Goal: Information Seeking & Learning: Understand process/instructions

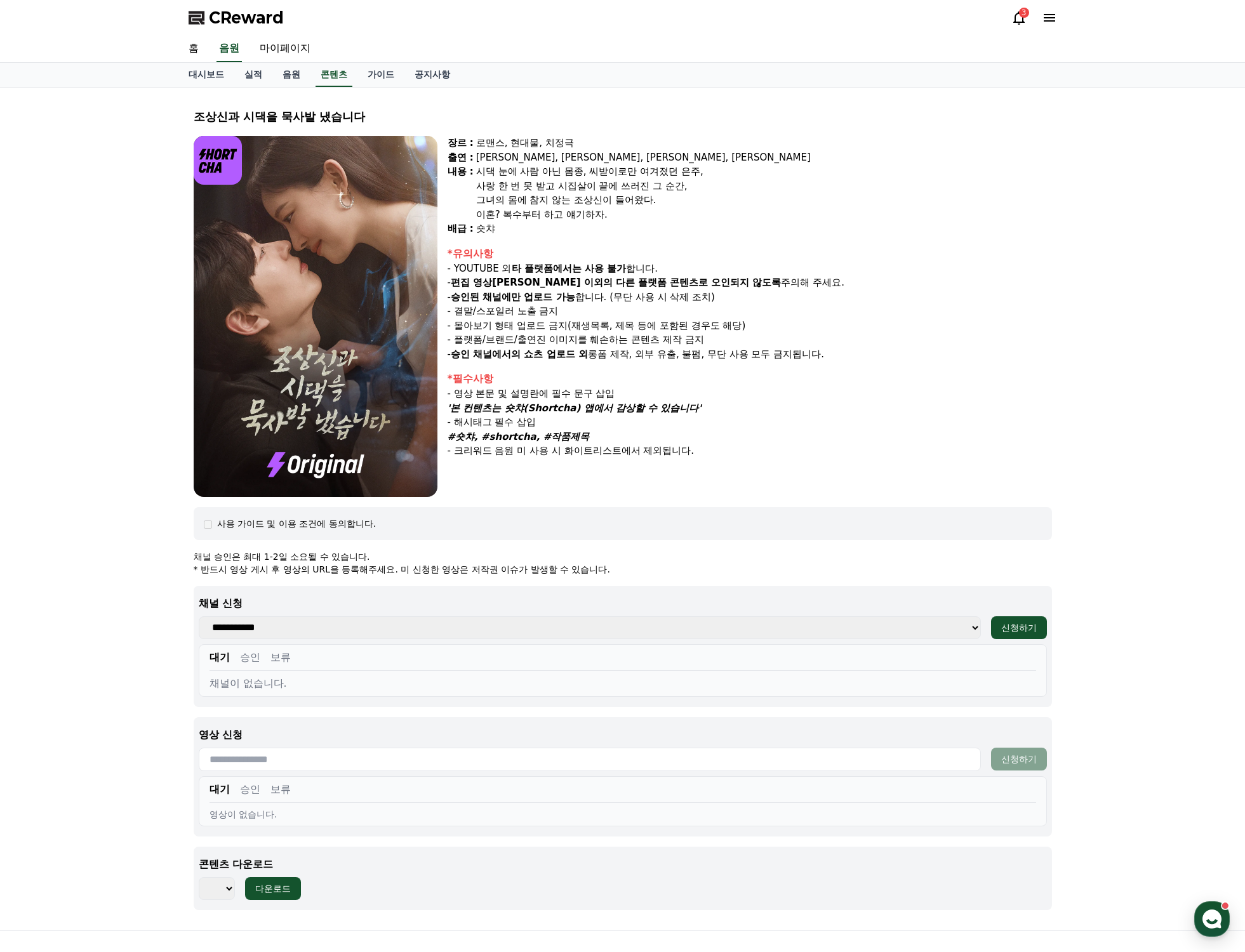
select select
click at [1118, 509] on div "조상[DEMOGRAPHIC_DATA]과 시댁을 묵사발 냈습니다 장르 : 로맨스, 현대물, 치정극 출연 : [PERSON_NAME], [PERS…" at bounding box center [622, 509] width 1245 height 843
click at [381, 67] on link "가이드" at bounding box center [381, 75] width 47 height 24
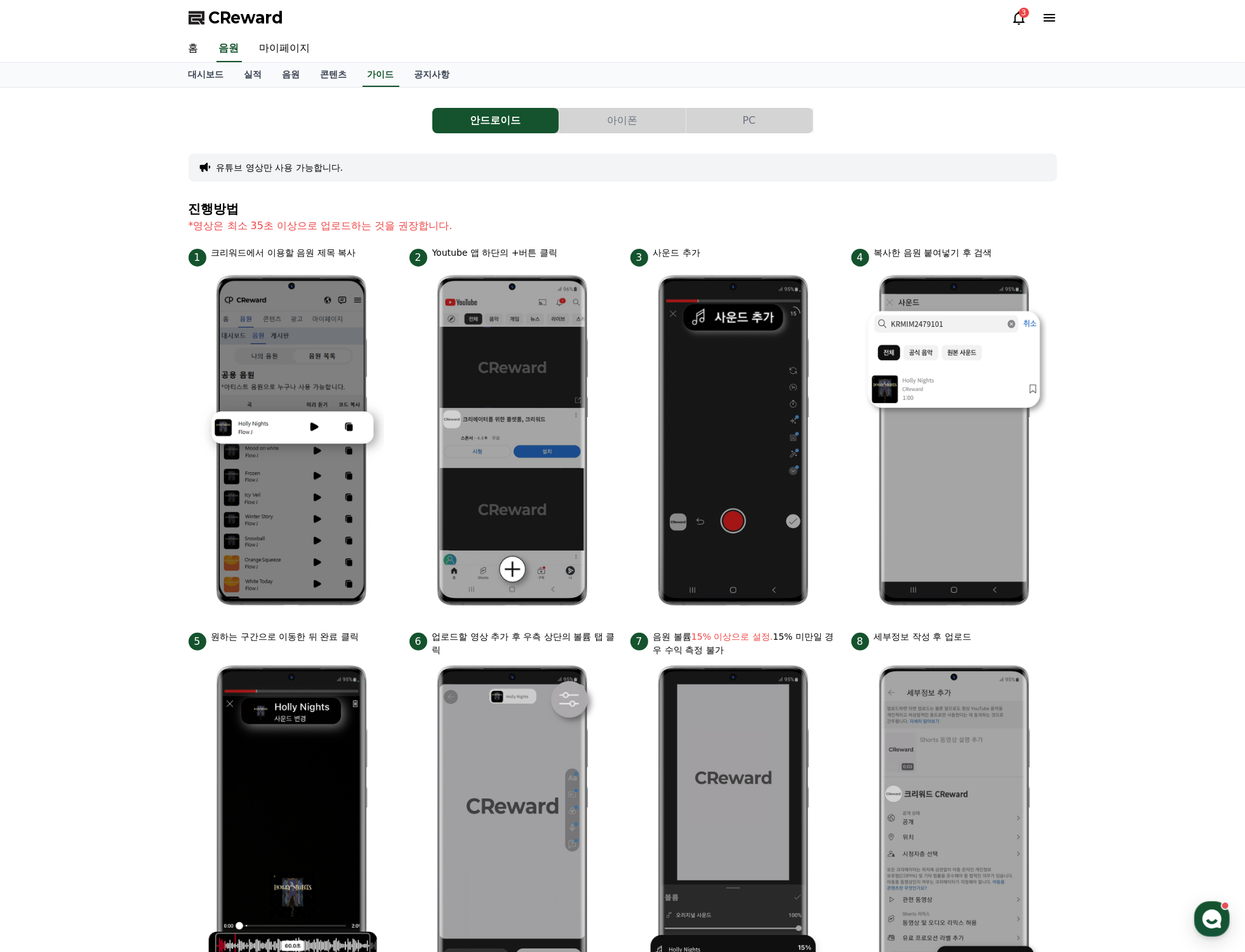
click at [779, 118] on button "PC" at bounding box center [749, 120] width 126 height 25
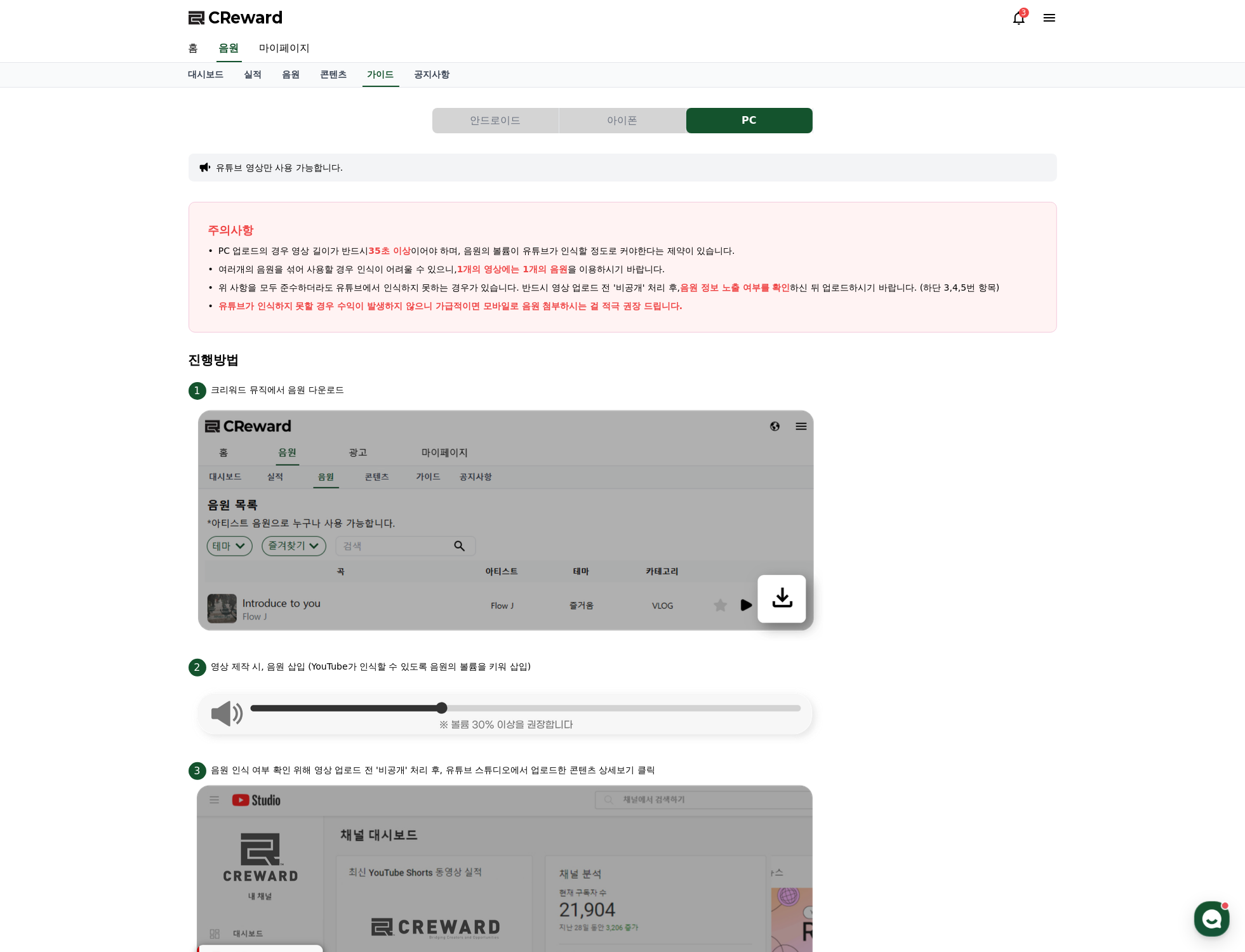
drag, startPoint x: 321, startPoint y: 68, endPoint x: 232, endPoint y: 120, distance: 103.1
click at [321, 67] on link "콘텐츠" at bounding box center [334, 75] width 47 height 24
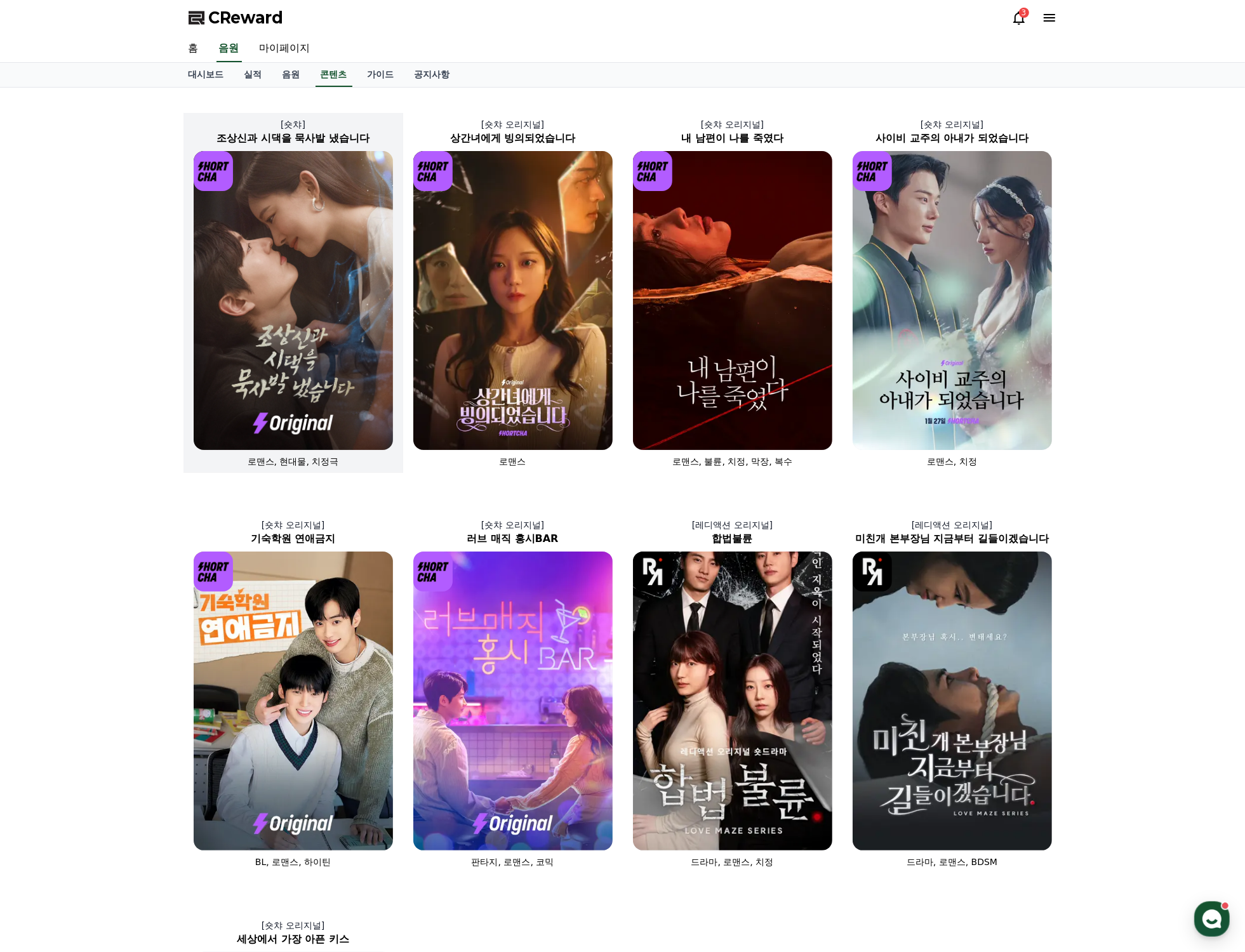
click at [325, 386] on img at bounding box center [293, 300] width 199 height 299
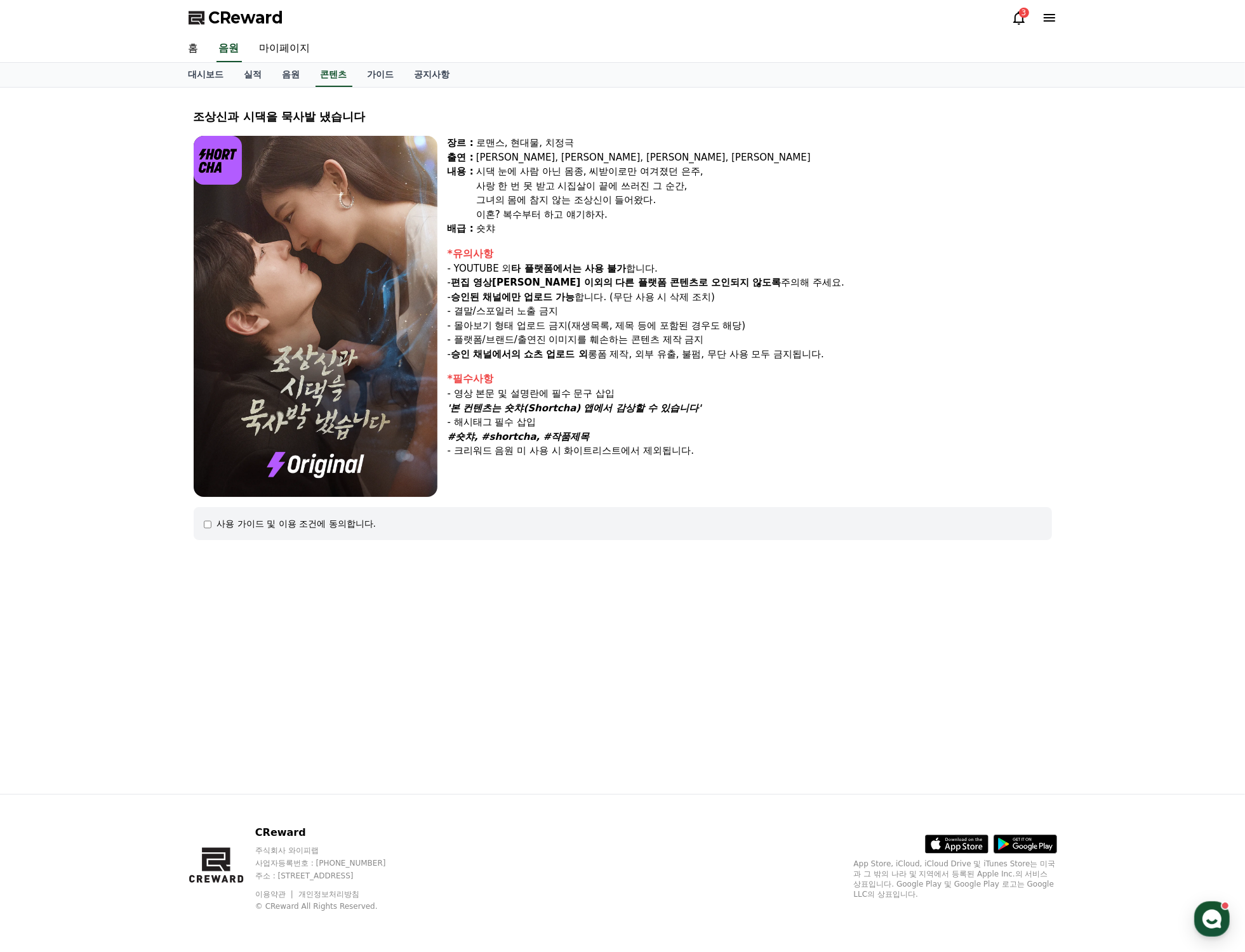
select select
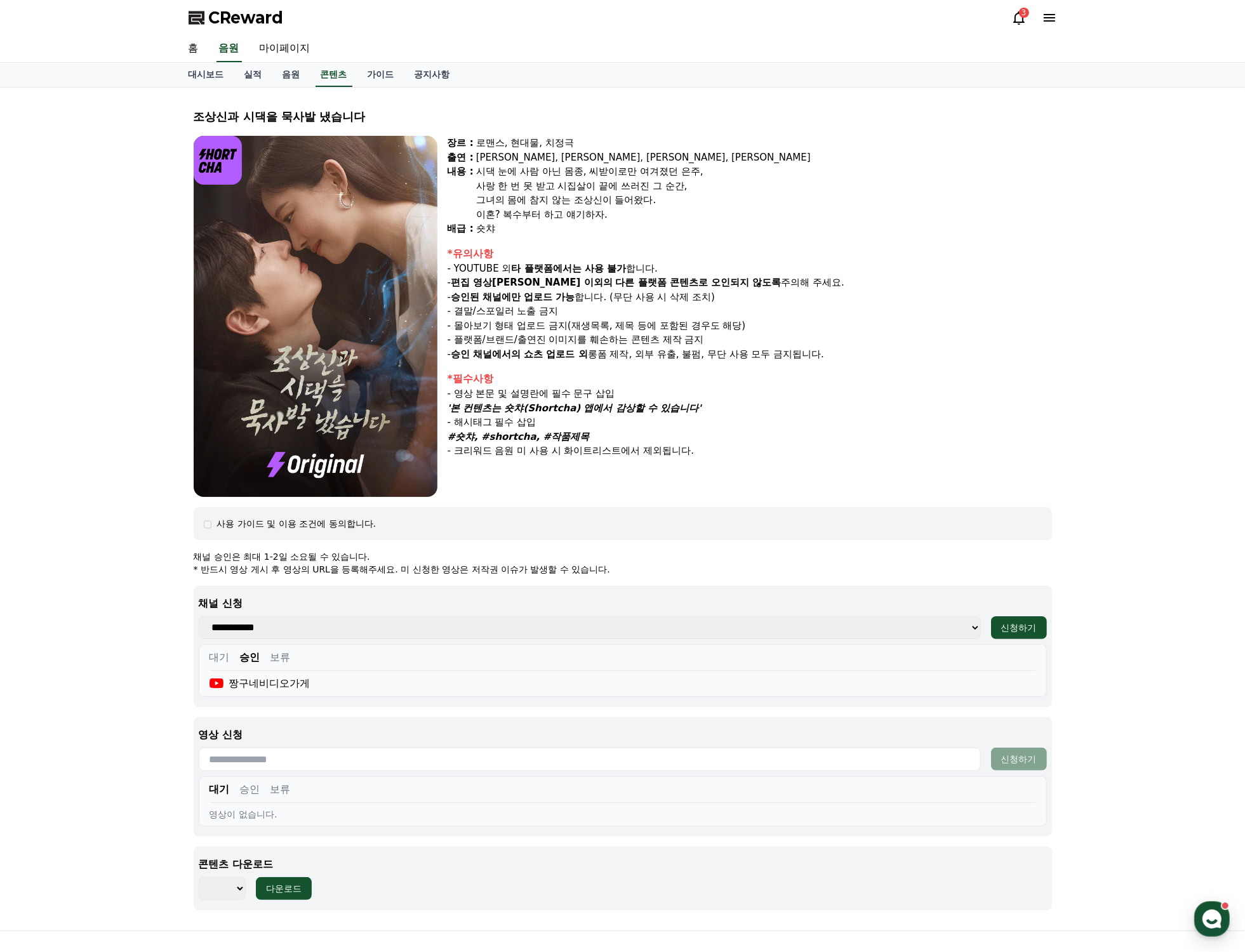
click at [950, 187] on div "사랑 한 번 못 받고 시집살이 끝에 쓰러진 그 순간," at bounding box center [764, 186] width 576 height 14
click at [1052, 18] on icon at bounding box center [1049, 17] width 11 height 8
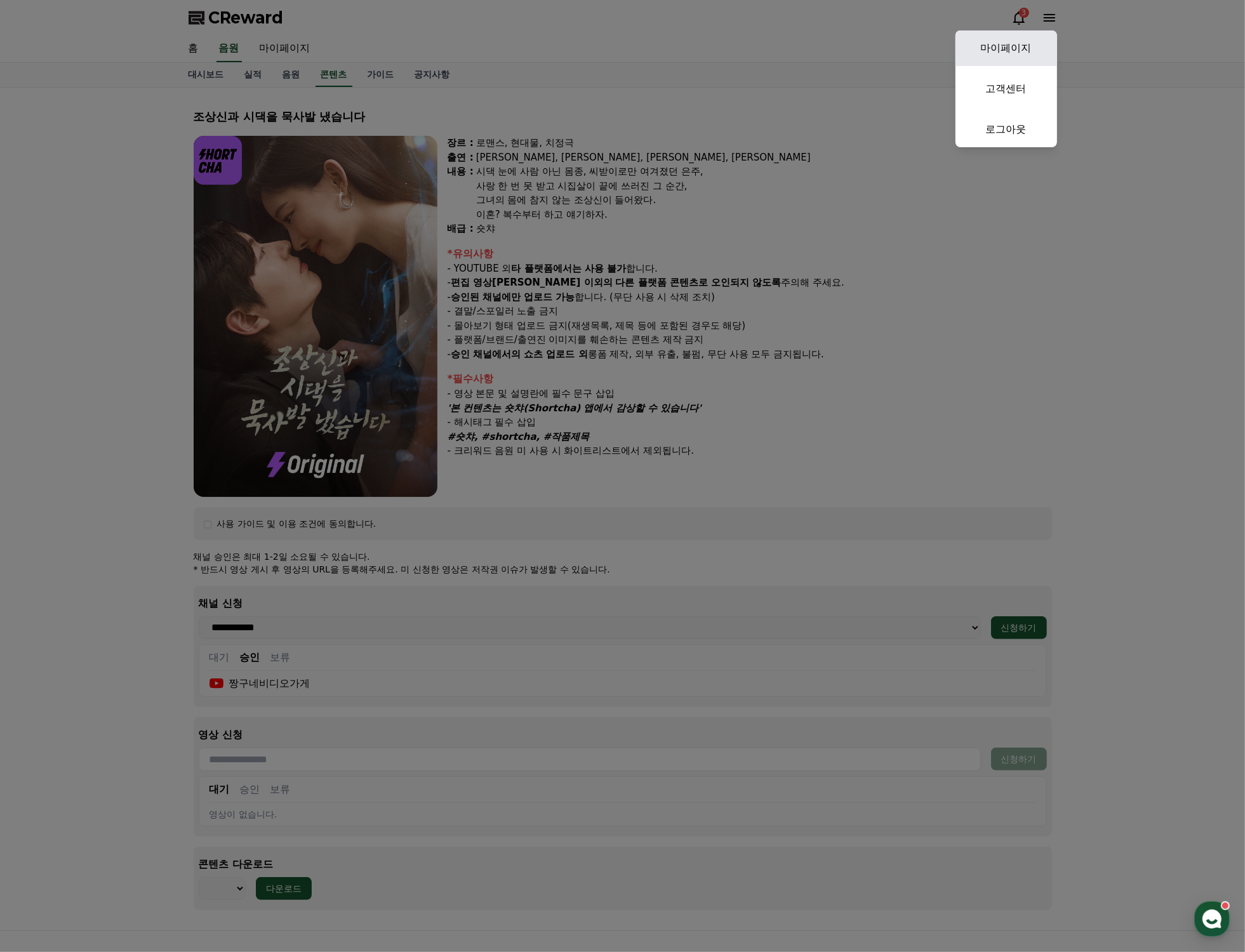
click at [1031, 46] on link "마이페이지" at bounding box center [1006, 48] width 102 height 36
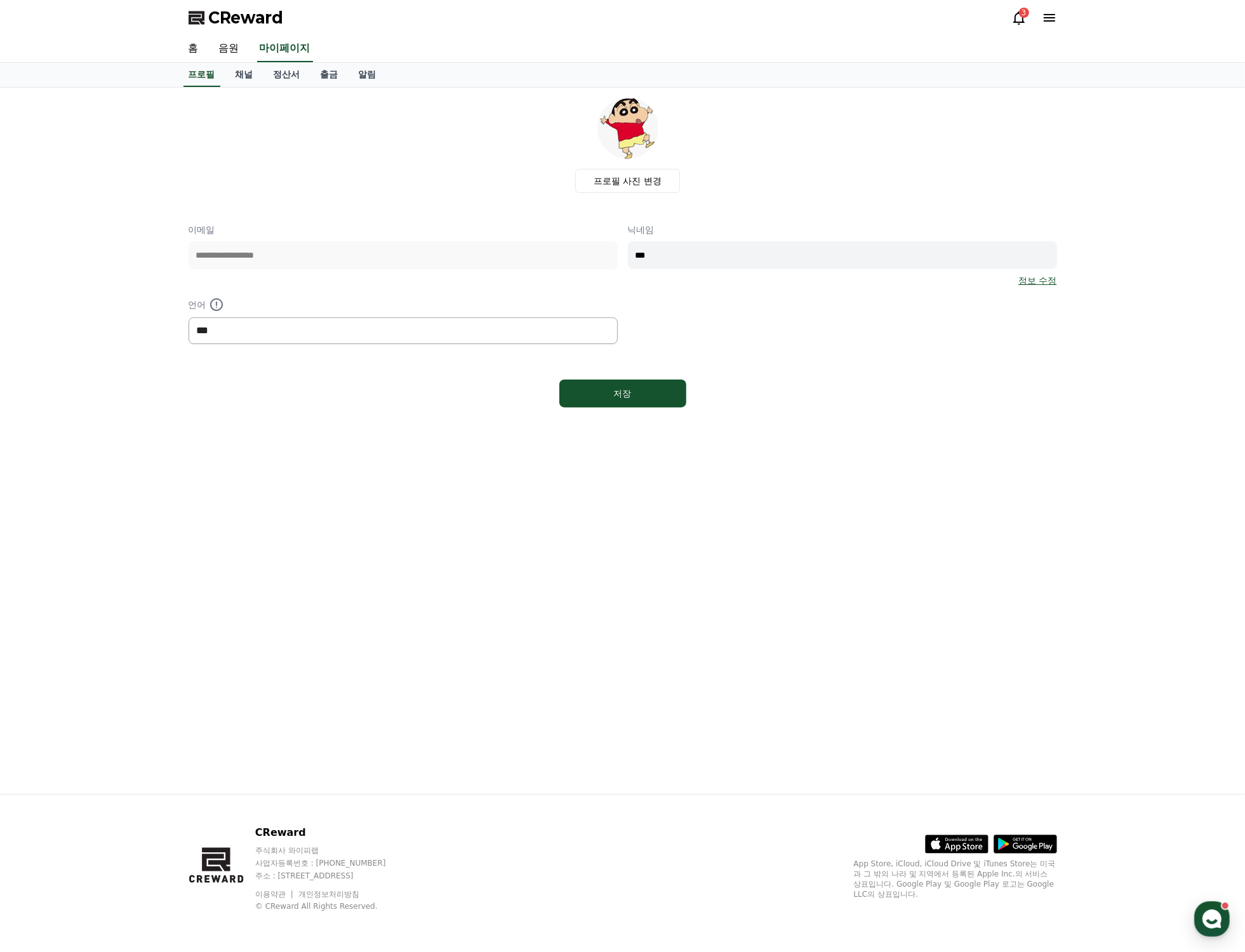
click at [202, 325] on select "*** ******* ***" at bounding box center [403, 330] width 429 height 27
select select "**********"
click at [189, 318] on select "*** ******* ***" at bounding box center [403, 330] width 429 height 27
click at [649, 397] on div "저장" at bounding box center [622, 394] width 76 height 13
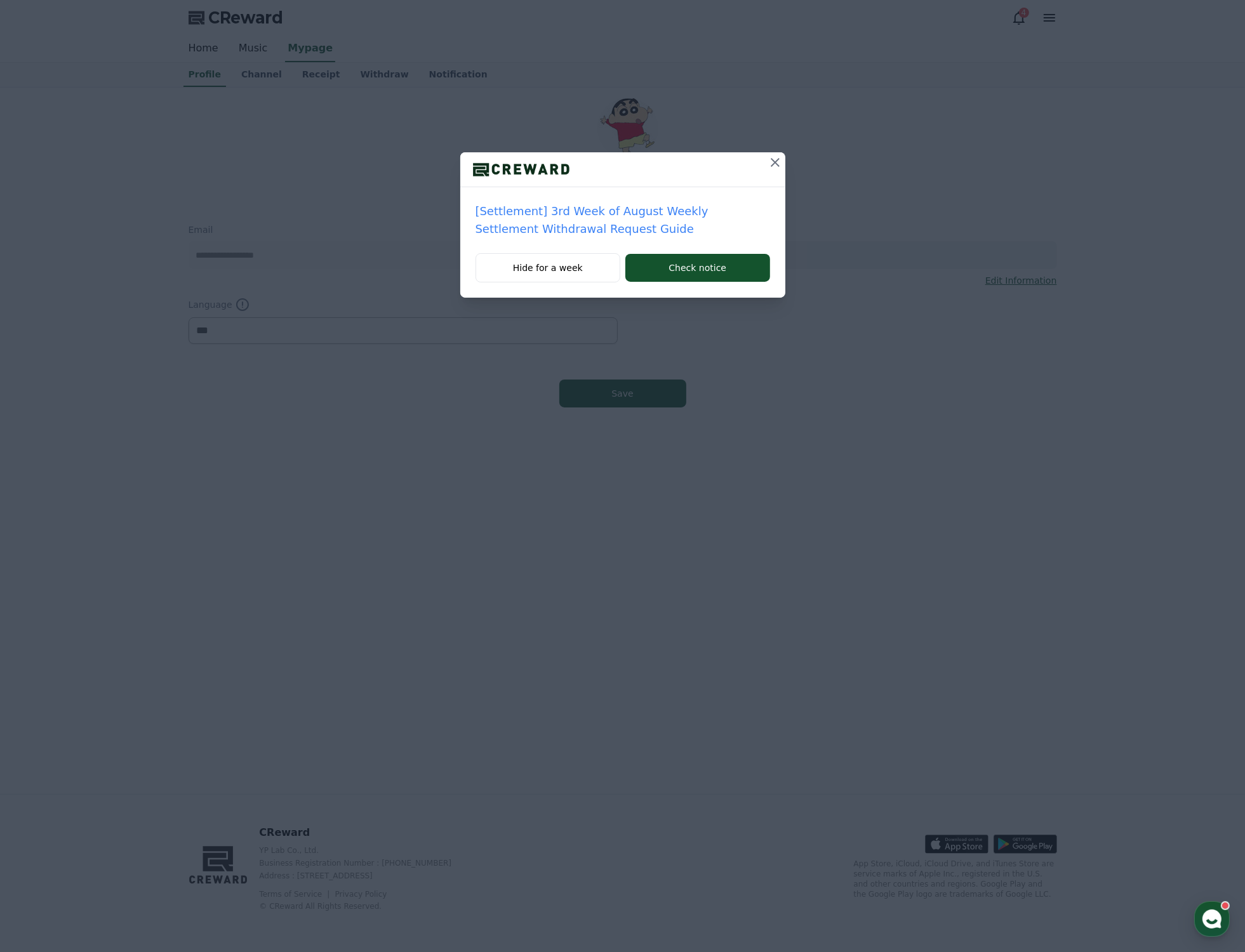
click at [766, 157] on button at bounding box center [775, 162] width 20 height 20
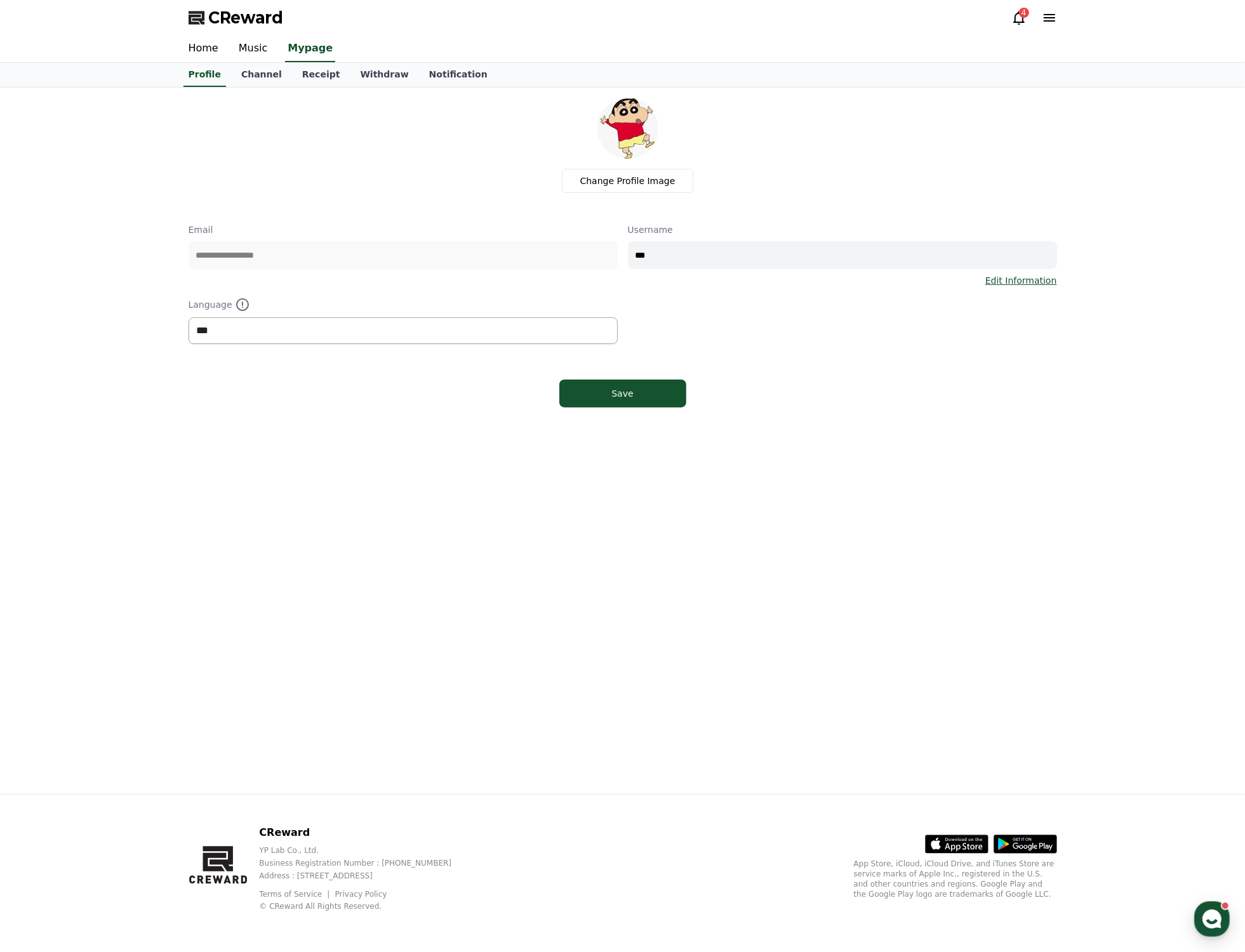
click at [426, 336] on select "*** ******* ***" at bounding box center [403, 330] width 429 height 27
select select "**********"
click at [189, 318] on select "*** ******* ***" at bounding box center [403, 330] width 429 height 27
click at [645, 389] on div "Save" at bounding box center [622, 394] width 76 height 13
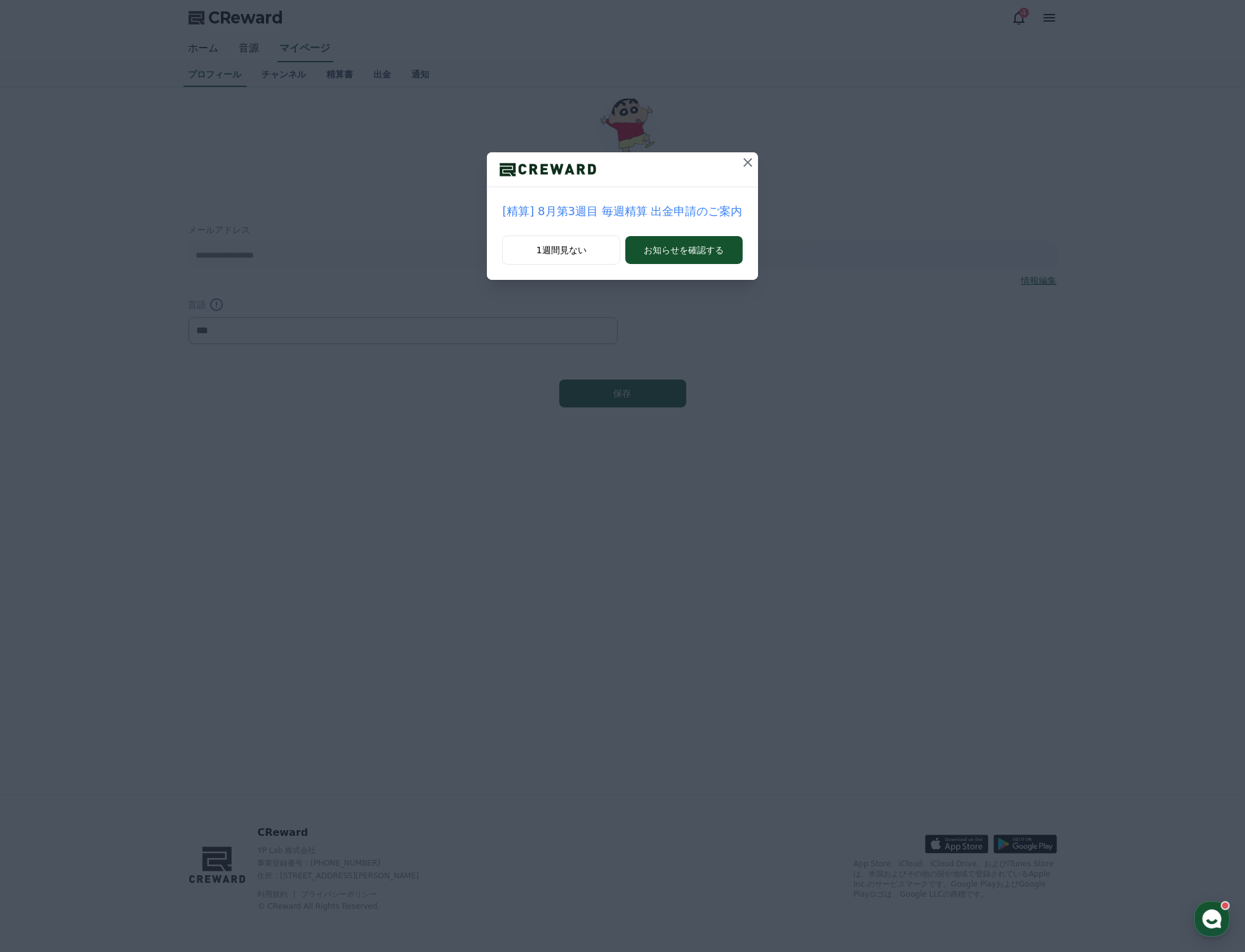
click at [744, 158] on icon at bounding box center [747, 162] width 15 height 15
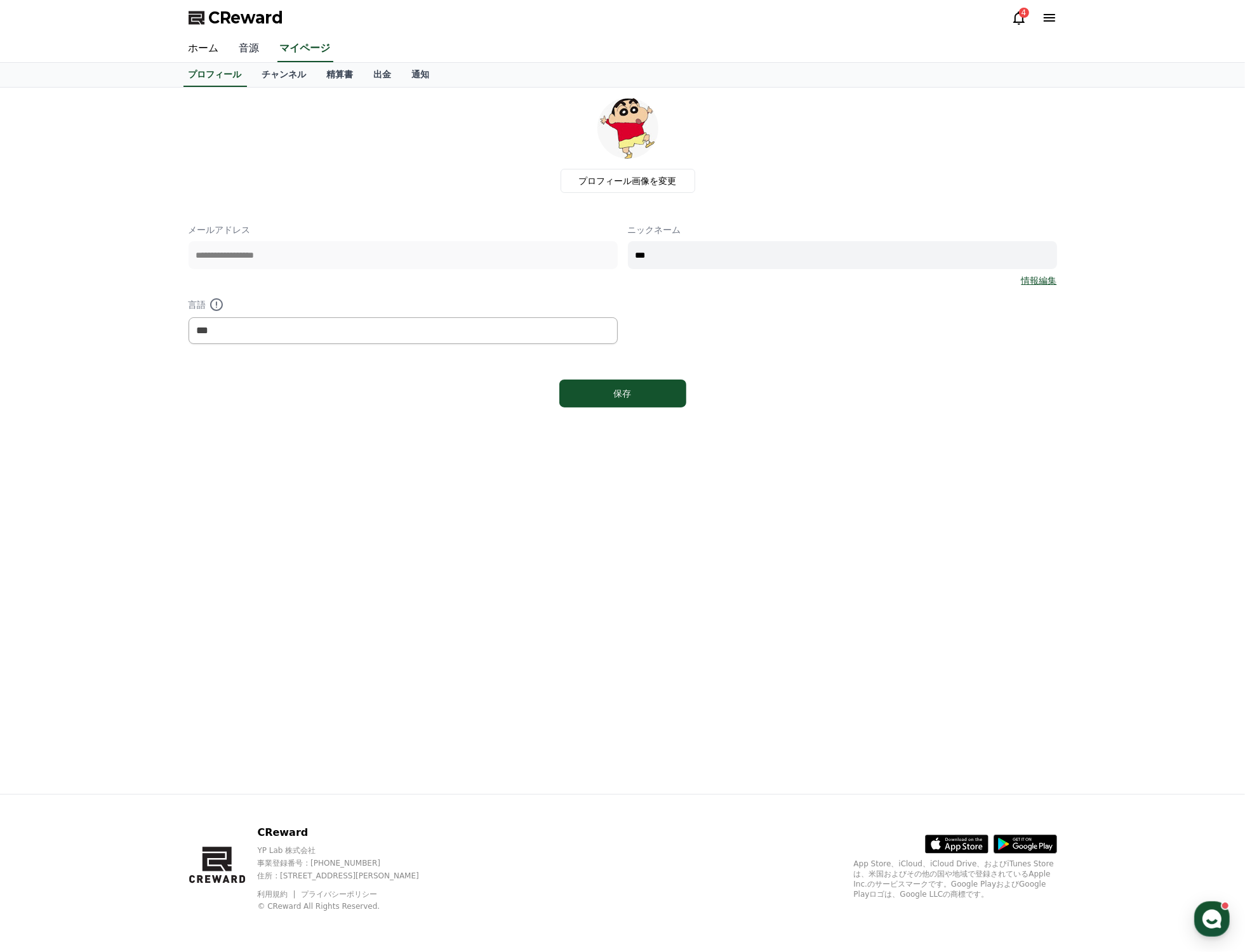
click at [247, 51] on link "音源" at bounding box center [250, 49] width 41 height 27
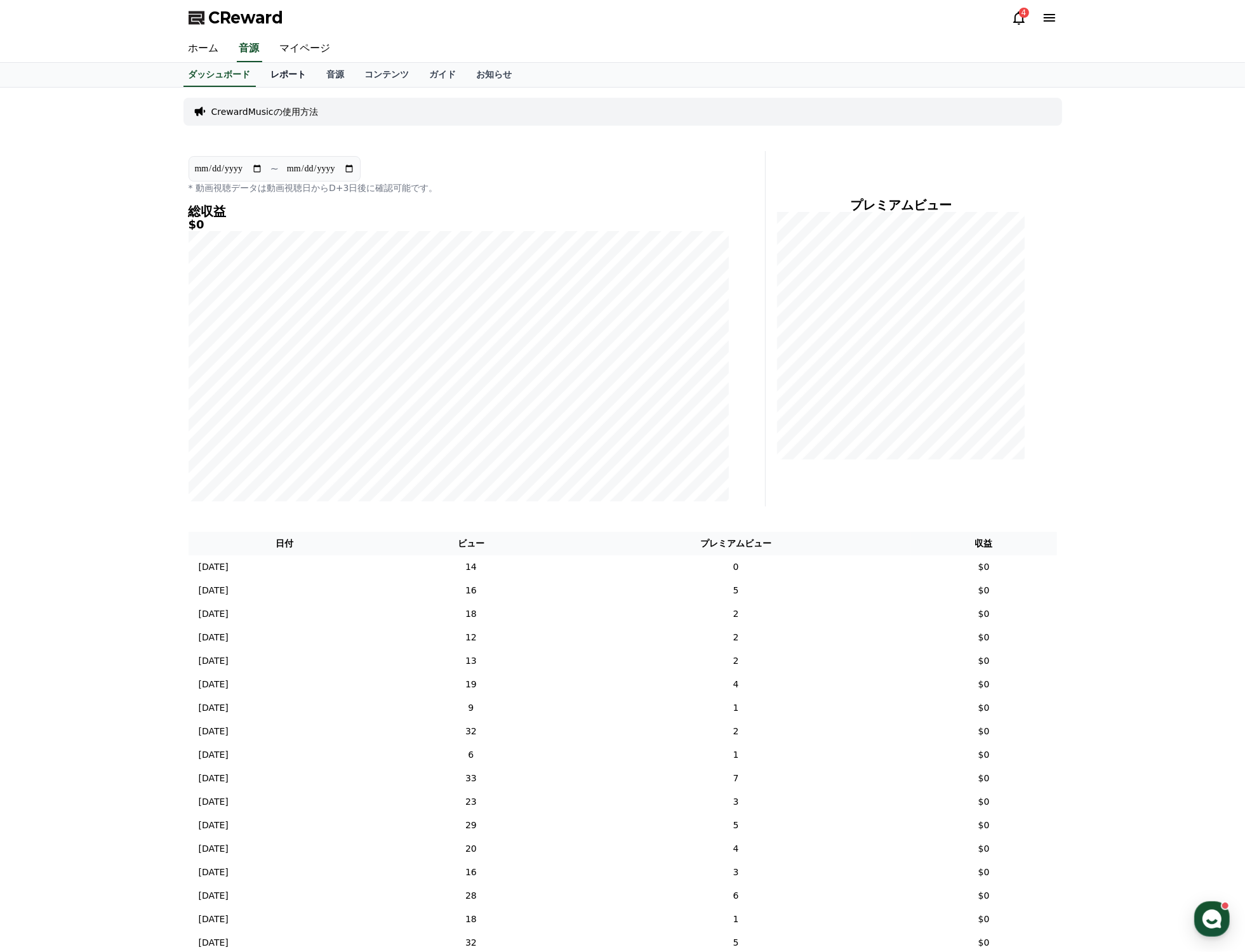
click at [305, 75] on link "レポート" at bounding box center [289, 75] width 56 height 24
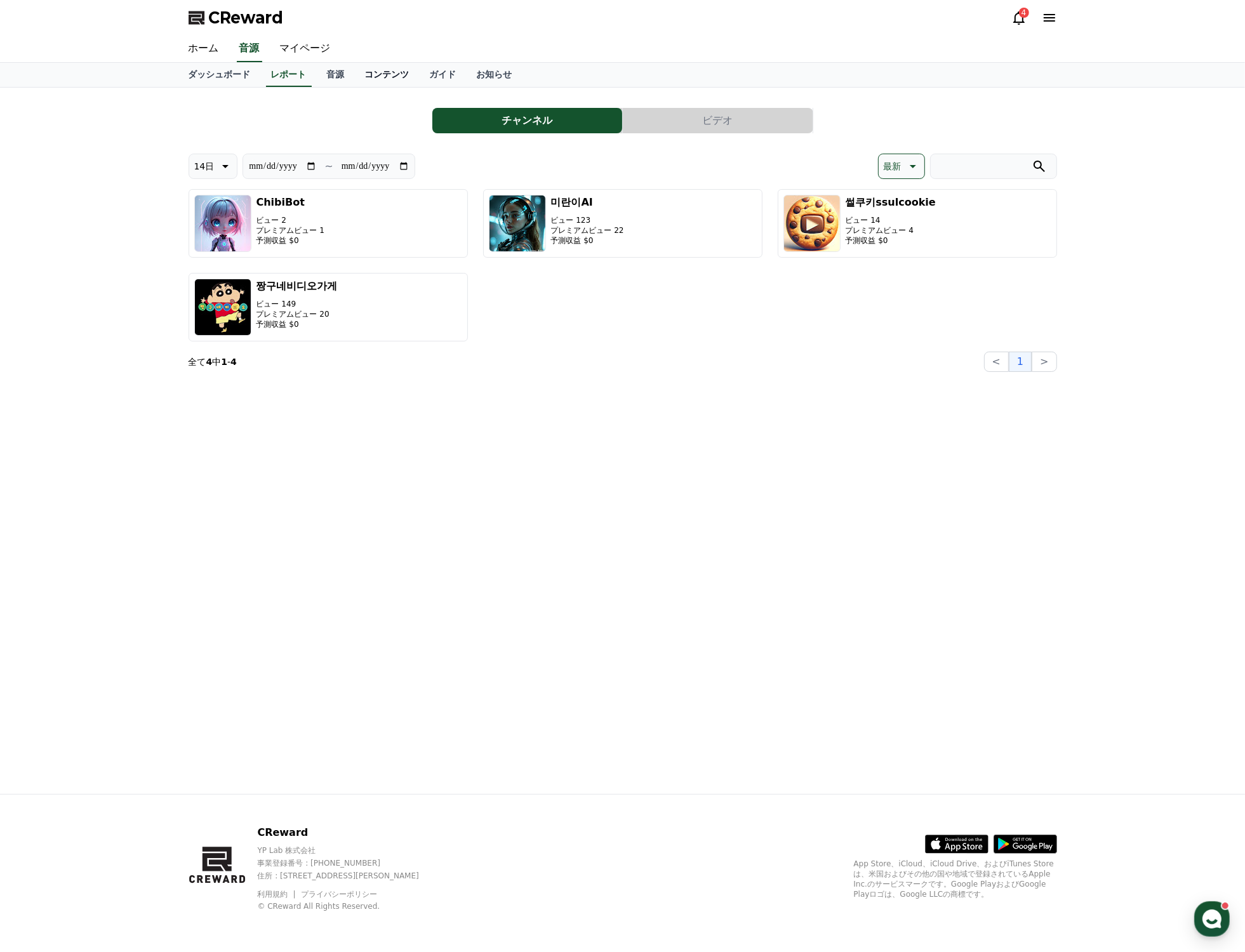
click at [355, 67] on link "コンテンツ" at bounding box center [387, 75] width 65 height 24
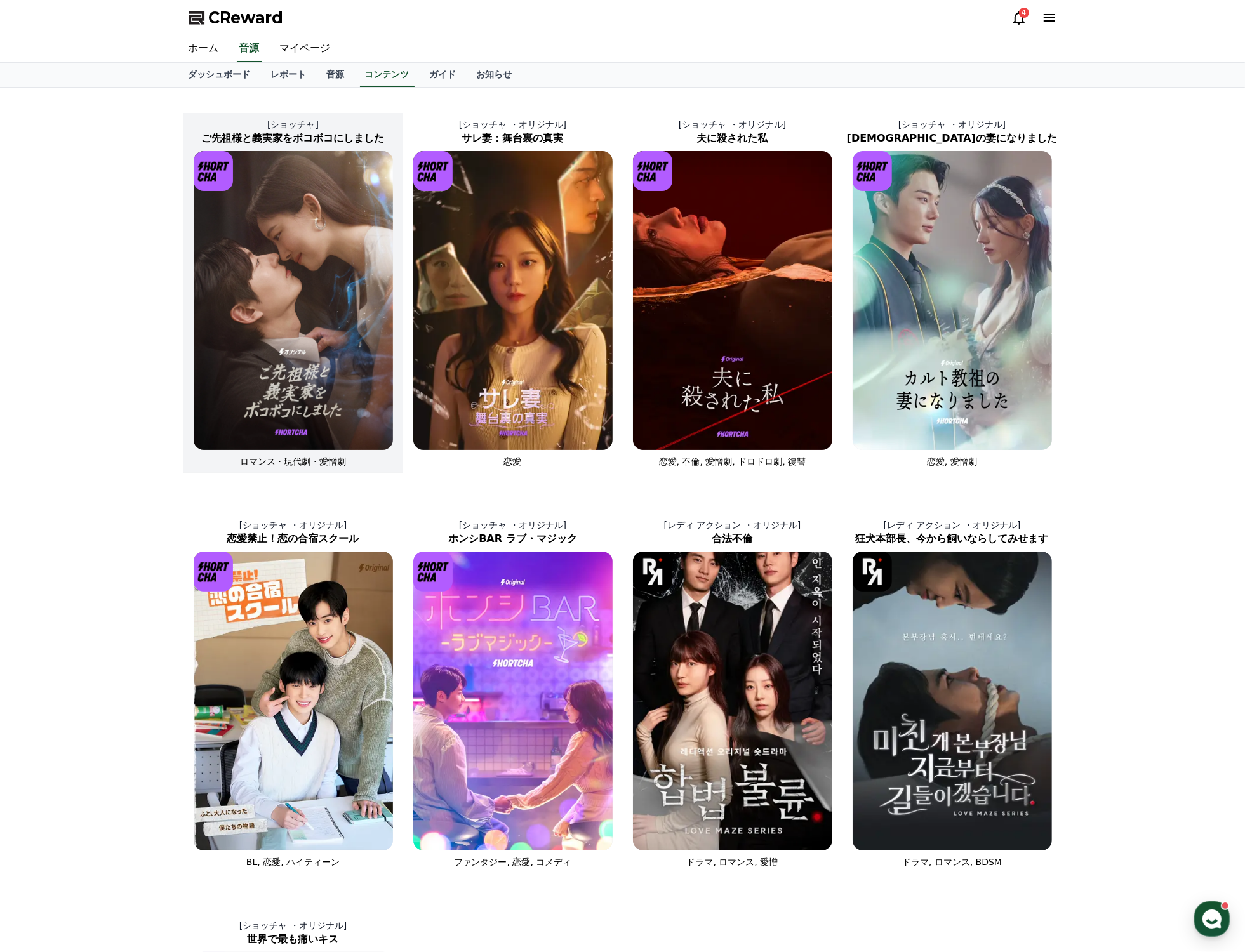
click at [270, 204] on img at bounding box center [293, 300] width 199 height 299
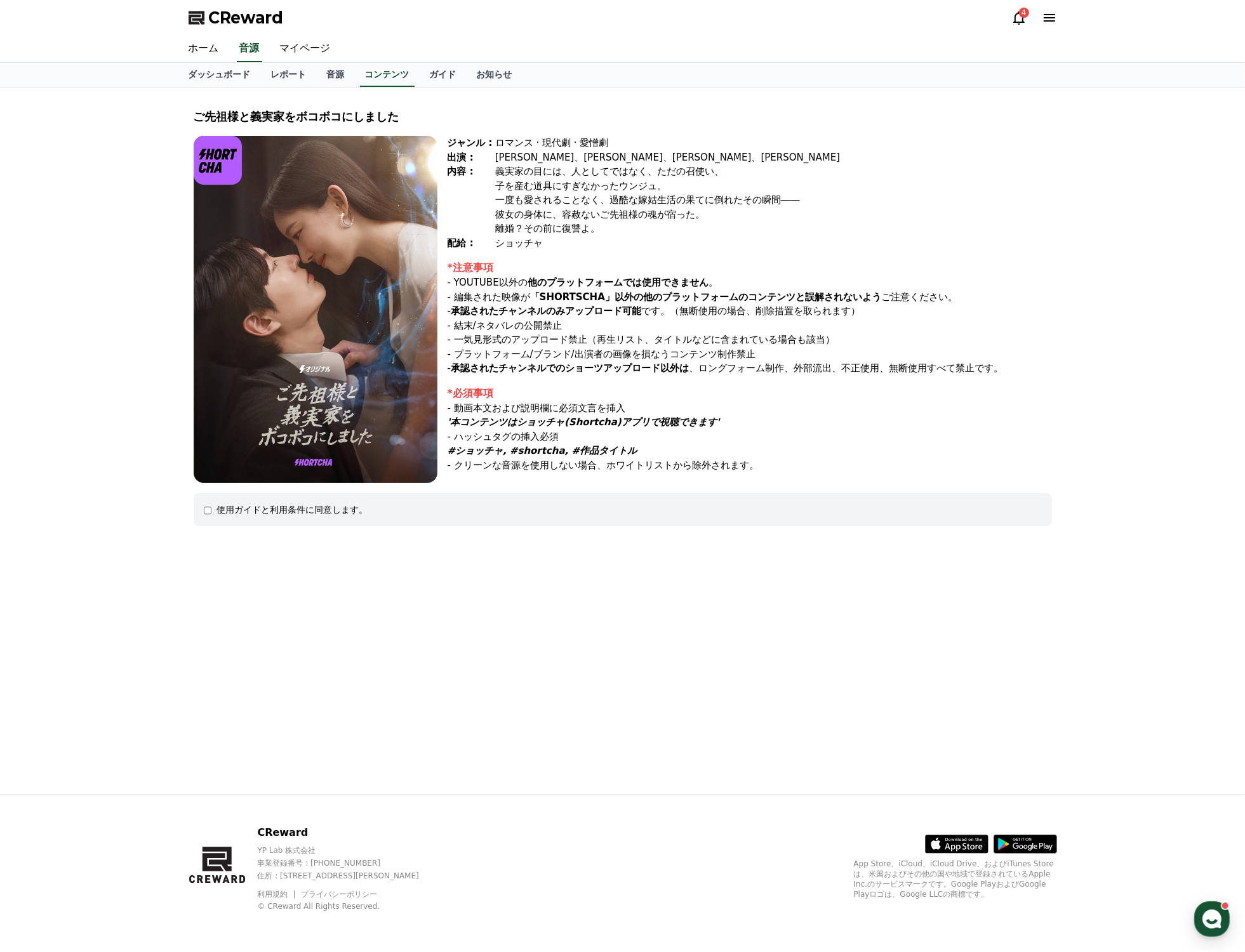
select select
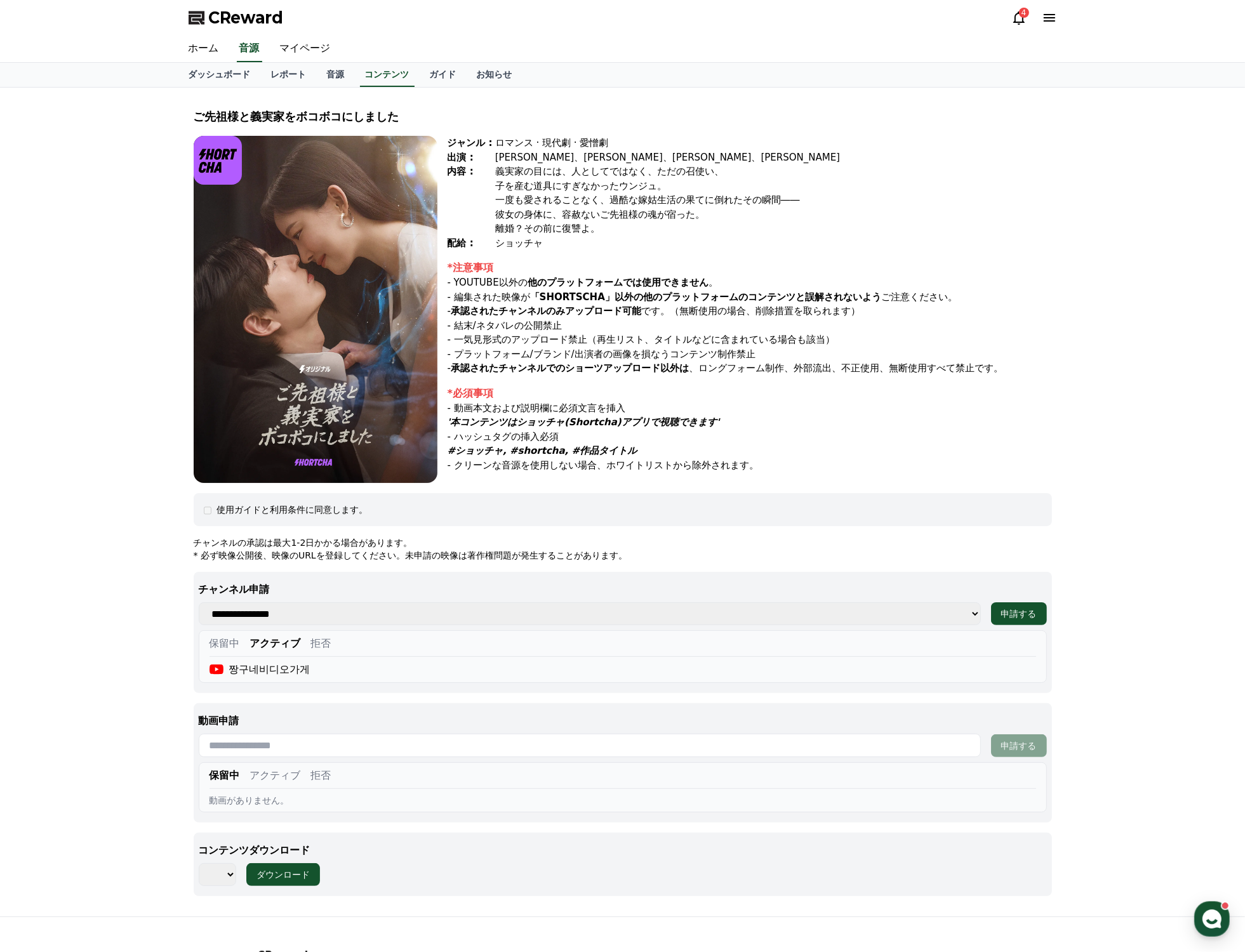
click at [229, 646] on button "保留中" at bounding box center [224, 643] width 30 height 15
click at [1048, 18] on icon at bounding box center [1049, 17] width 11 height 8
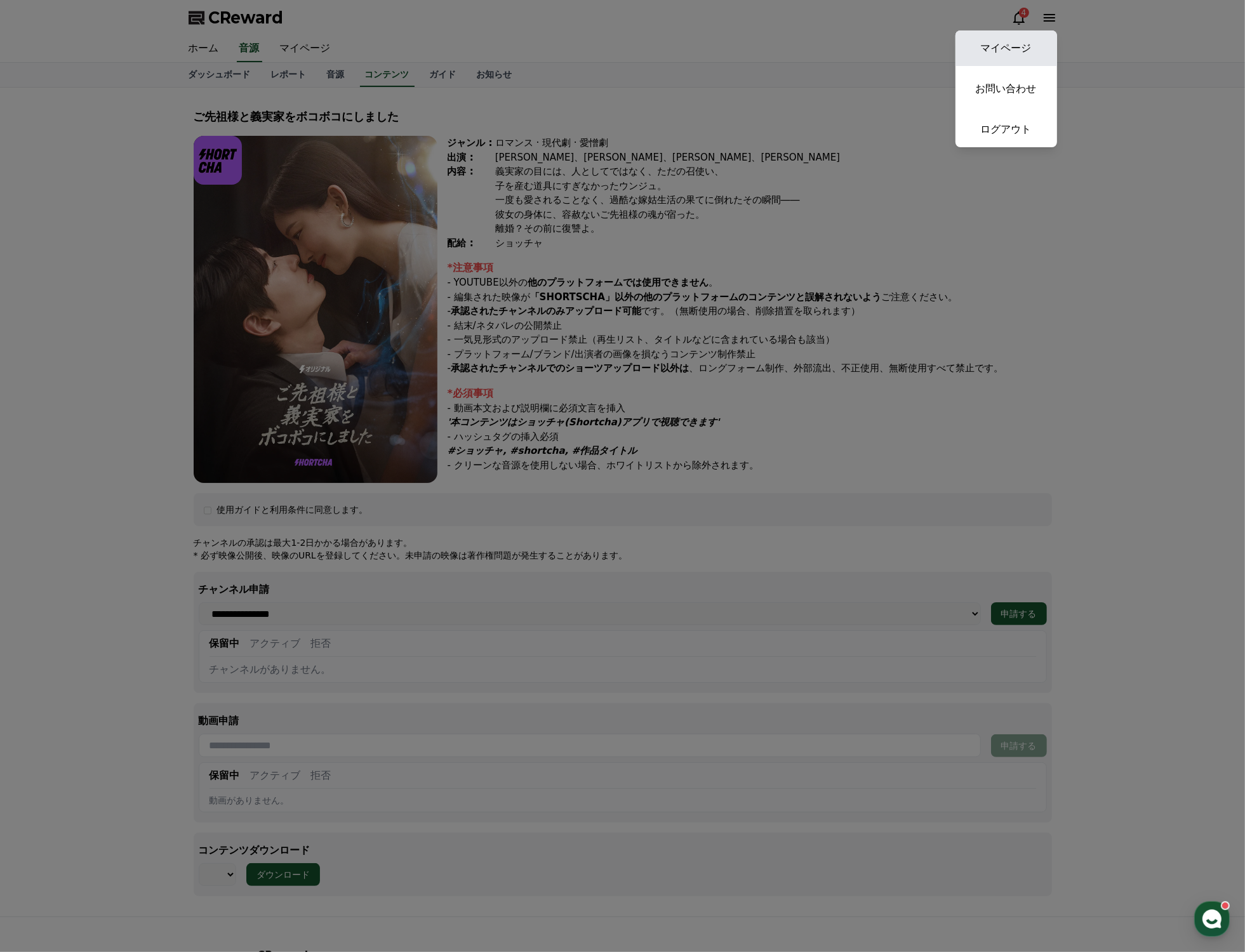
click at [1004, 39] on link "マイページ" at bounding box center [1006, 48] width 102 height 36
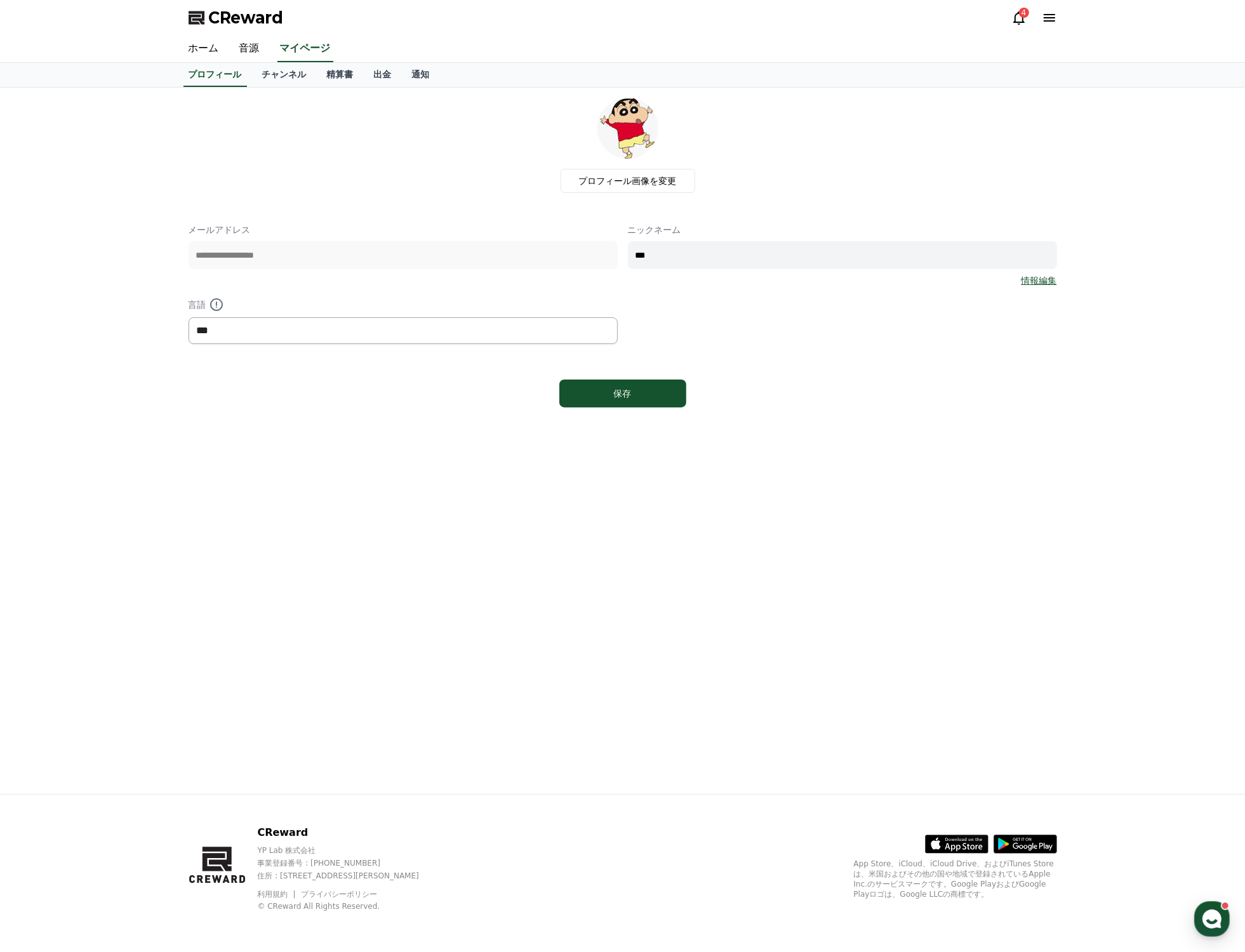
click at [290, 324] on select "*** ******* ***" at bounding box center [403, 330] width 429 height 27
select select "**********"
click at [189, 318] on select "*** ******* ***" at bounding box center [403, 330] width 429 height 27
click at [659, 387] on div "保存" at bounding box center [622, 394] width 76 height 13
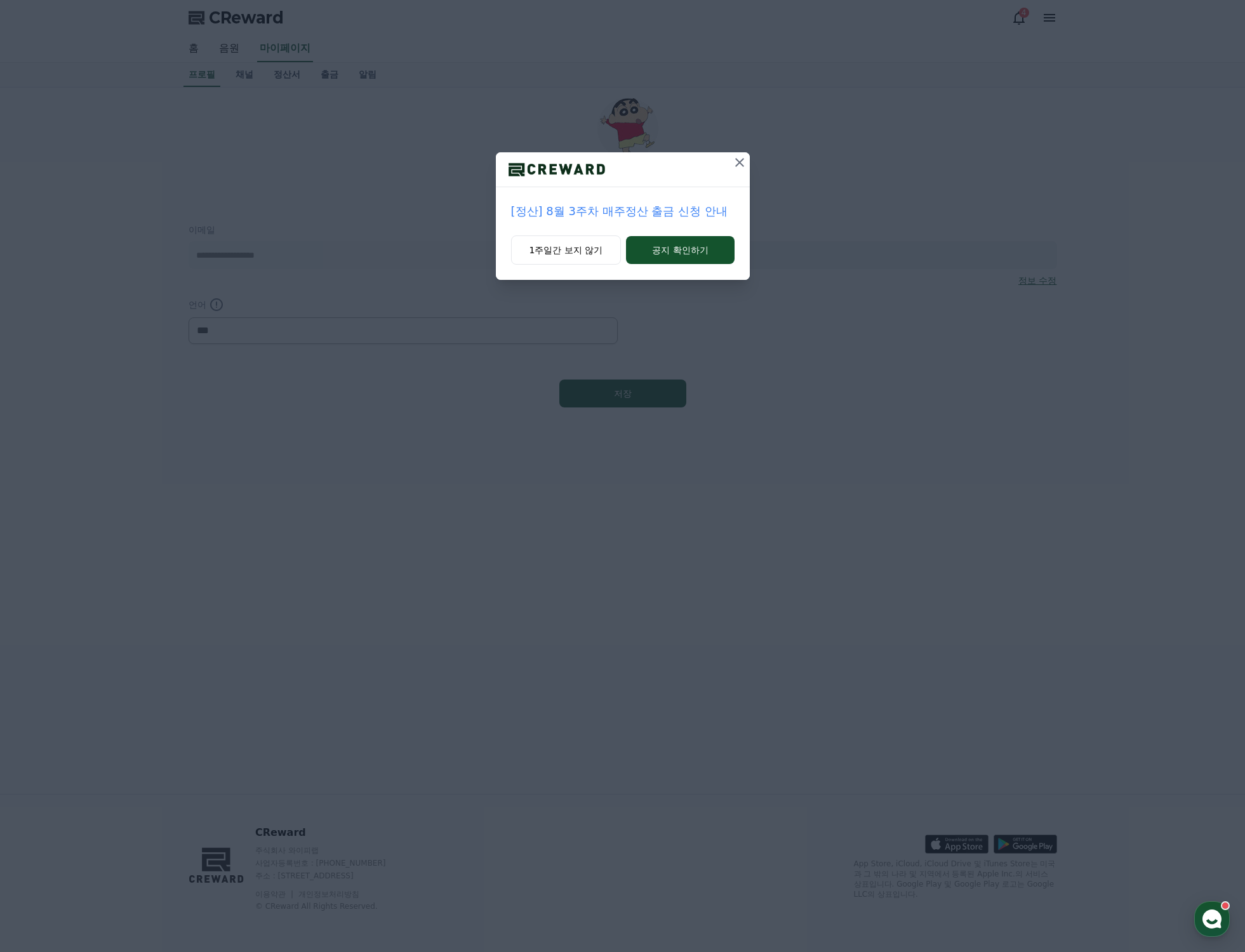
select select "**********"
click at [739, 165] on icon at bounding box center [739, 162] width 15 height 15
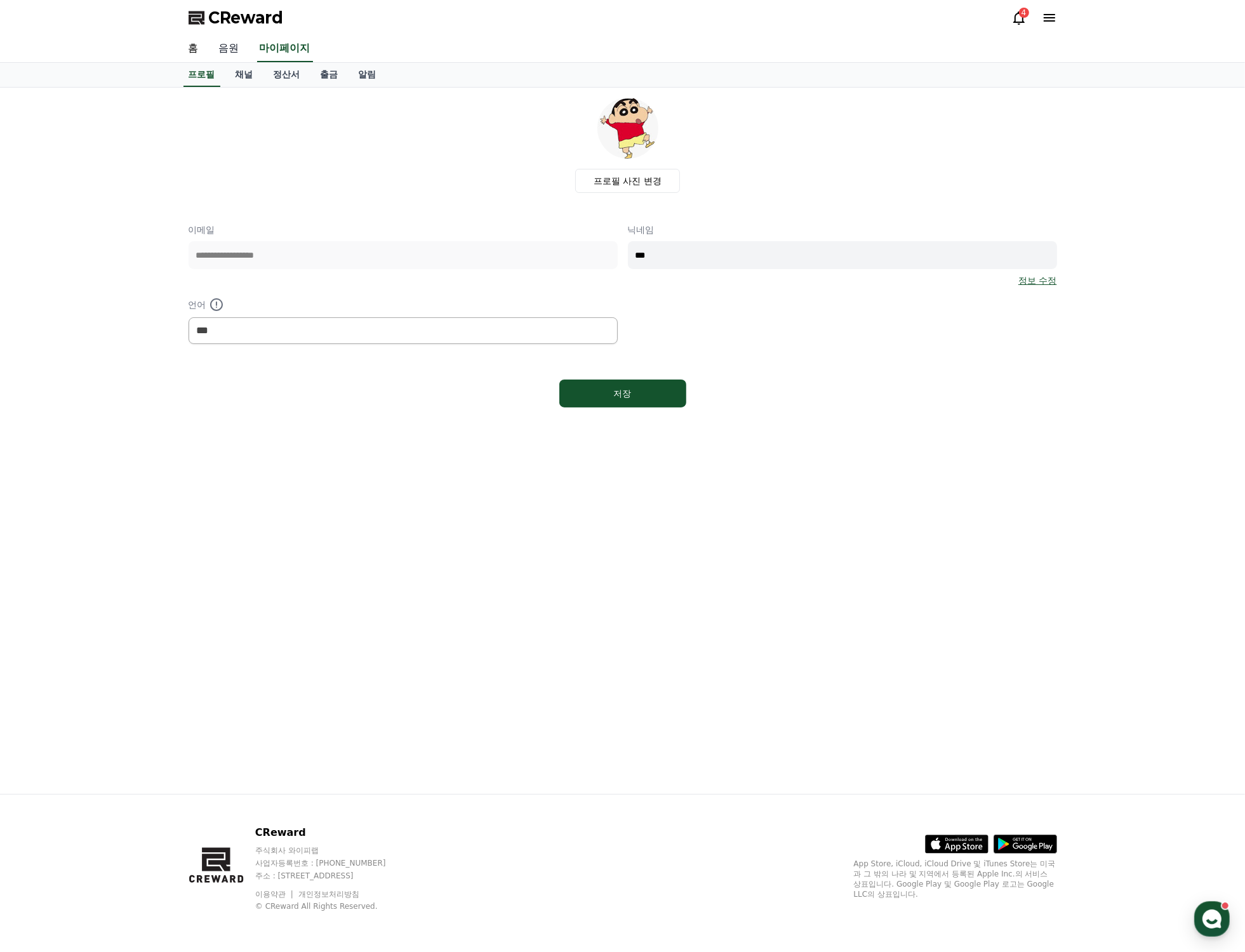
click at [219, 49] on link "음원" at bounding box center [229, 49] width 41 height 27
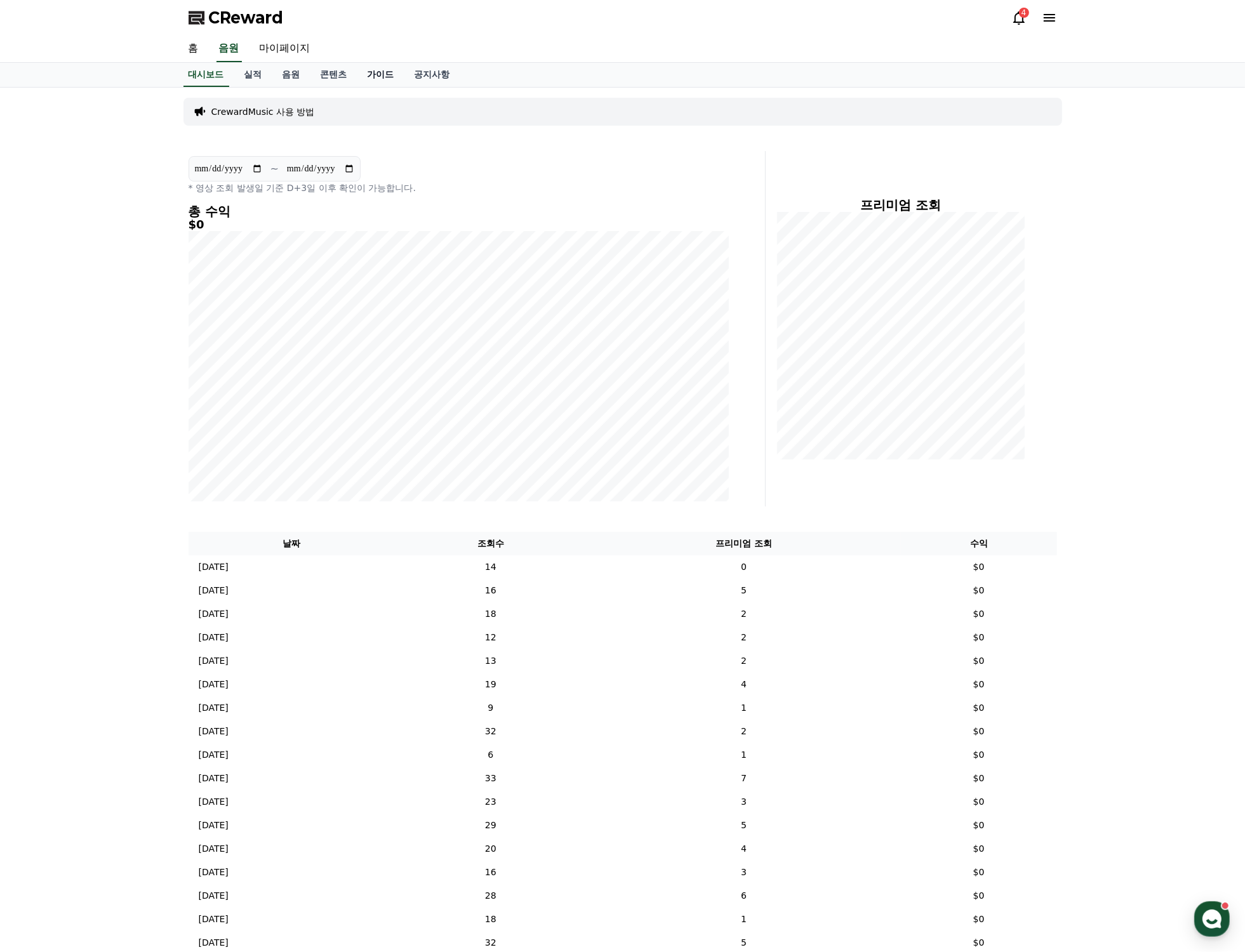
click at [385, 77] on link "가이드" at bounding box center [381, 75] width 47 height 24
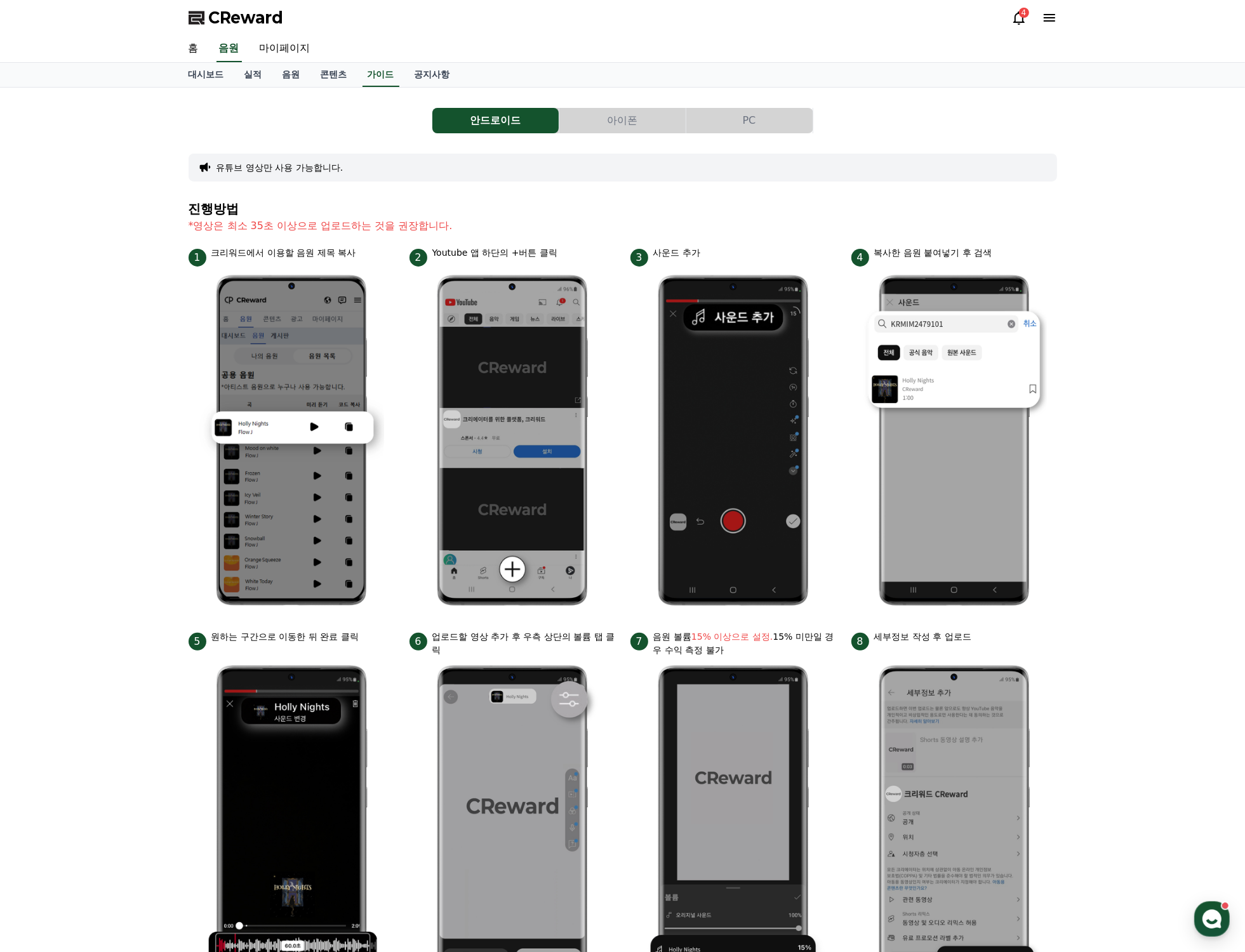
click at [785, 119] on button "PC" at bounding box center [749, 120] width 126 height 25
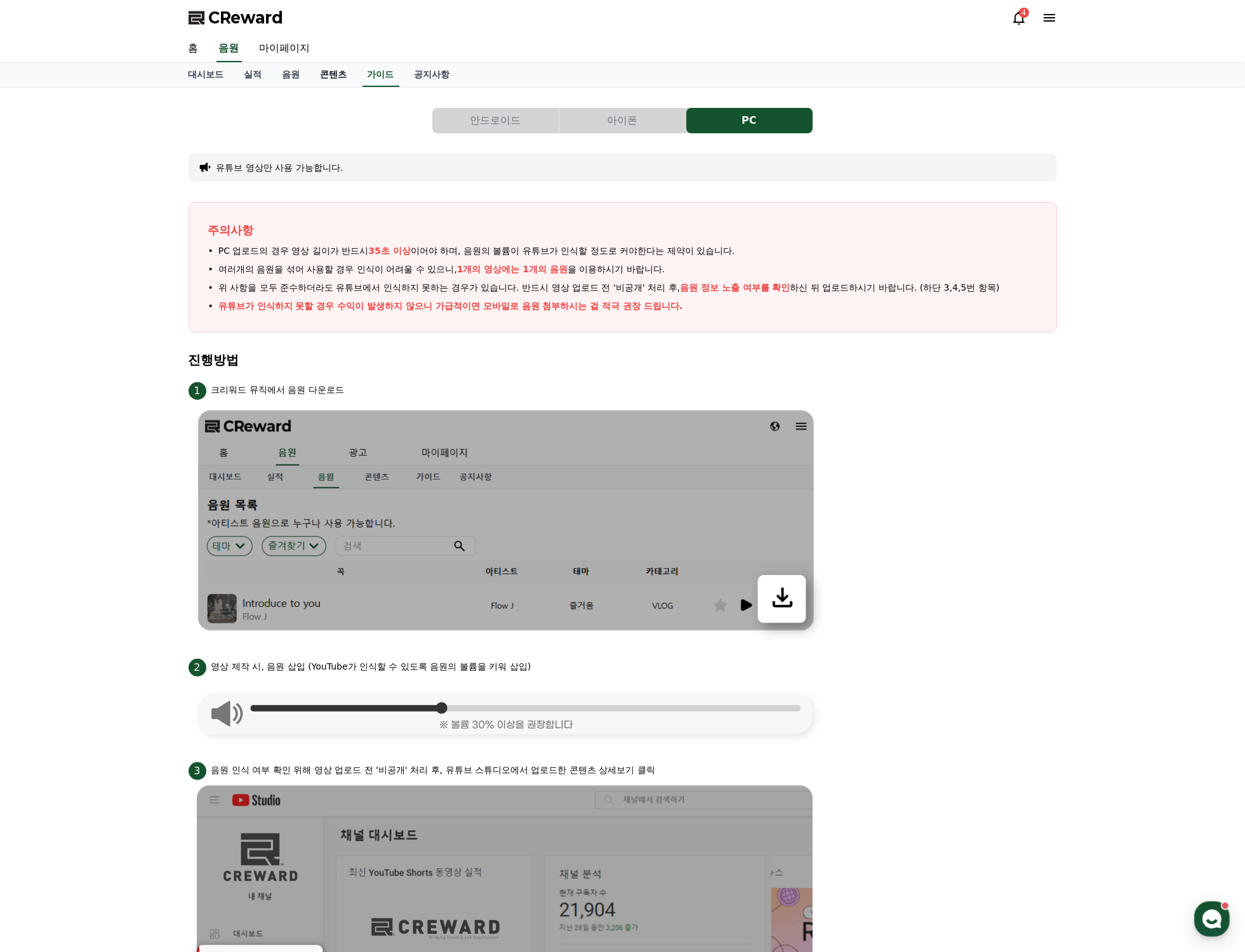
click at [340, 74] on link "콘텐츠" at bounding box center [334, 75] width 47 height 24
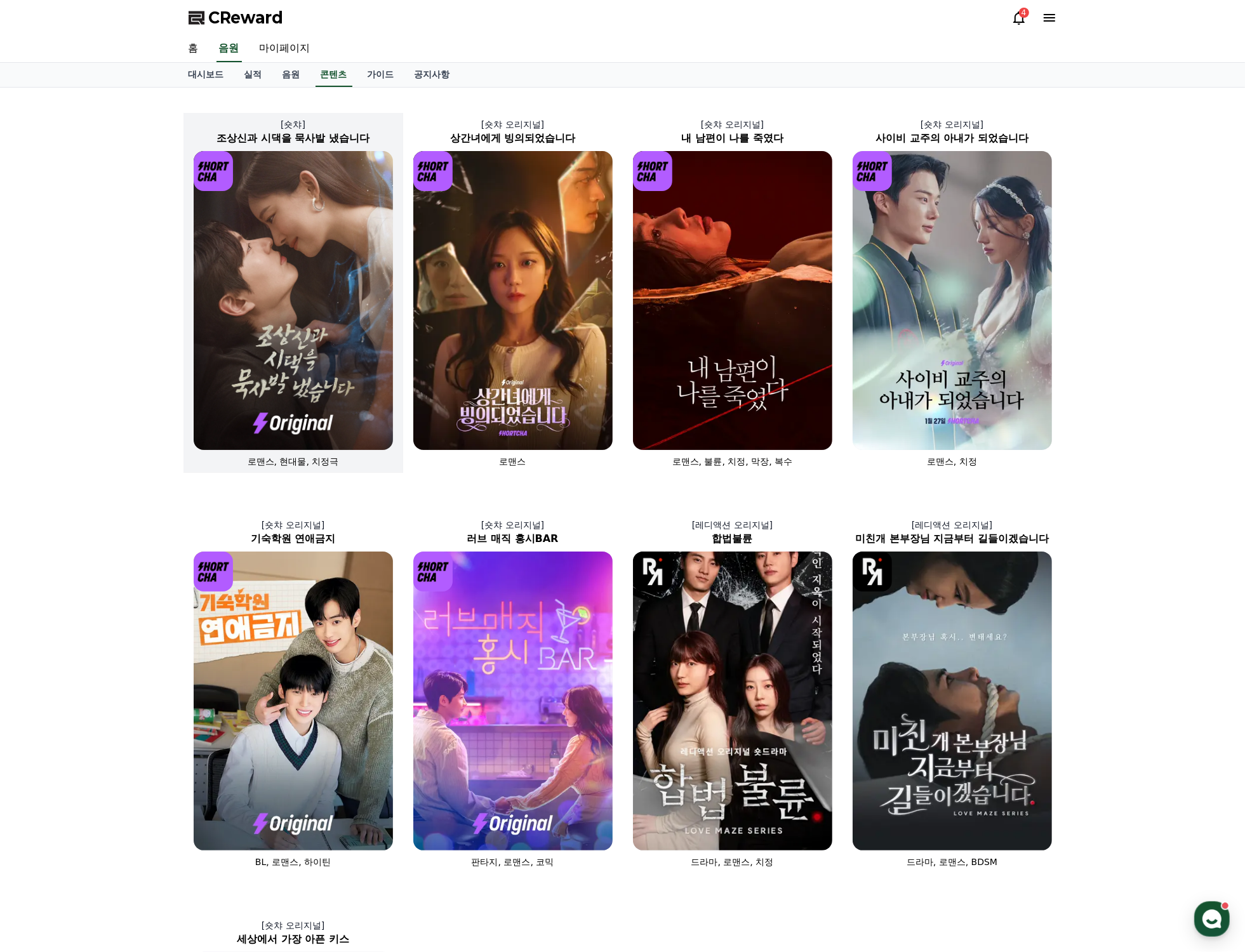
click at [346, 329] on img at bounding box center [293, 300] width 199 height 299
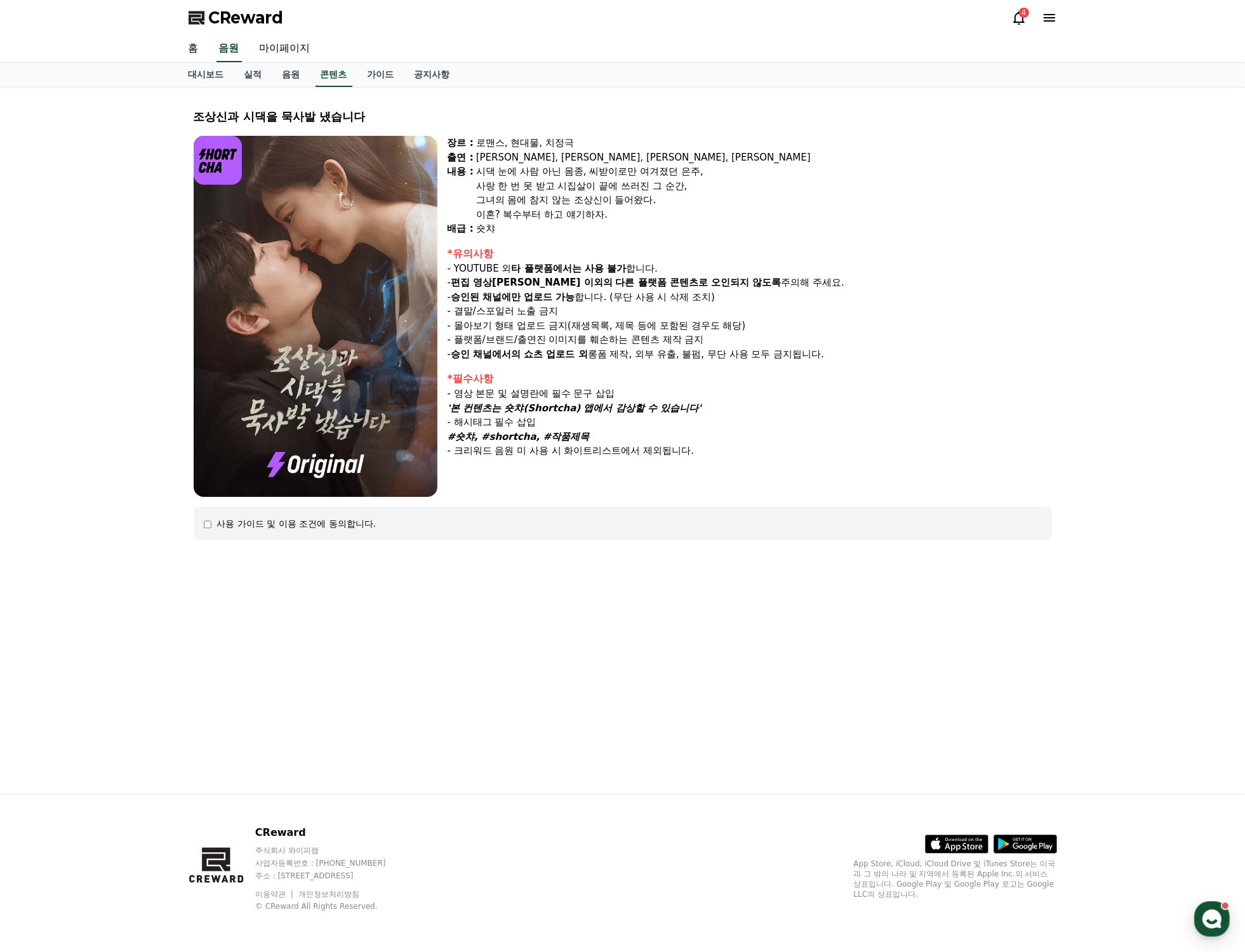
select select
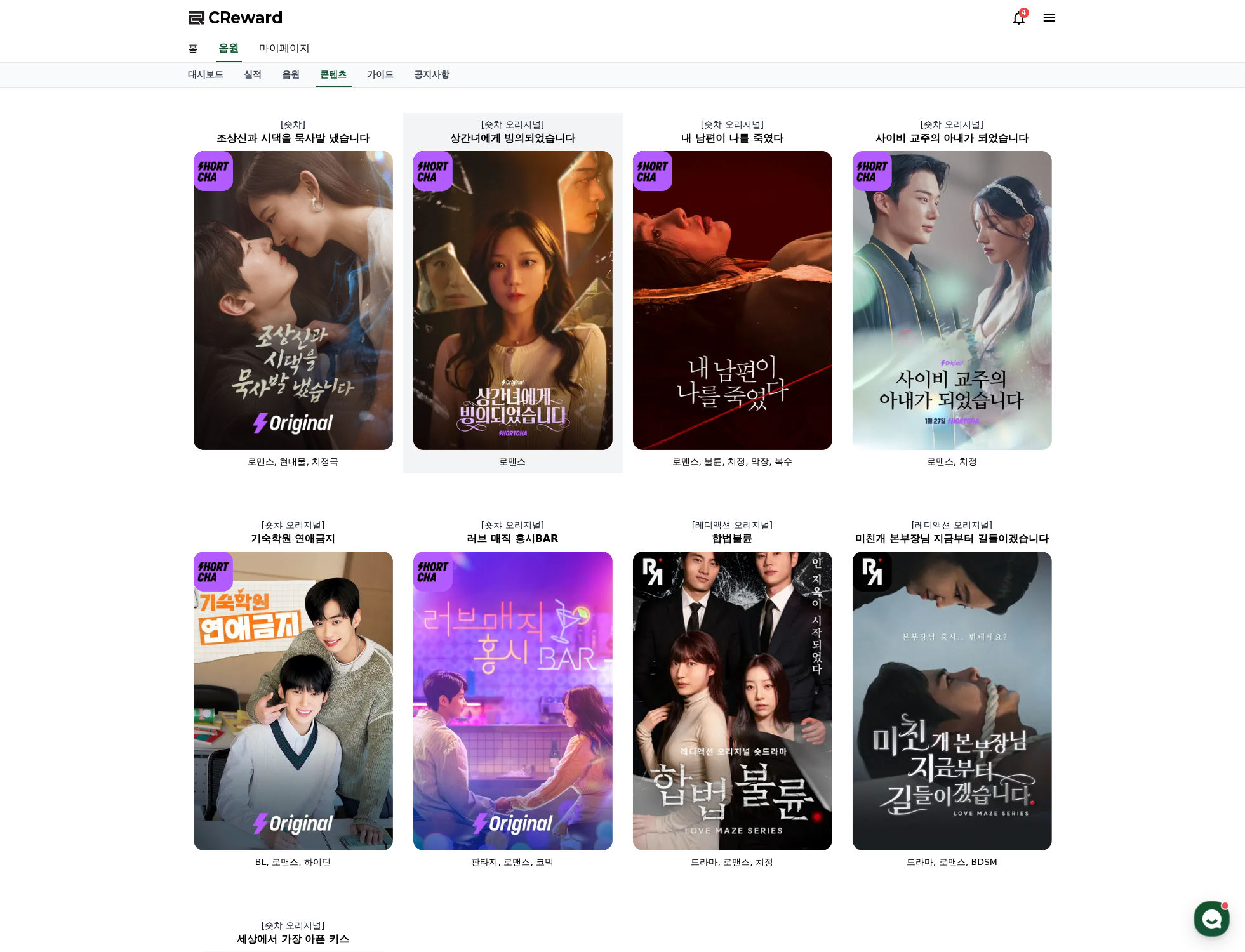
click at [554, 347] on img at bounding box center [513, 300] width 199 height 299
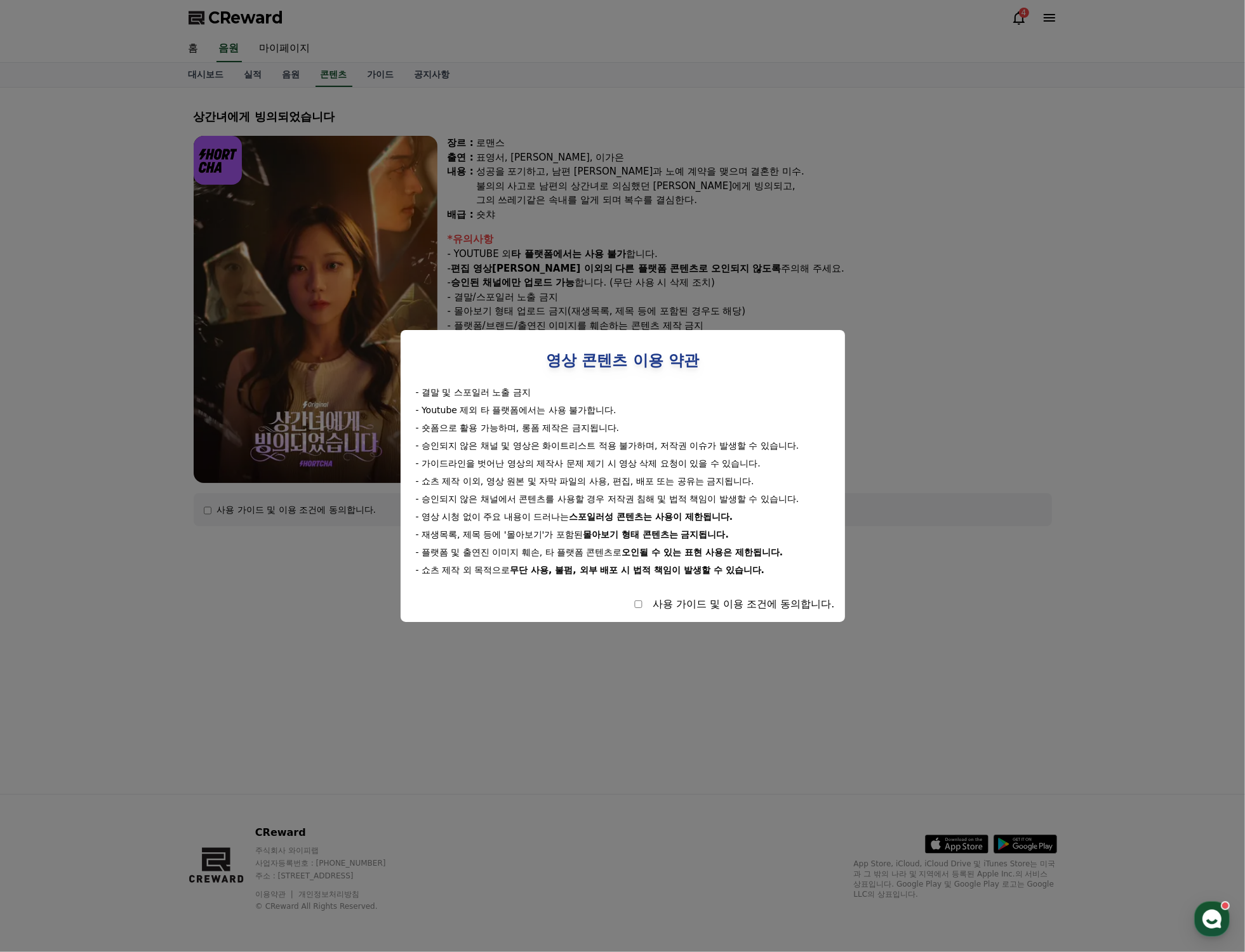
click at [874, 275] on button "close modal" at bounding box center [622, 476] width 1245 height 952
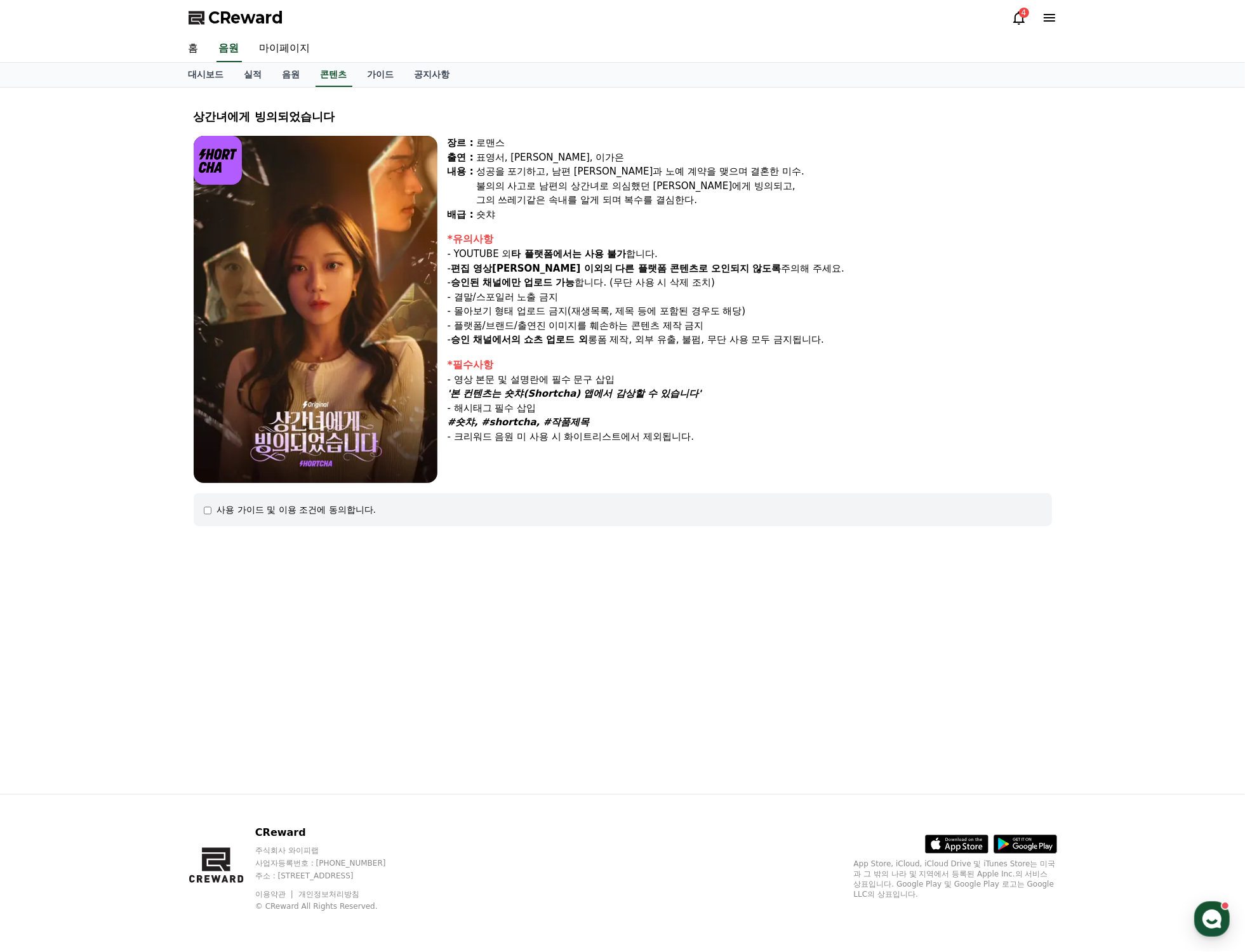
drag, startPoint x: 290, startPoint y: 182, endPoint x: 302, endPoint y: 197, distance: 19.2
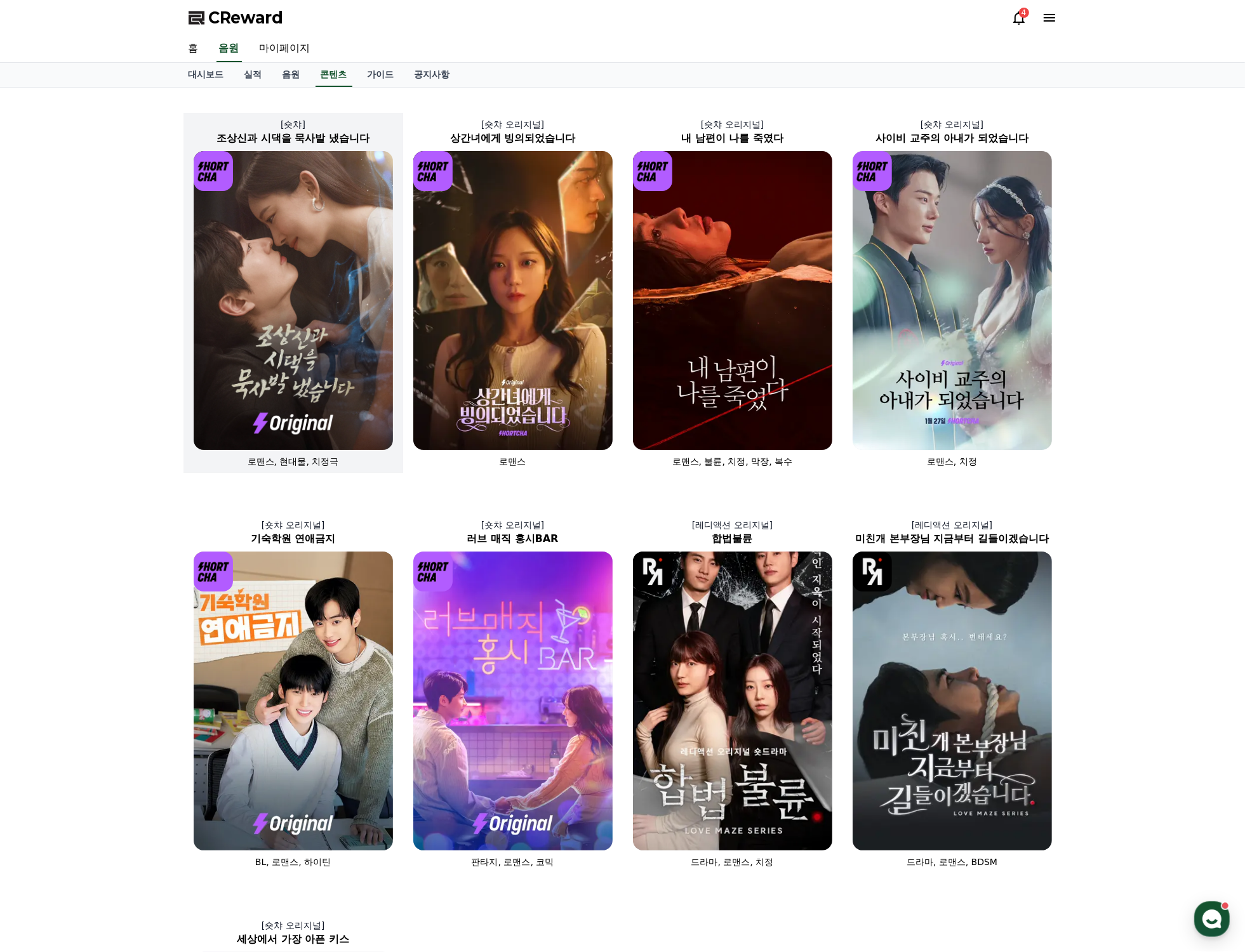
click at [339, 255] on img at bounding box center [293, 300] width 199 height 299
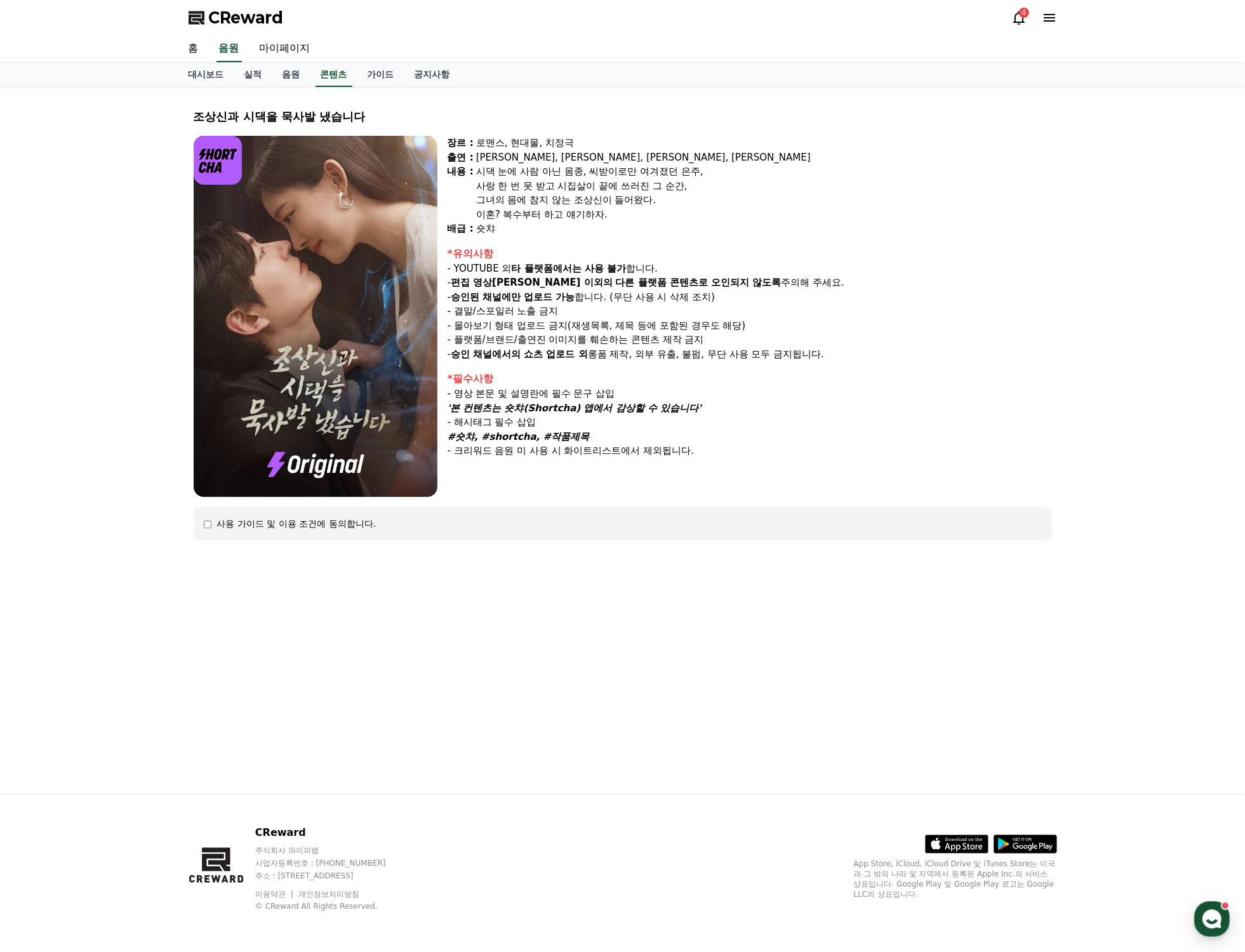
select select
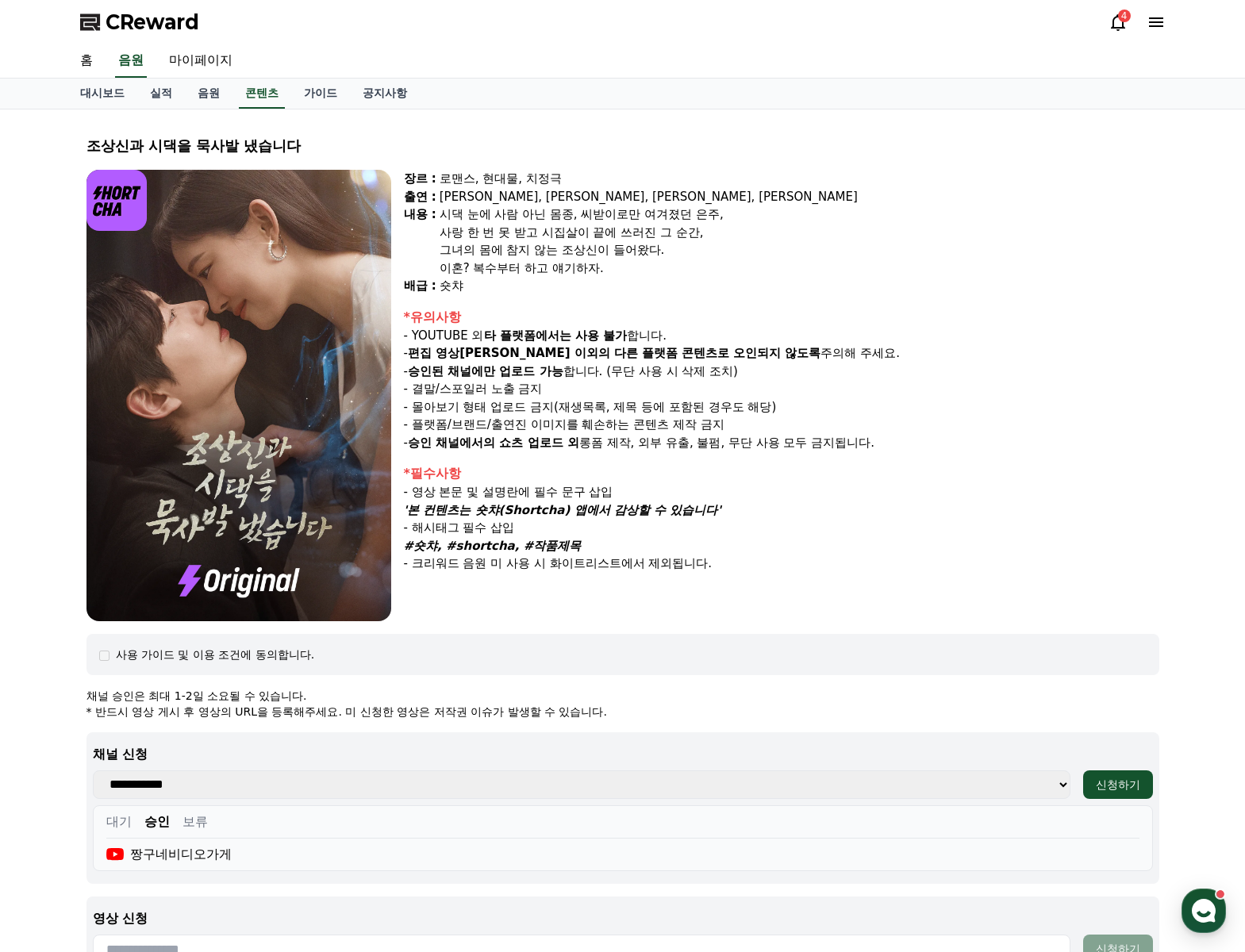
click at [572, 460] on div "장르 : 로맨스, 현대물, 치정극 출연 : 최윤정, 정시현, 신영찬, 송경아 내용 : 시댁 눈에 사람 아닌 몸종, 씨받이로만 여겨졌던 은주, …" at bounding box center [782, 395] width 756 height 452
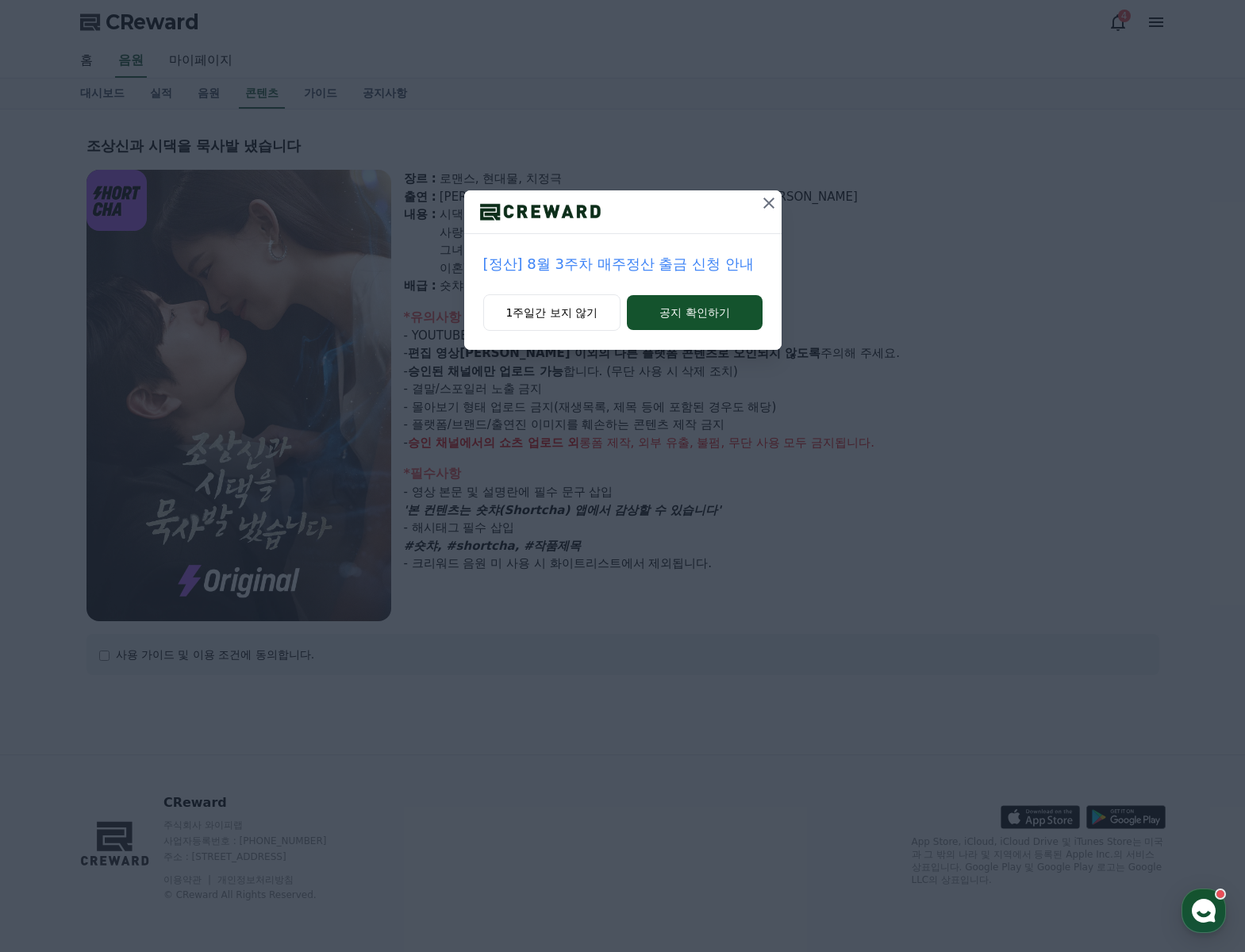
select select
click at [767, 198] on icon at bounding box center [768, 203] width 19 height 19
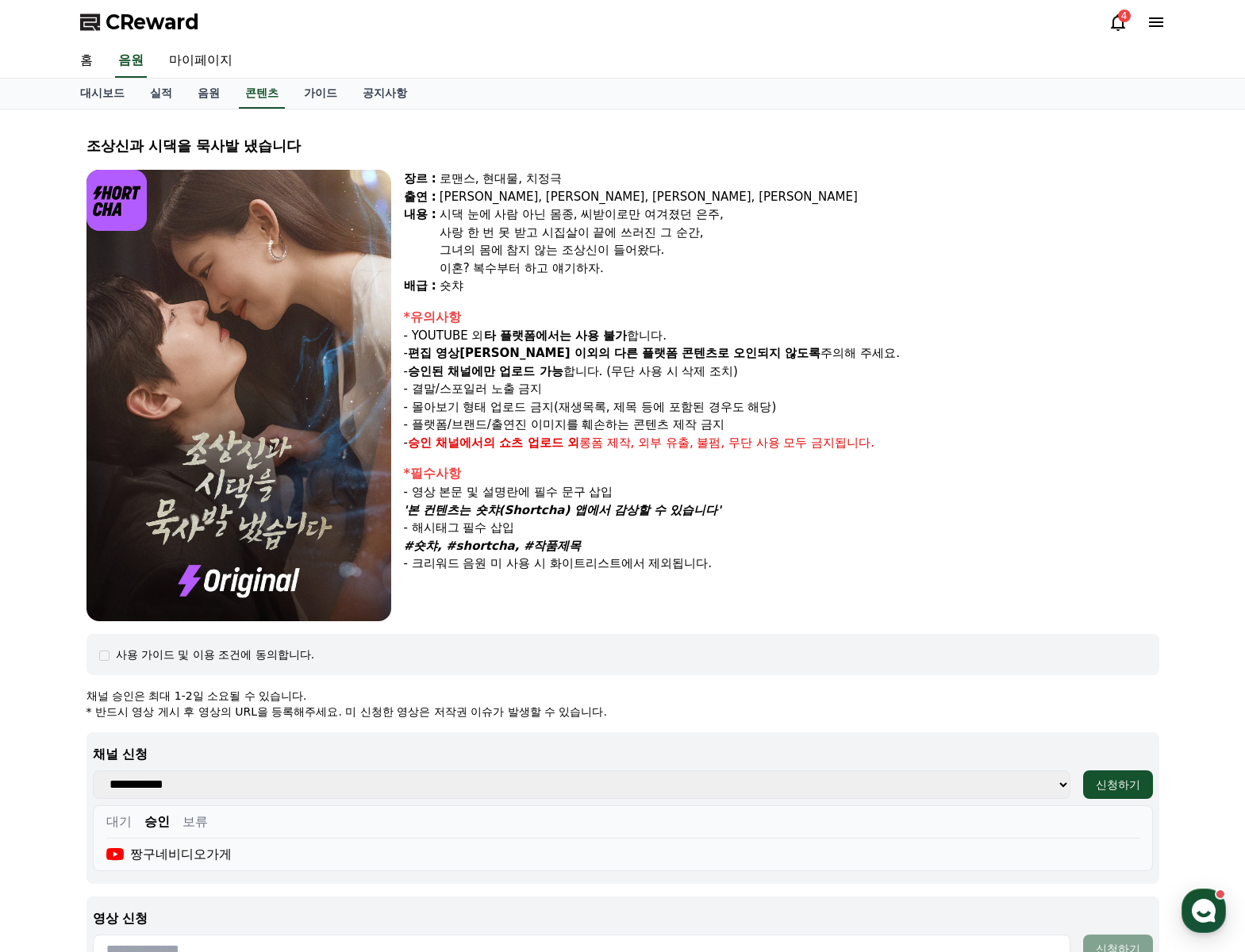
click at [787, 110] on div "조상[DEMOGRAPHIC_DATA]과 시댁을 묵사발 냈습니다 장르 : 로맨스, 현대물, 치정극 출연 : [PERSON_NAME], [PERS…" at bounding box center [622, 636] width 1111 height 1054
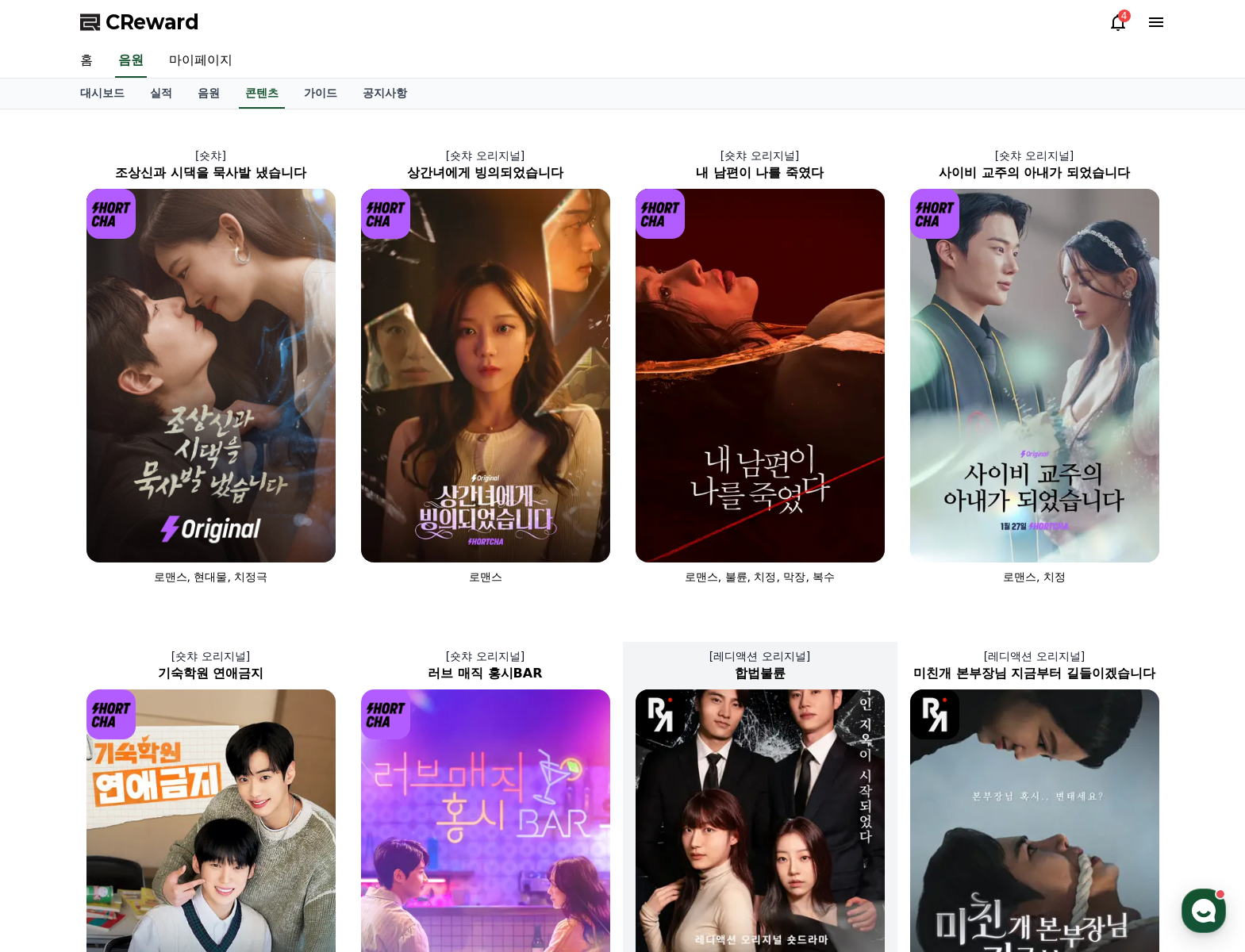
click at [737, 790] on img at bounding box center [760, 876] width 249 height 374
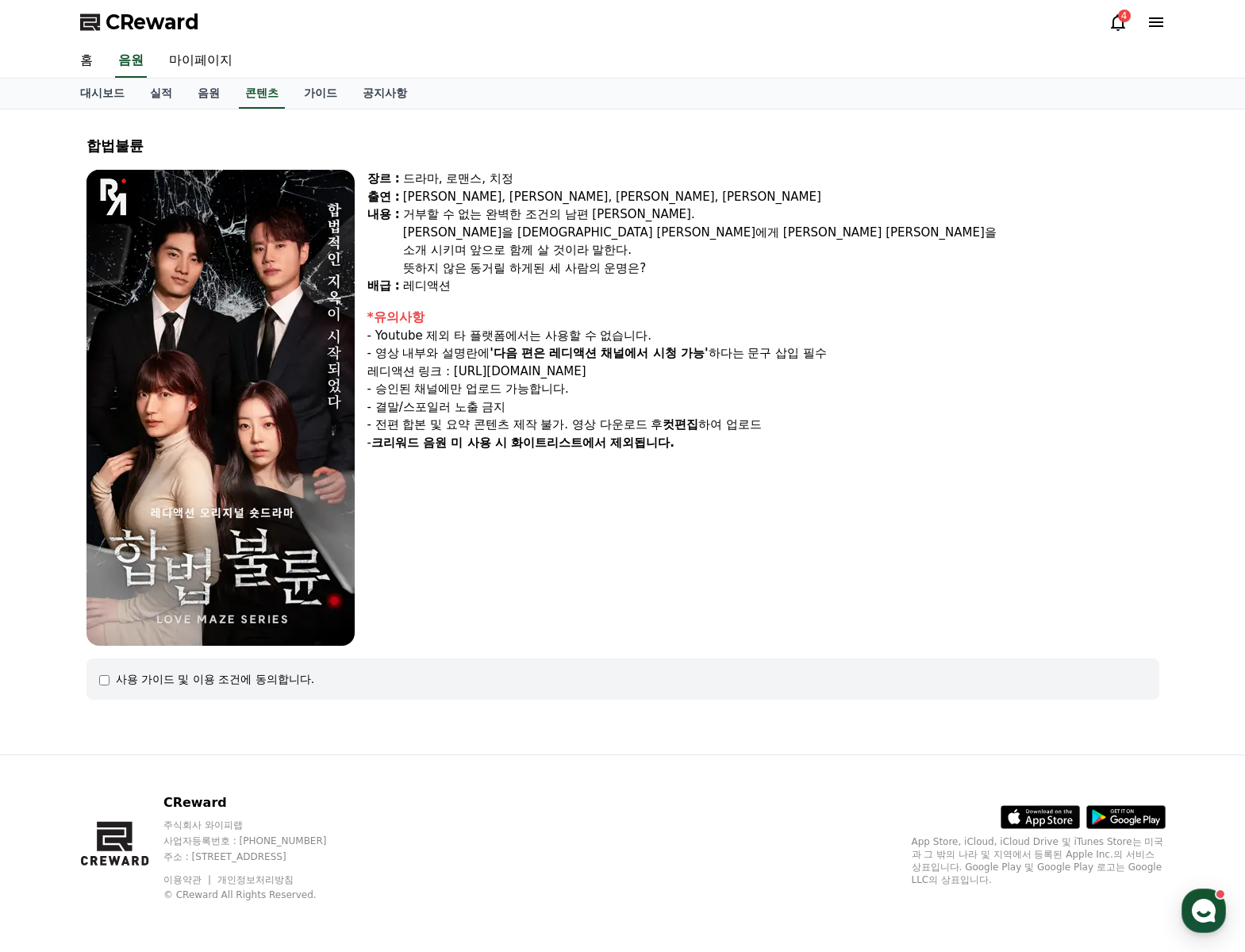
select select
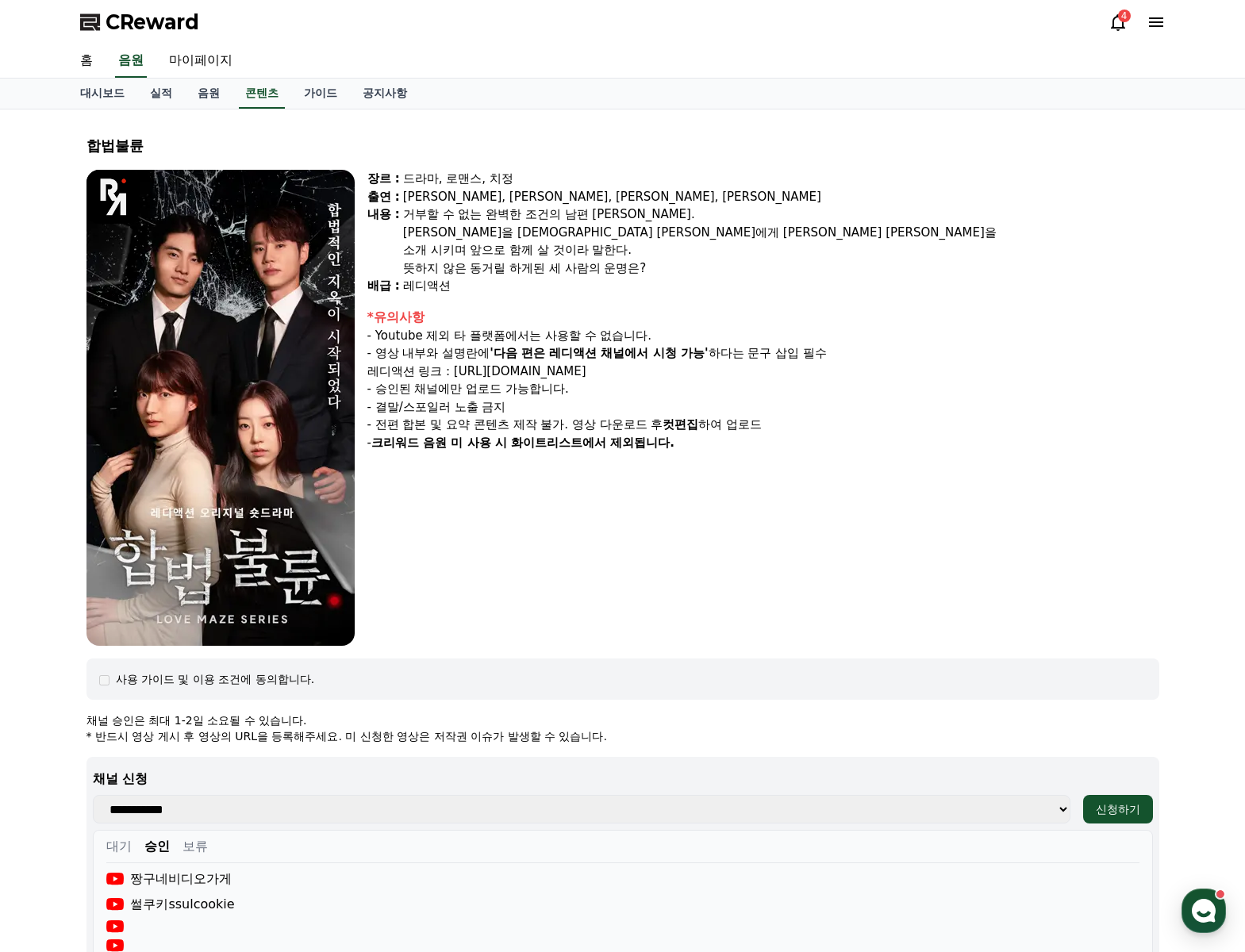
click at [728, 610] on div "장르 : 드라마, 로맨스, 치정 출연 : [PERSON_NAME], [PERSON_NAME], [PERSON_NAME], [PERSON_NAM…" at bounding box center [763, 407] width 791 height 476
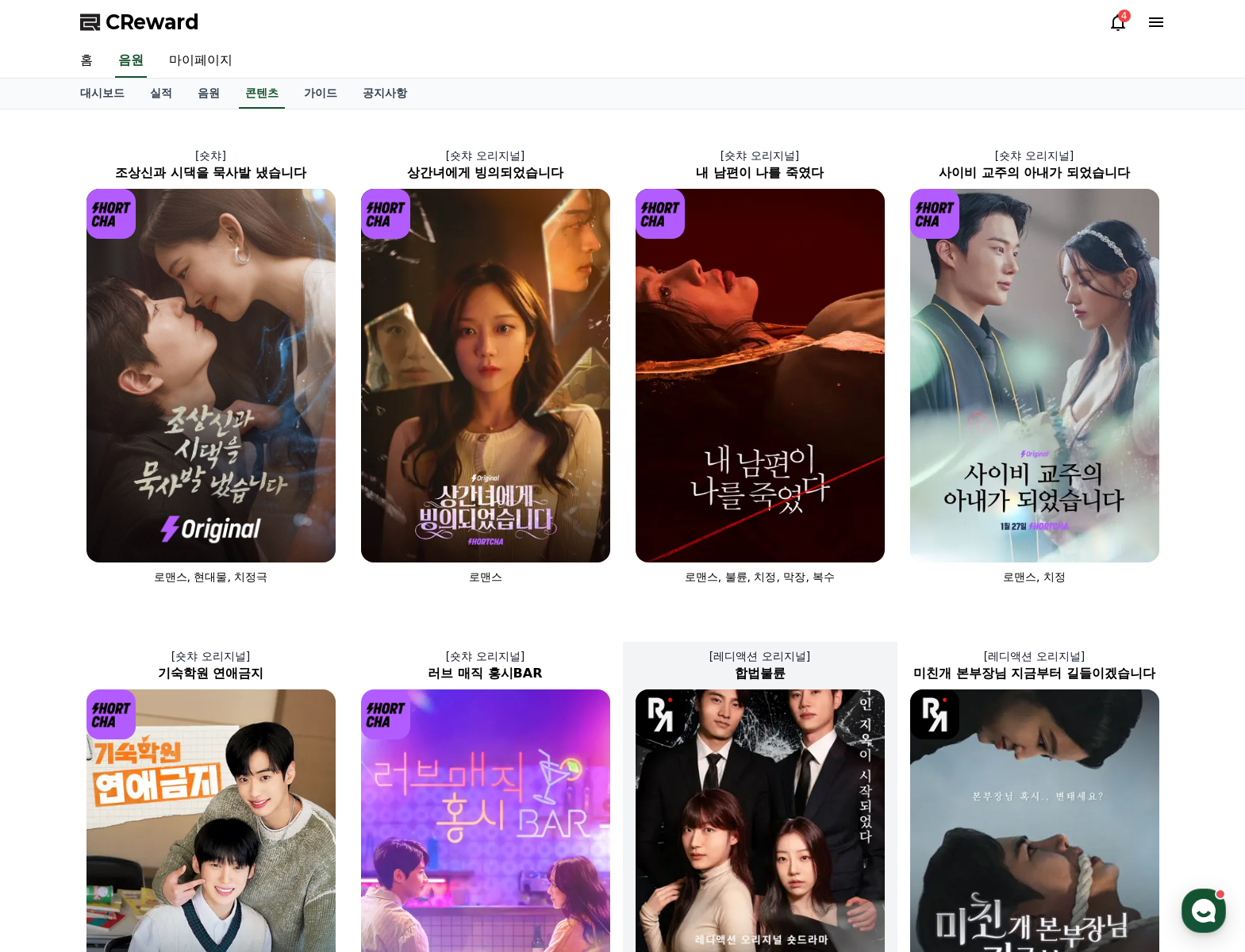
click at [730, 776] on img at bounding box center [760, 876] width 249 height 374
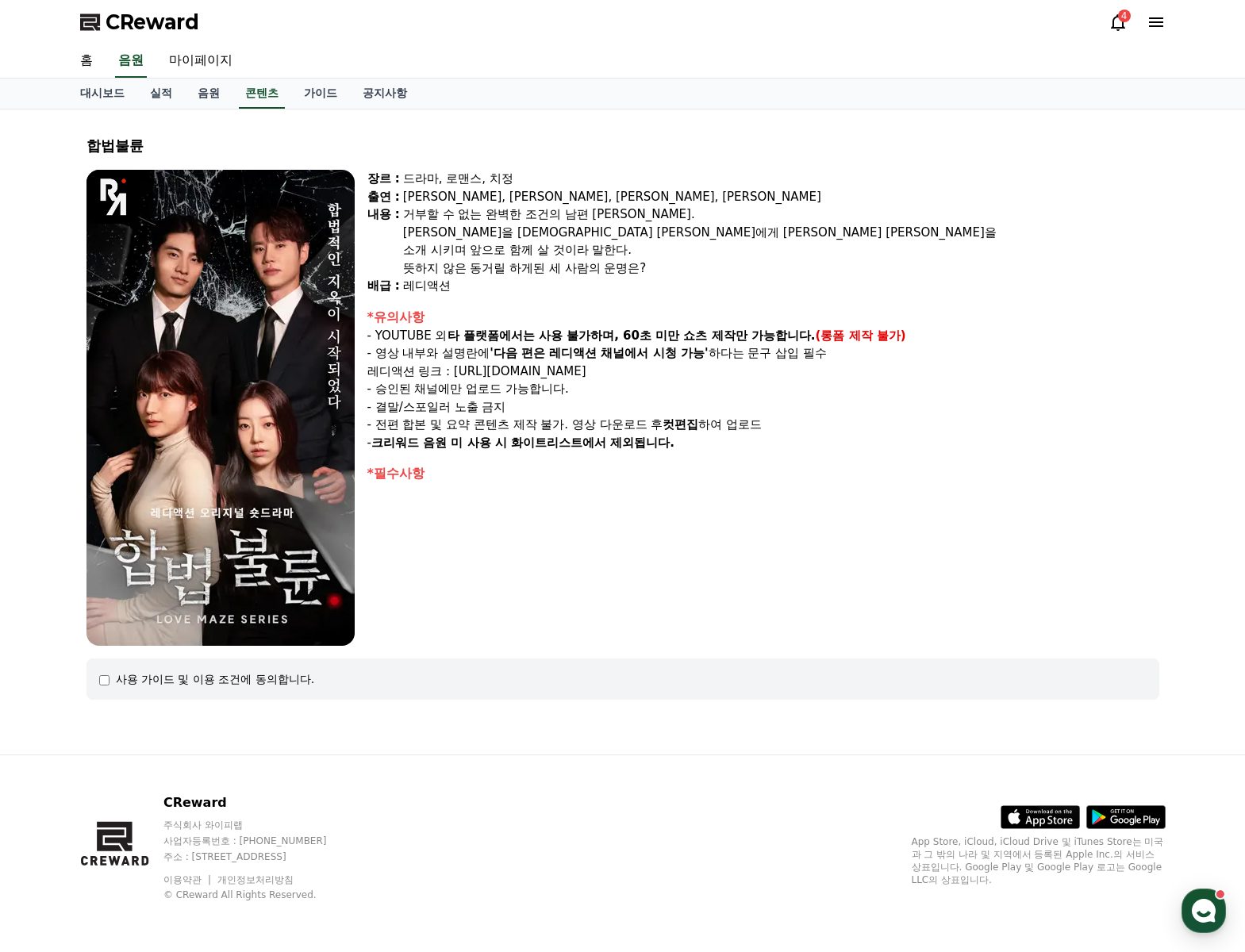
select select
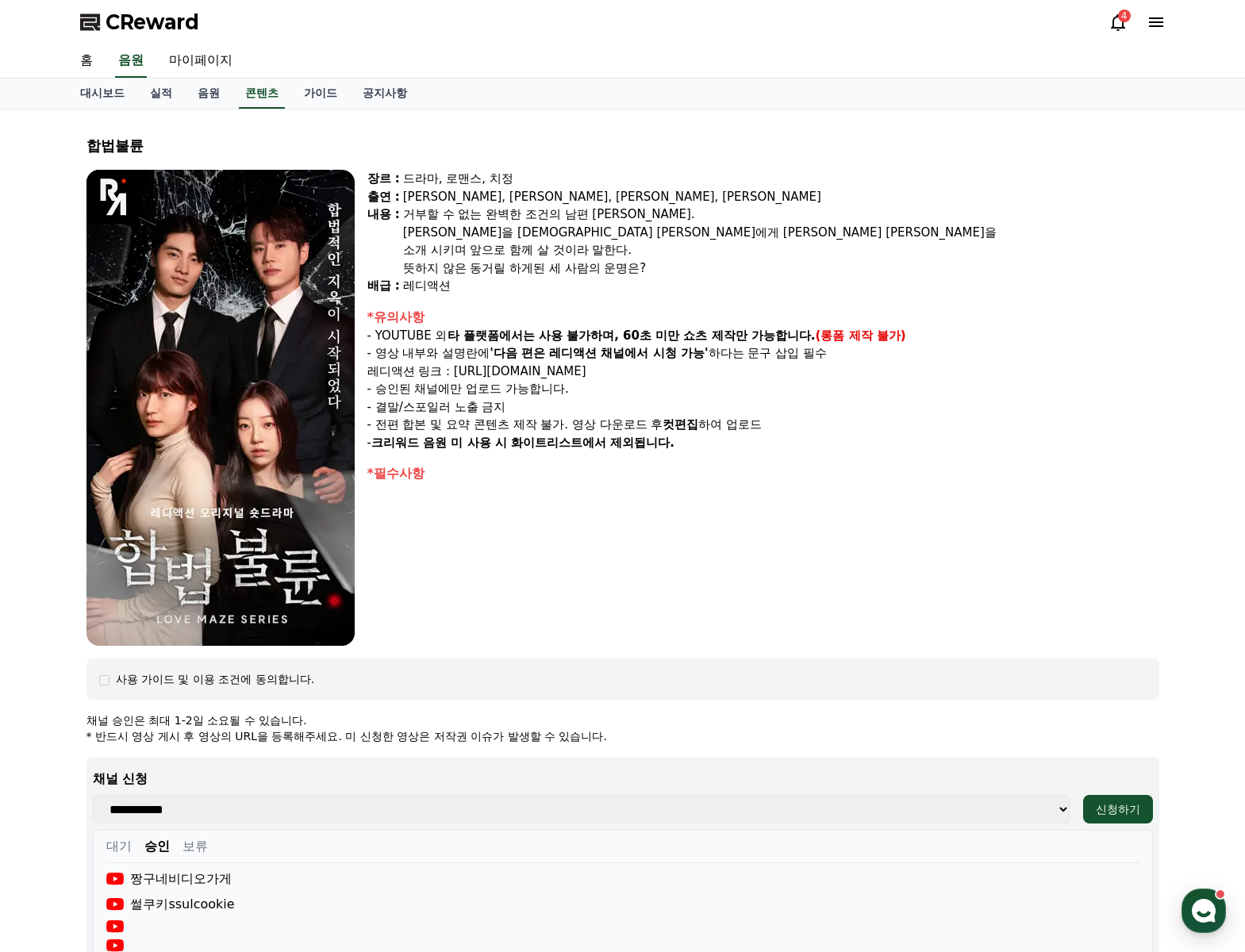
click at [853, 502] on div "장르 : 드라마, 로맨스, 치정 출연 : [PERSON_NAME], [PERSON_NAME], [PERSON_NAME], [PERSON_NAM…" at bounding box center [763, 407] width 791 height 476
click at [1151, 24] on icon at bounding box center [1155, 22] width 19 height 19
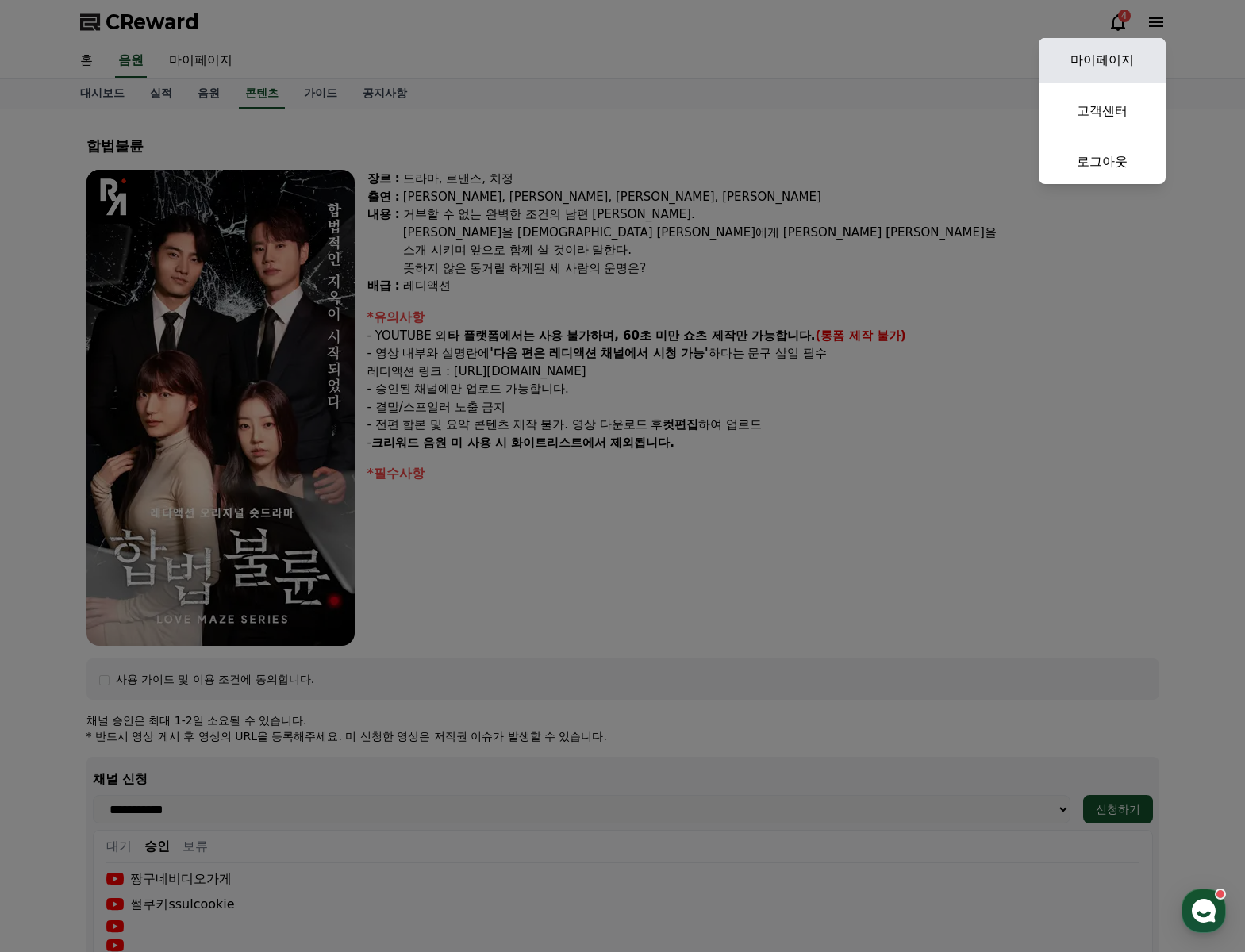
click at [1123, 59] on link "마이페이지" at bounding box center [1102, 60] width 127 height 45
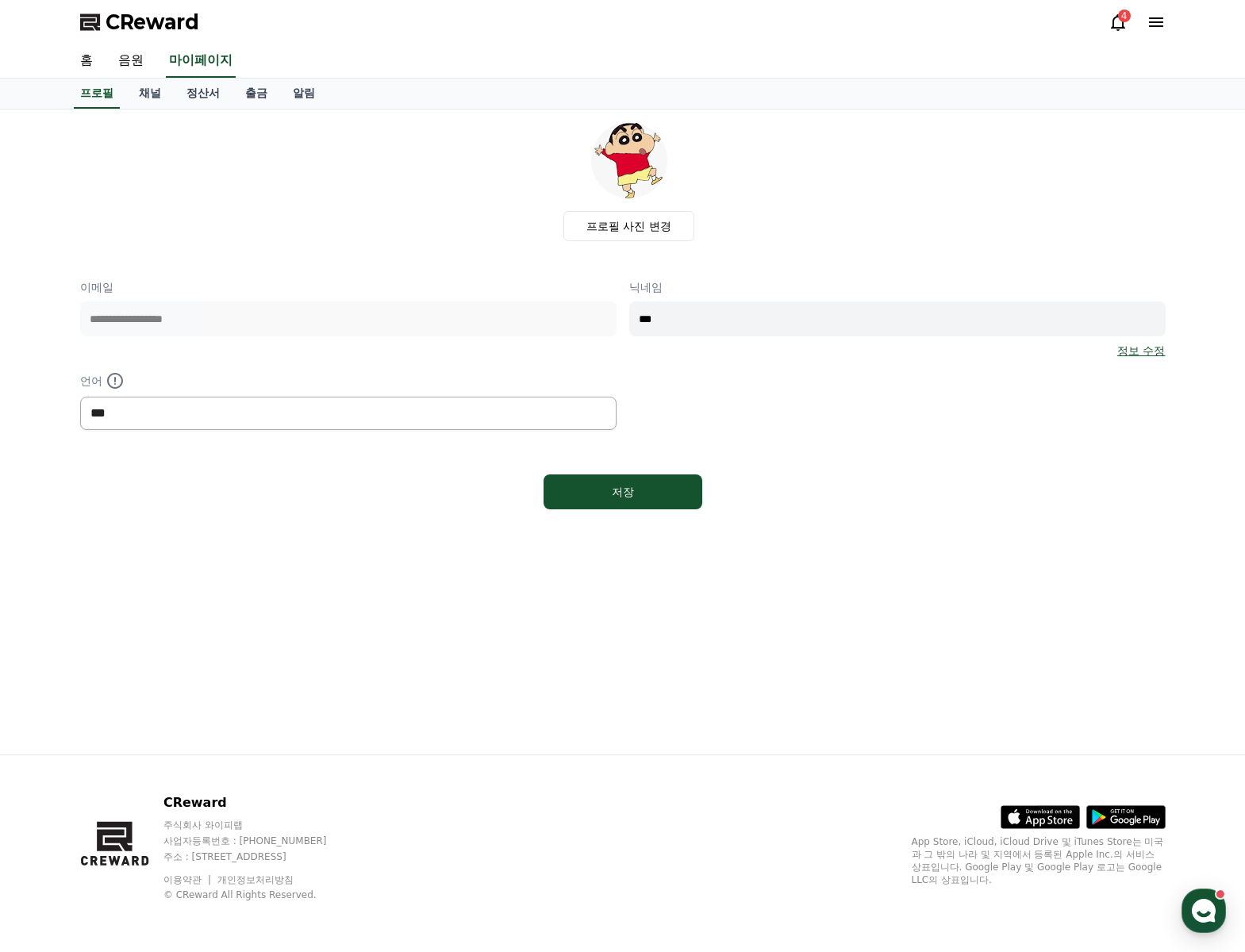
click at [116, 408] on select "*** ******* ***" at bounding box center [348, 413] width 536 height 33
select select "**********"
click at [80, 397] on select "*** ******* ***" at bounding box center [348, 413] width 536 height 33
click at [569, 487] on button "저장" at bounding box center [622, 491] width 159 height 35
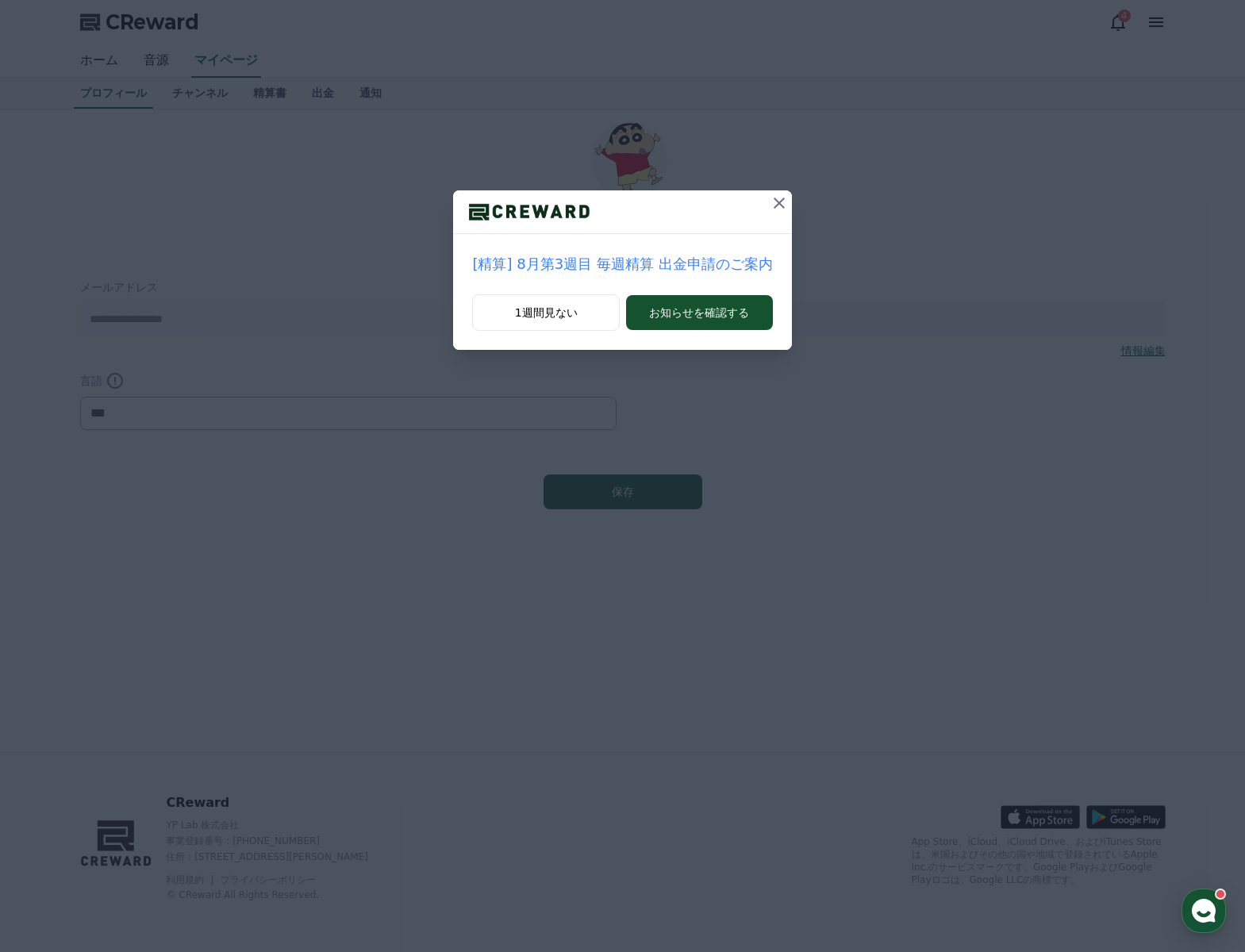
click at [778, 199] on icon at bounding box center [779, 203] width 19 height 19
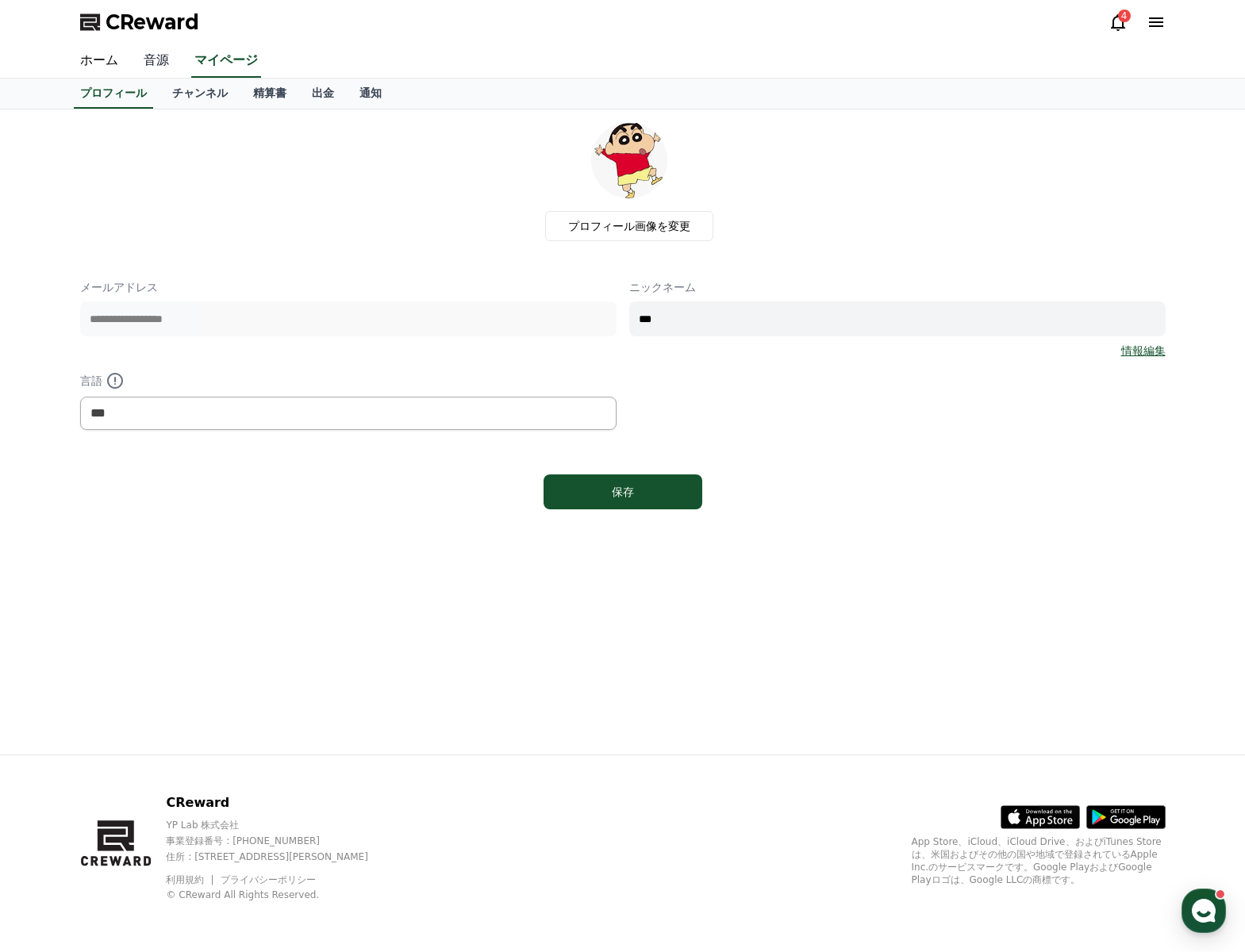
click at [152, 49] on link "音源" at bounding box center [156, 61] width 51 height 33
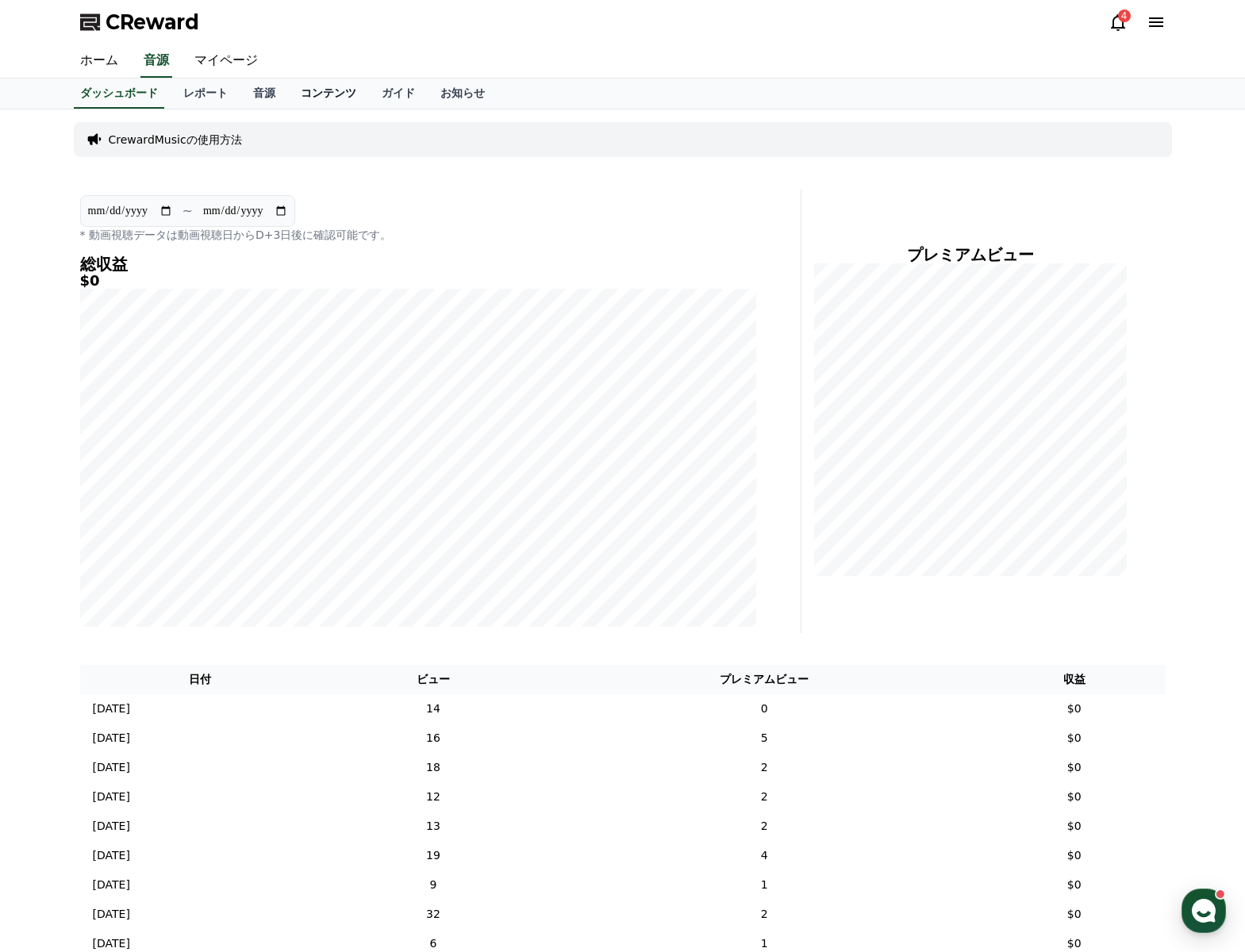
click at [309, 96] on link "コンテンツ" at bounding box center [328, 94] width 81 height 30
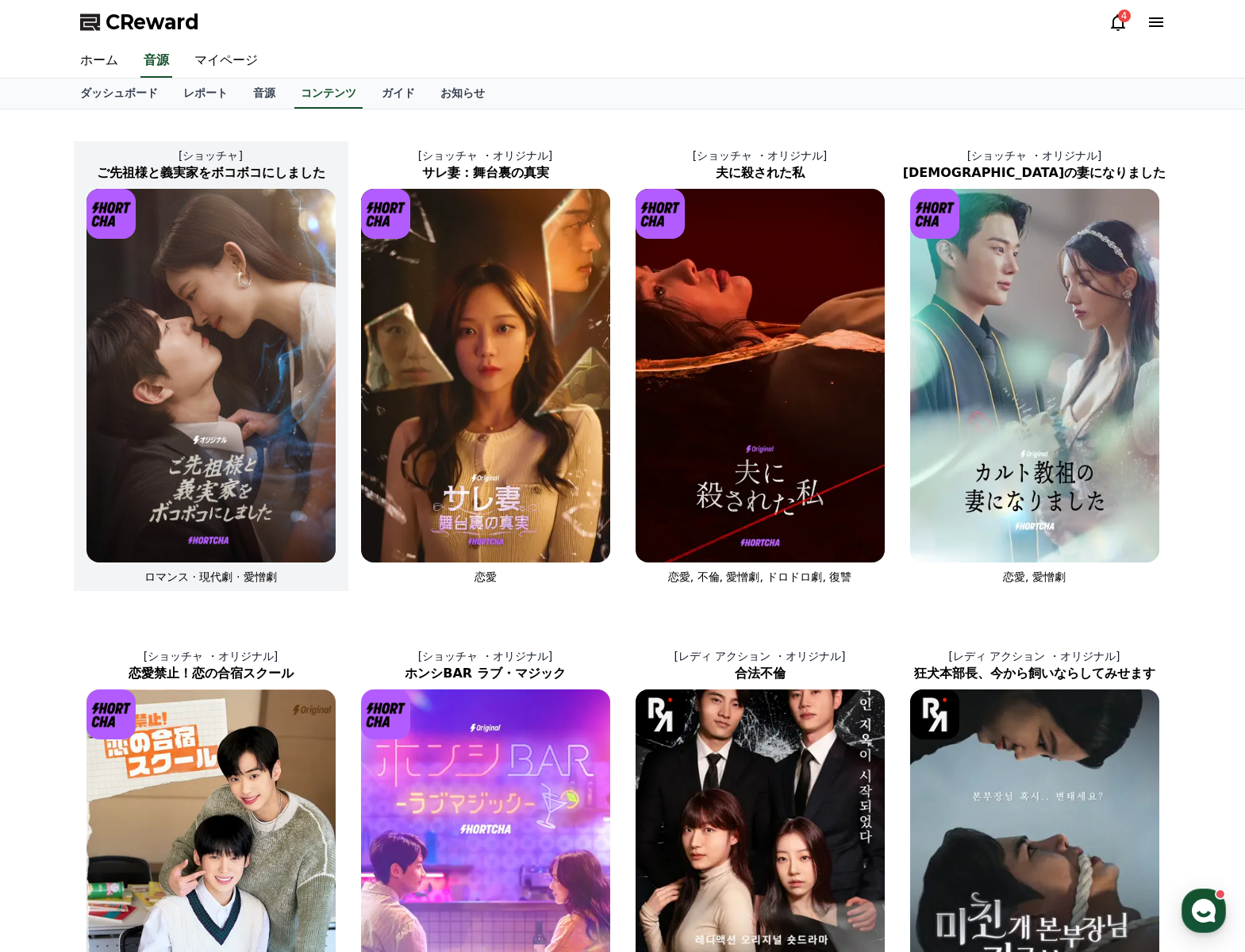
click at [212, 304] on img at bounding box center [211, 376] width 249 height 374
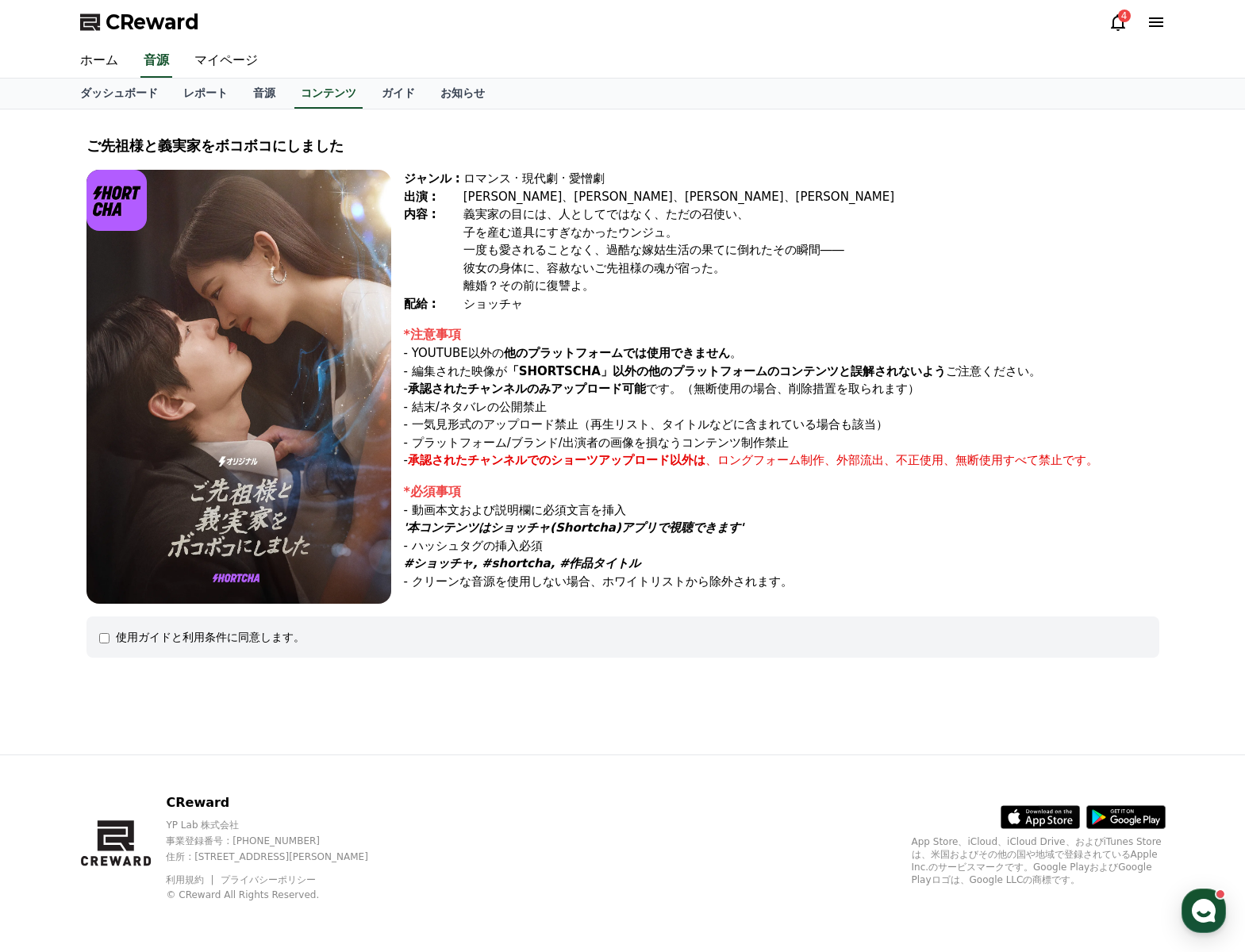
select select
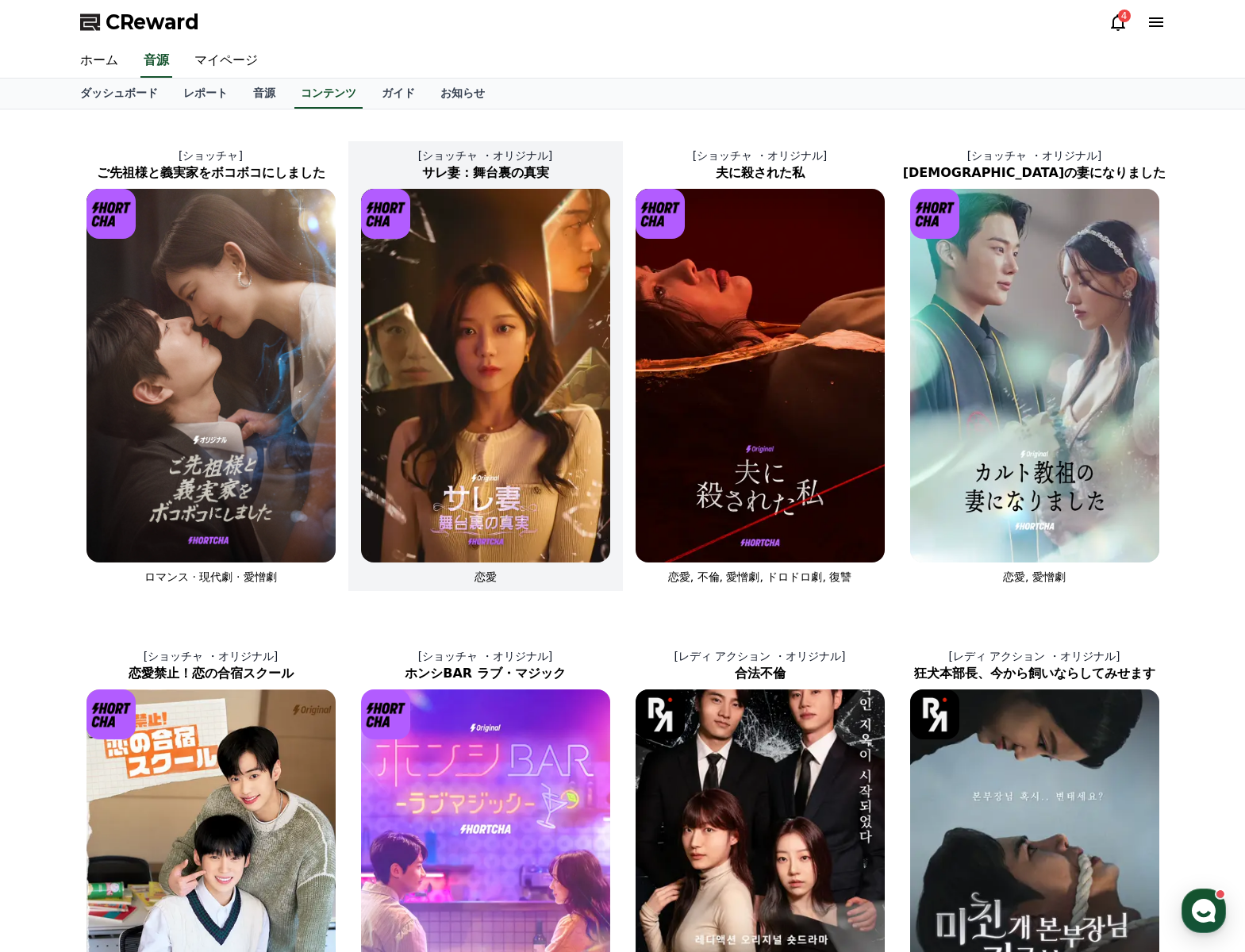
click at [494, 226] on img at bounding box center [486, 376] width 249 height 374
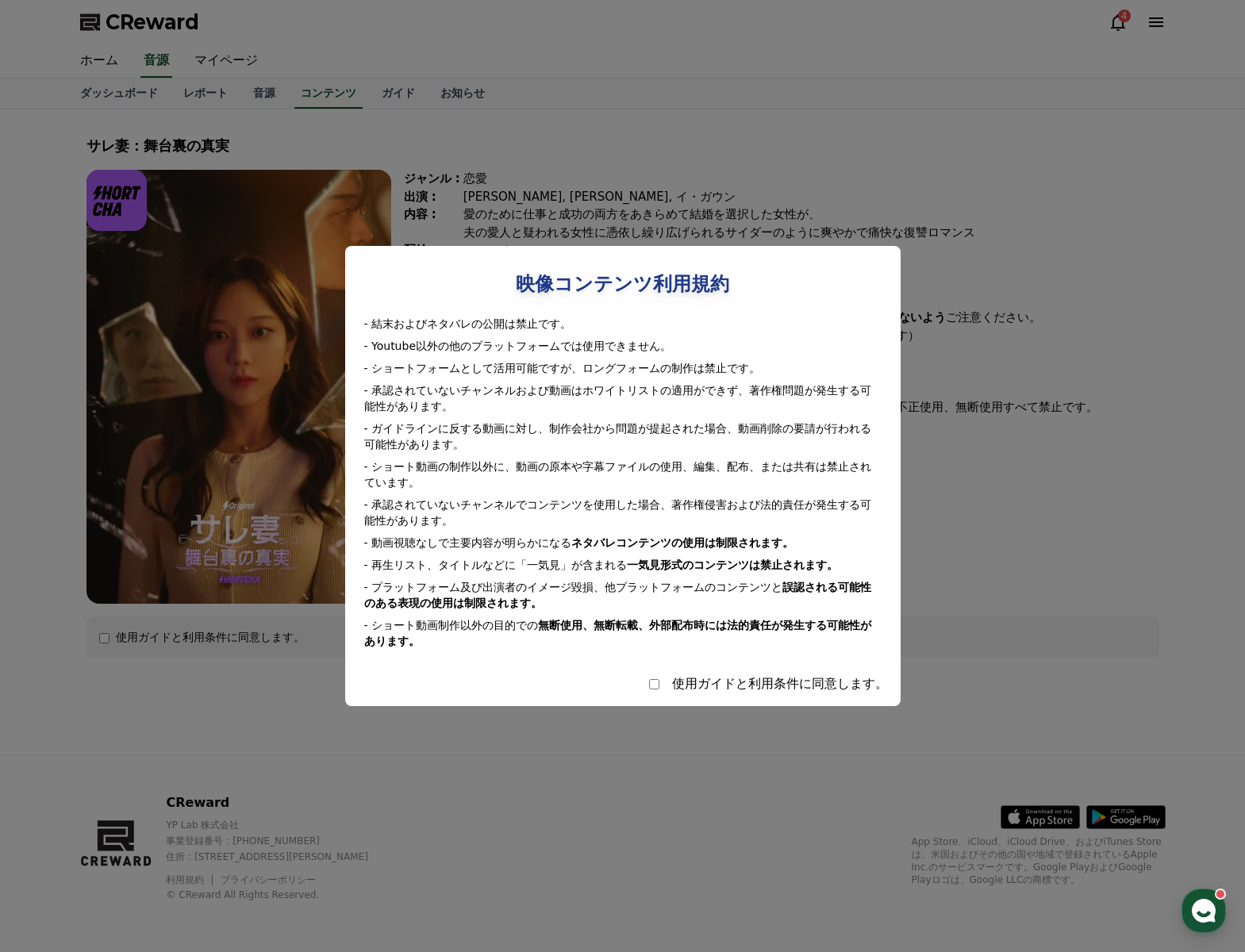
click at [13, 487] on button "close modal" at bounding box center [622, 476] width 1245 height 952
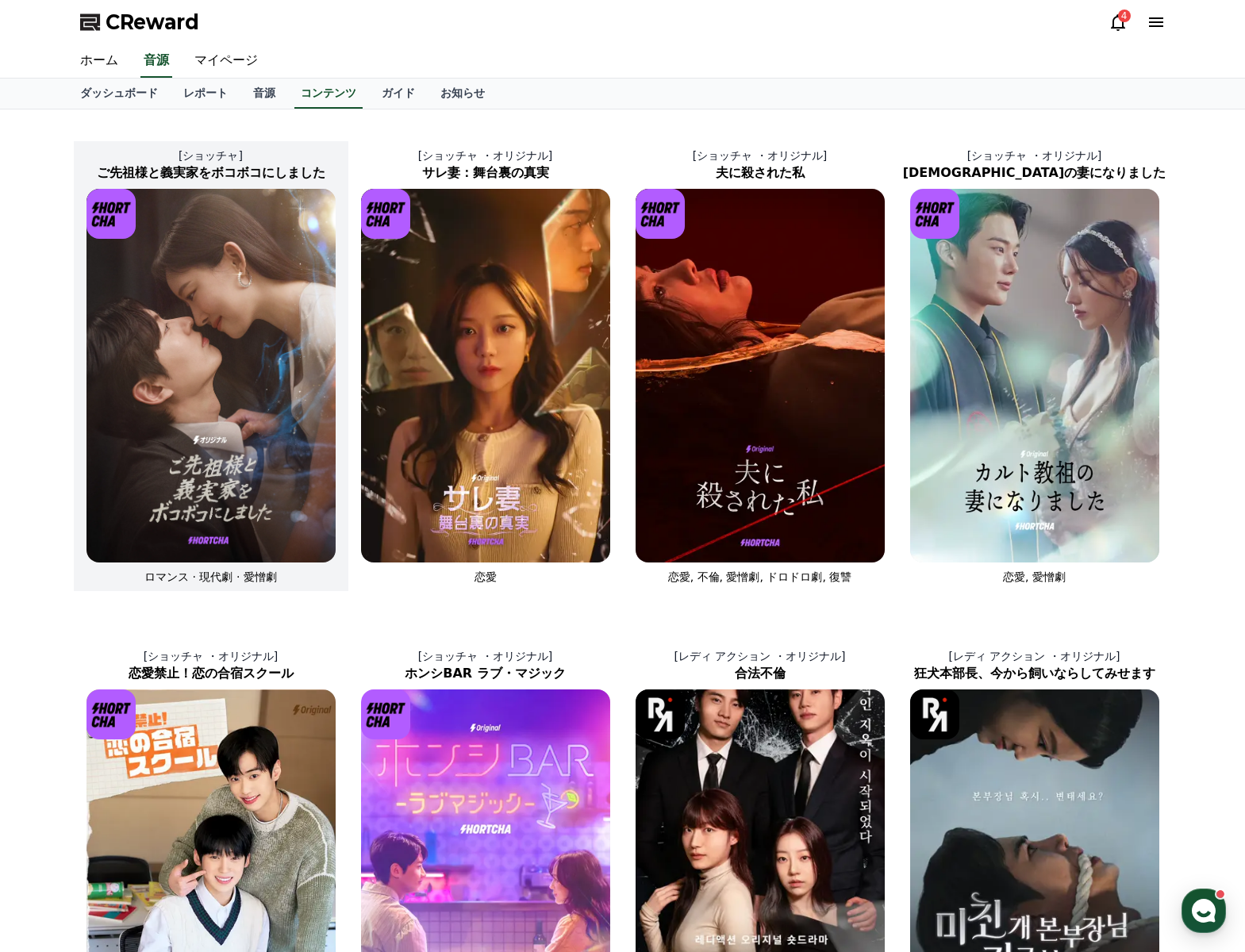
click at [221, 422] on img at bounding box center [211, 376] width 249 height 374
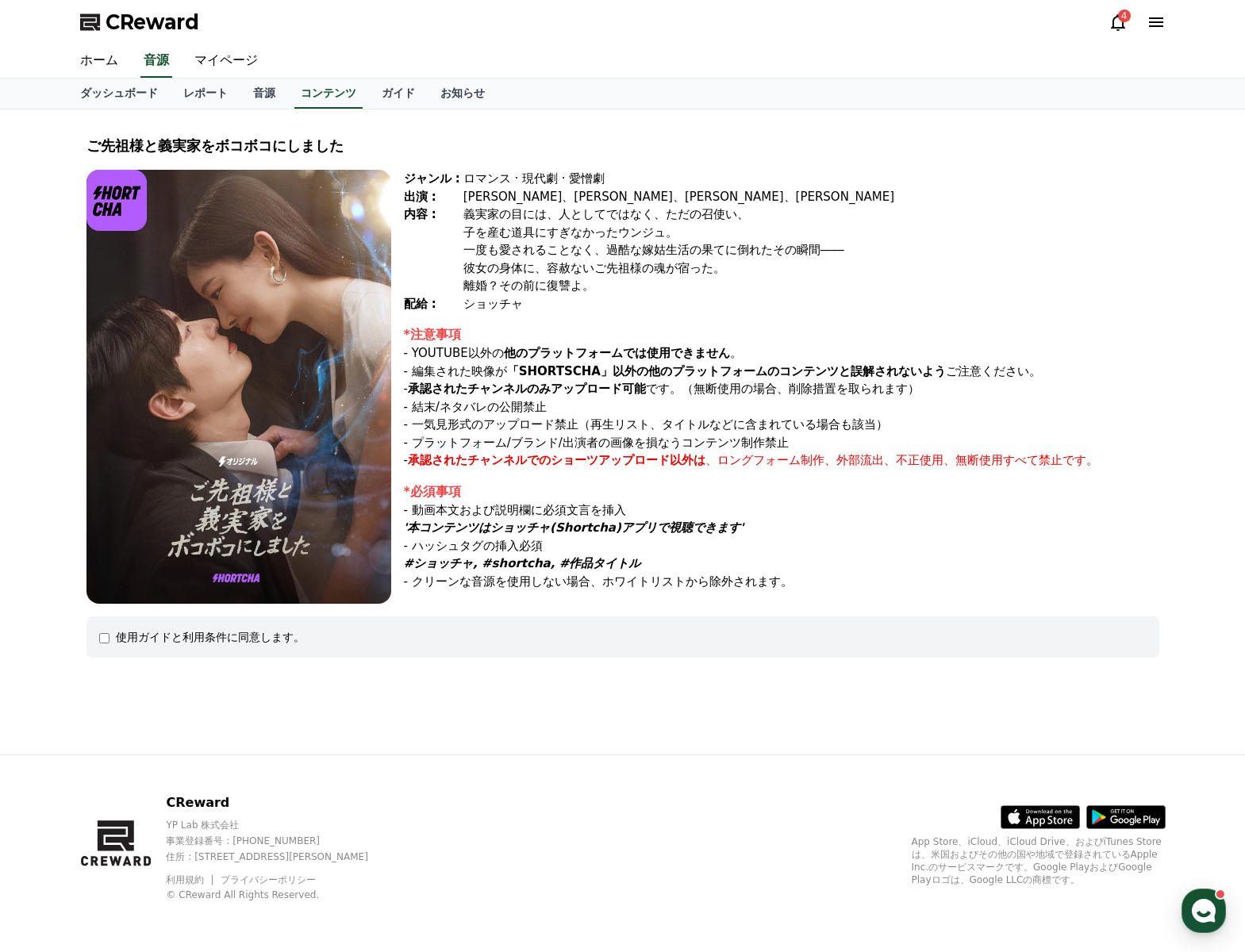
select select
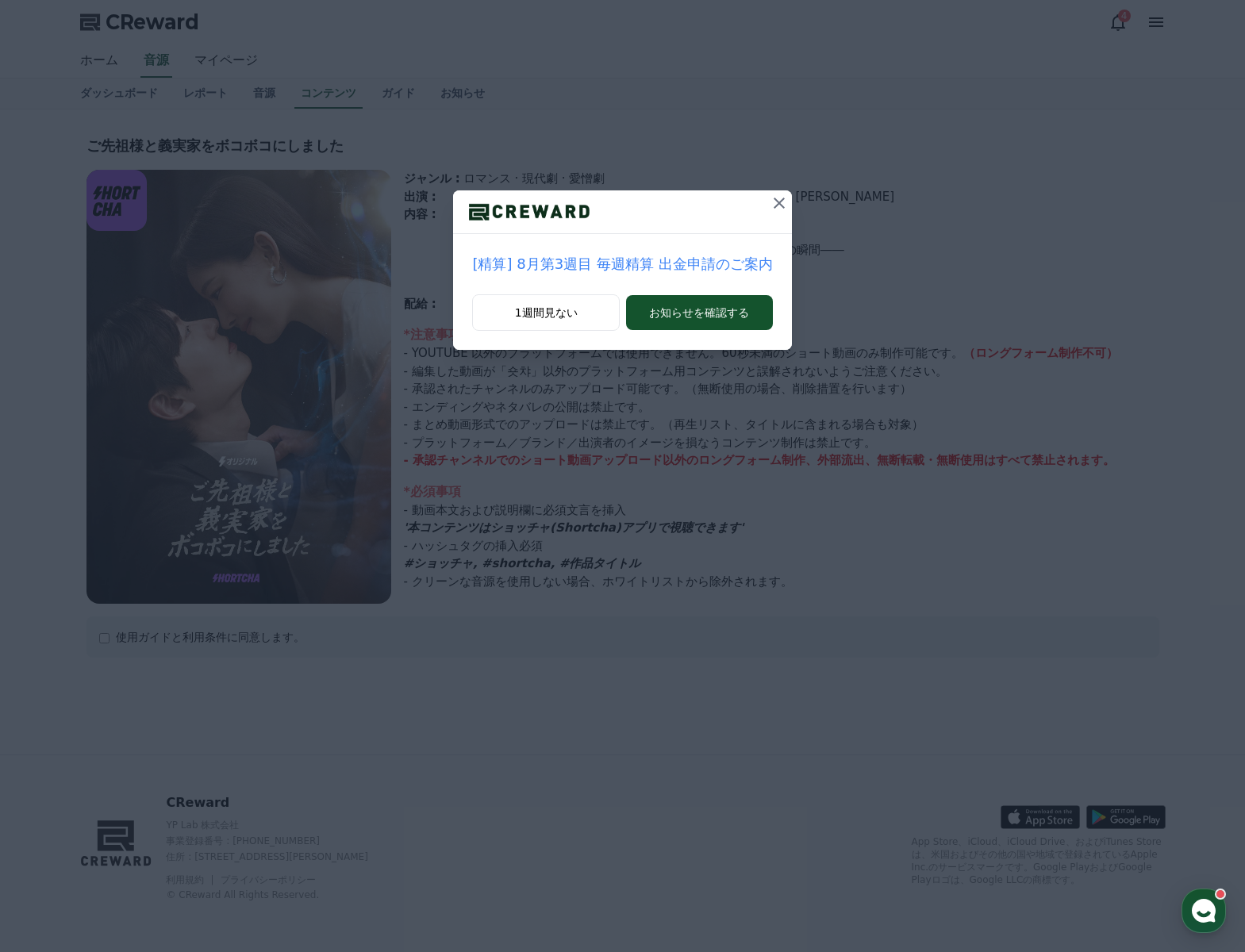
select select
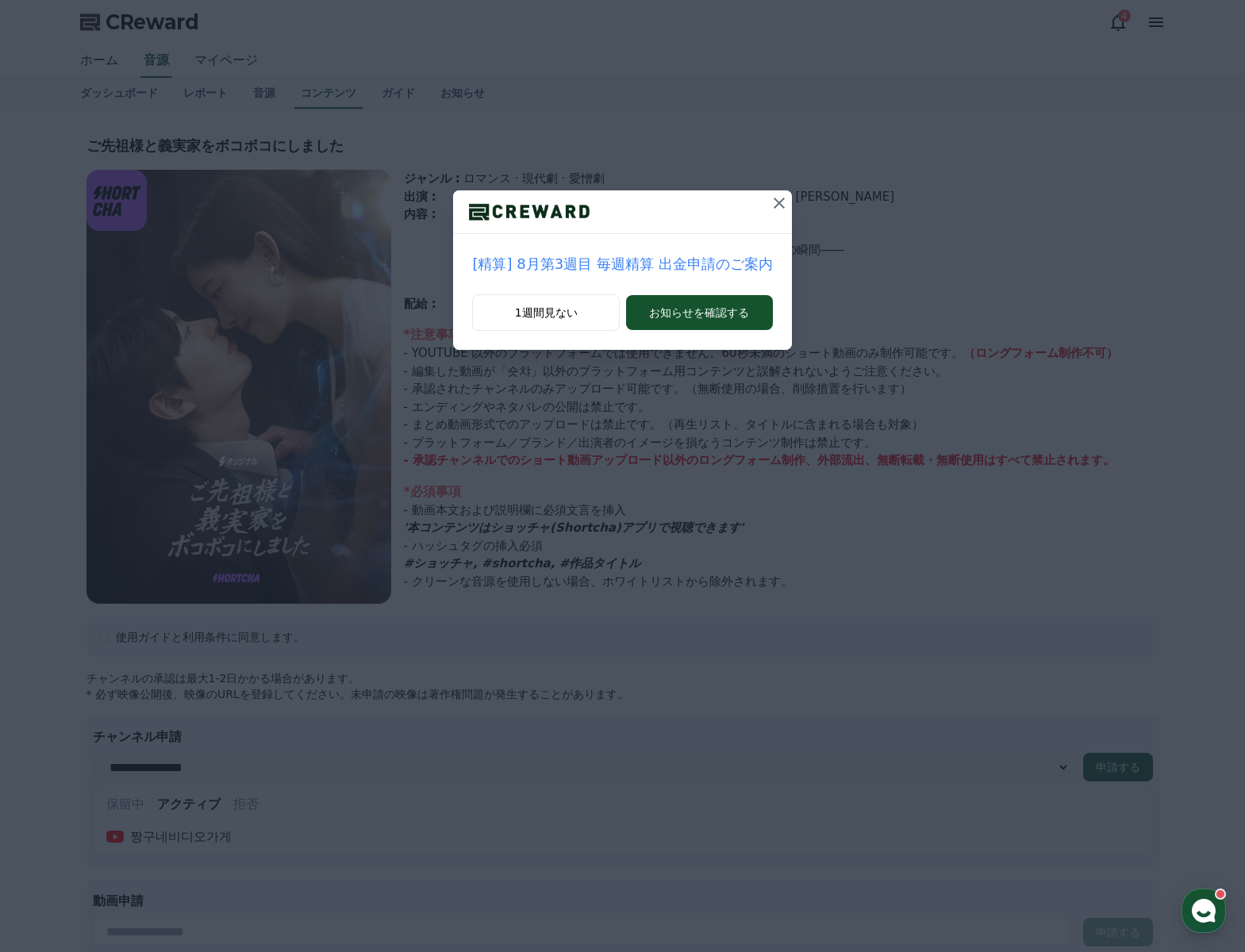
click at [784, 197] on icon at bounding box center [779, 203] width 19 height 19
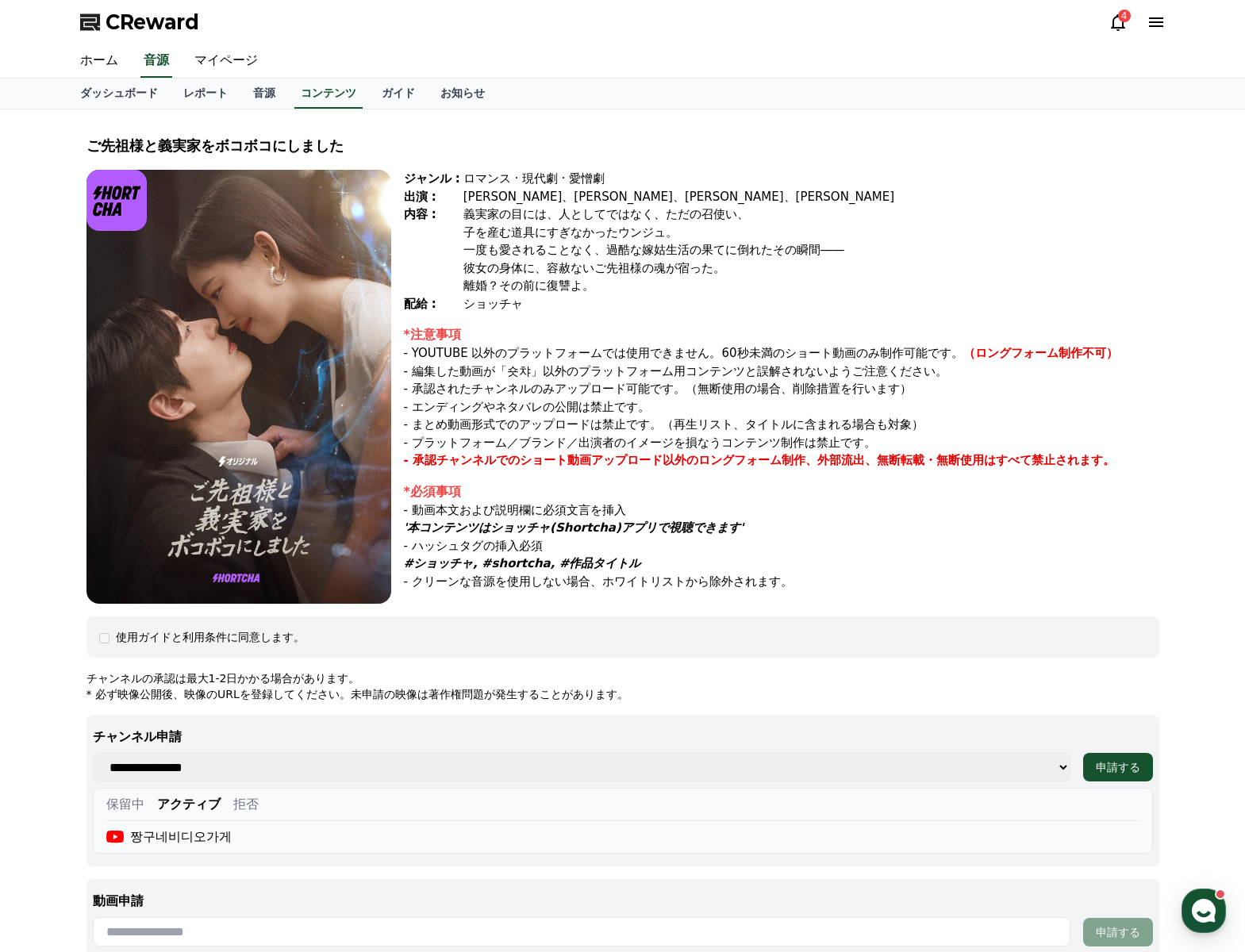
click at [1157, 19] on icon at bounding box center [1156, 22] width 14 height 10
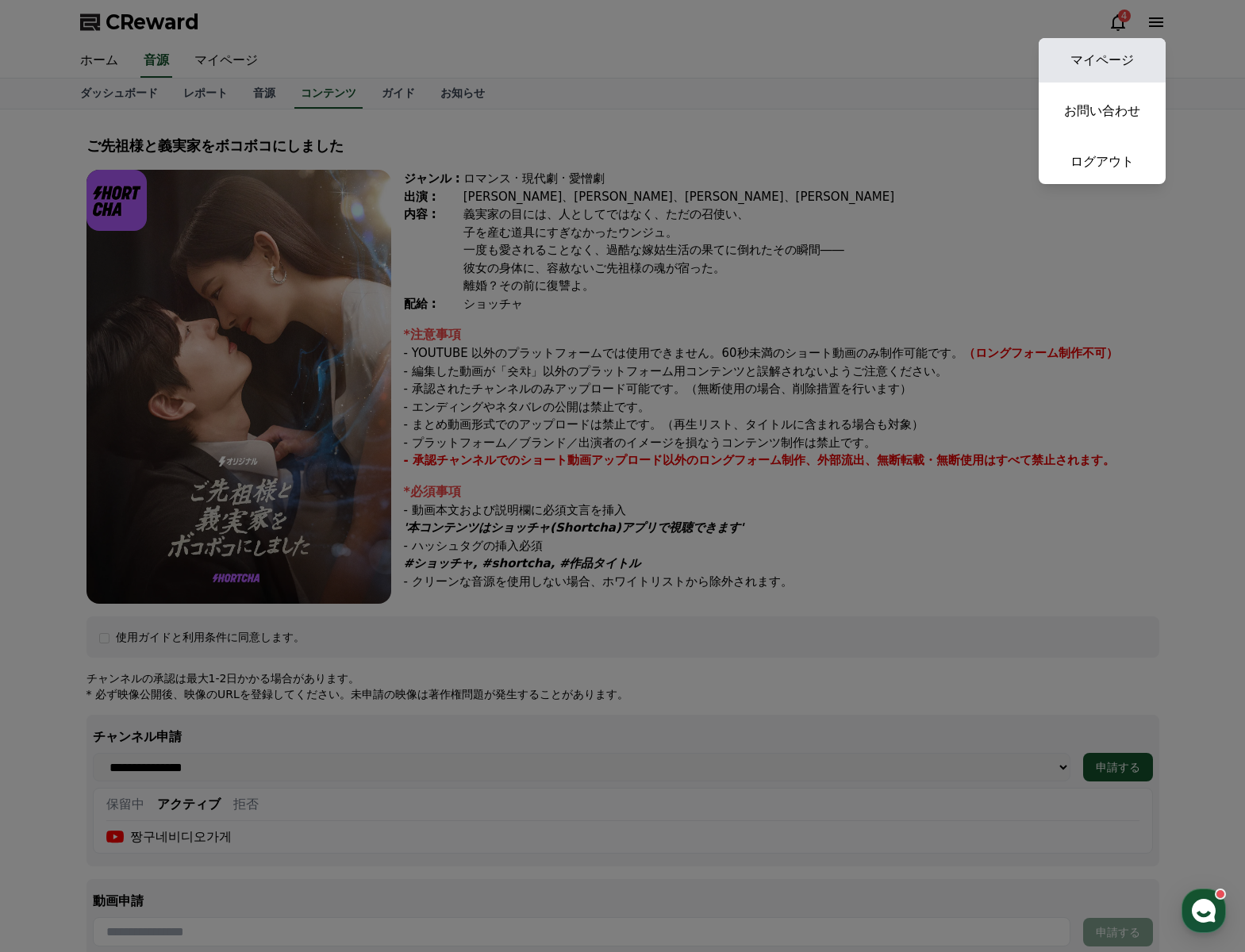
click at [1110, 70] on link "マイページ" at bounding box center [1102, 60] width 127 height 45
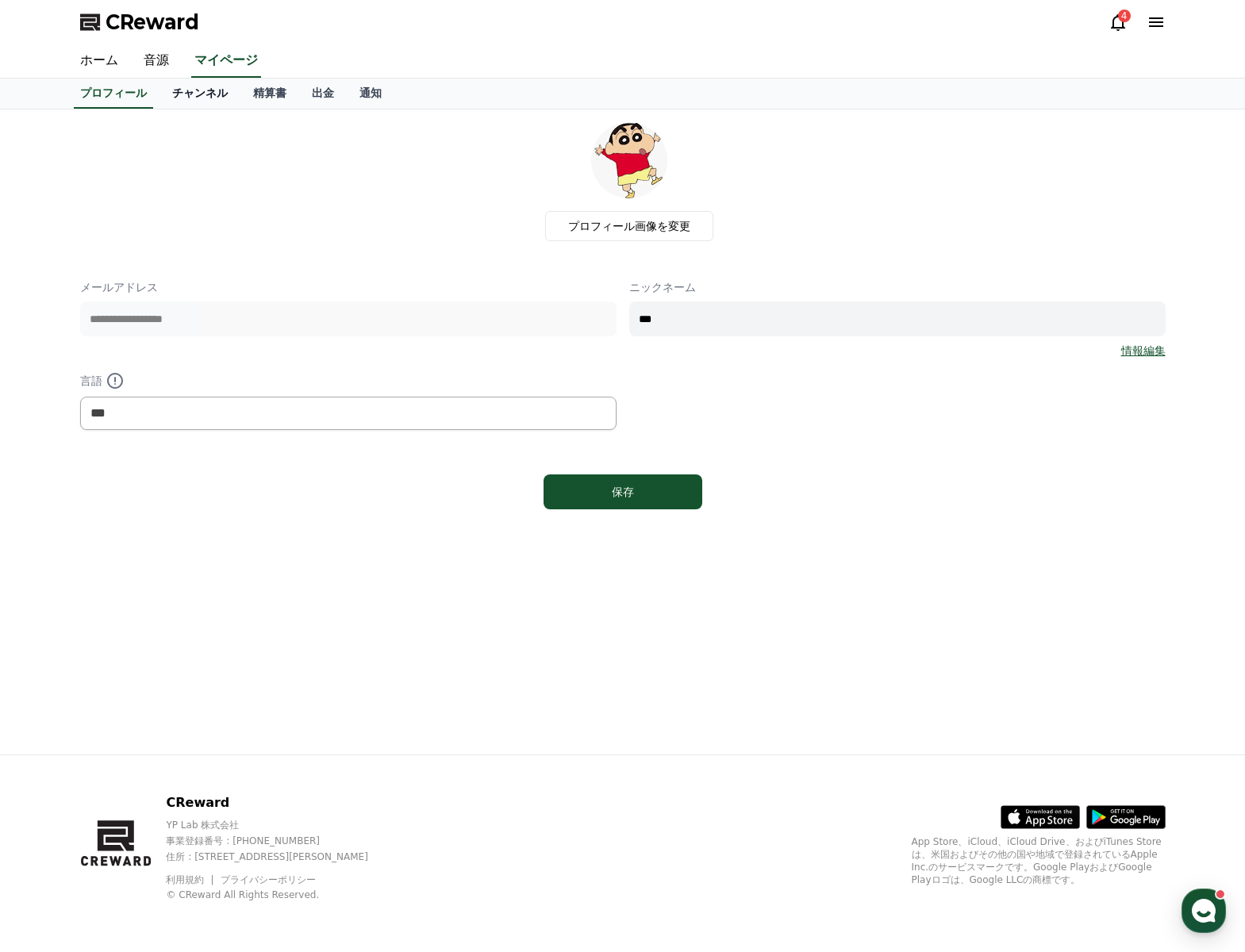
click at [192, 96] on link "チャンネル" at bounding box center [200, 94] width 81 height 30
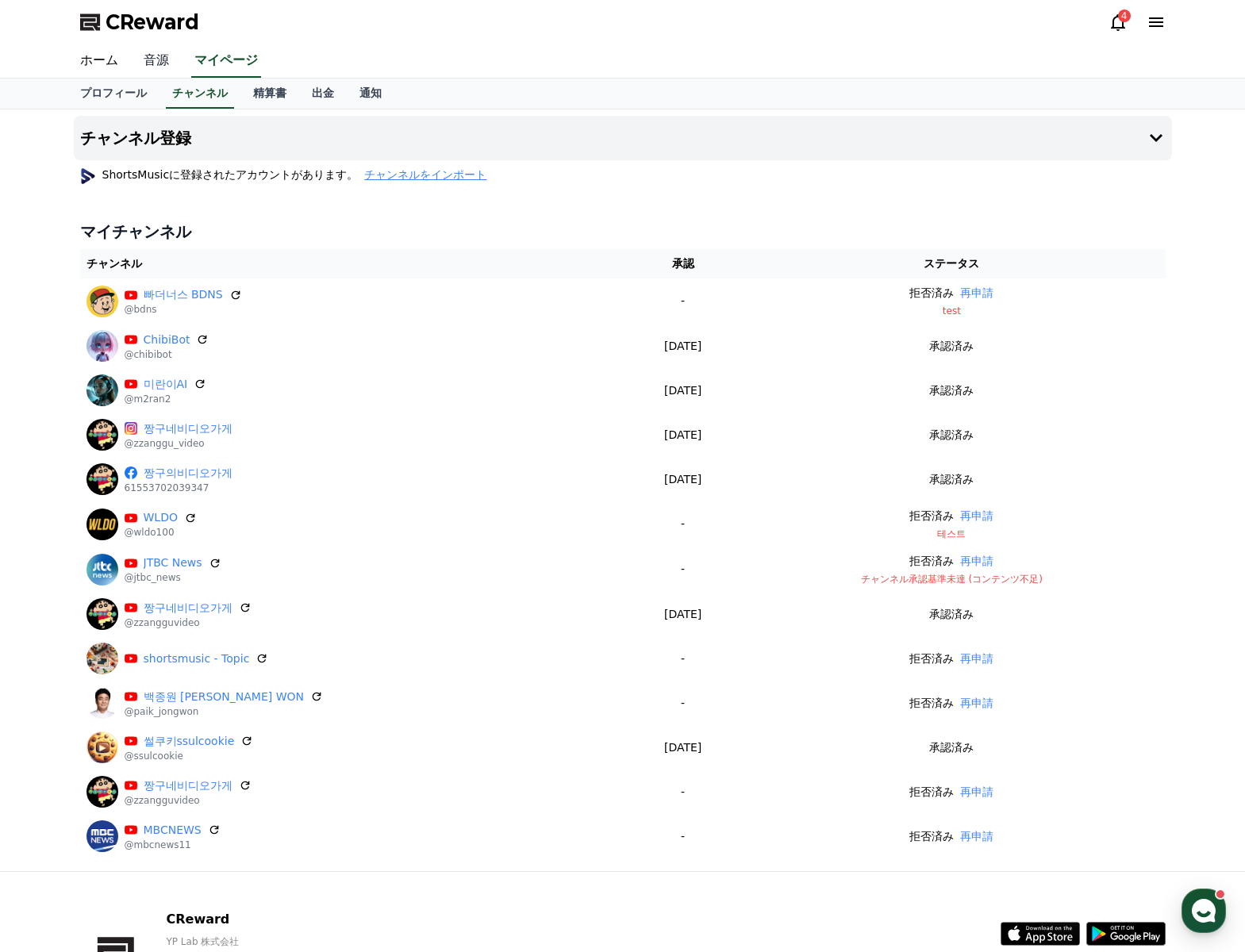
click at [159, 58] on link "音源" at bounding box center [156, 61] width 51 height 33
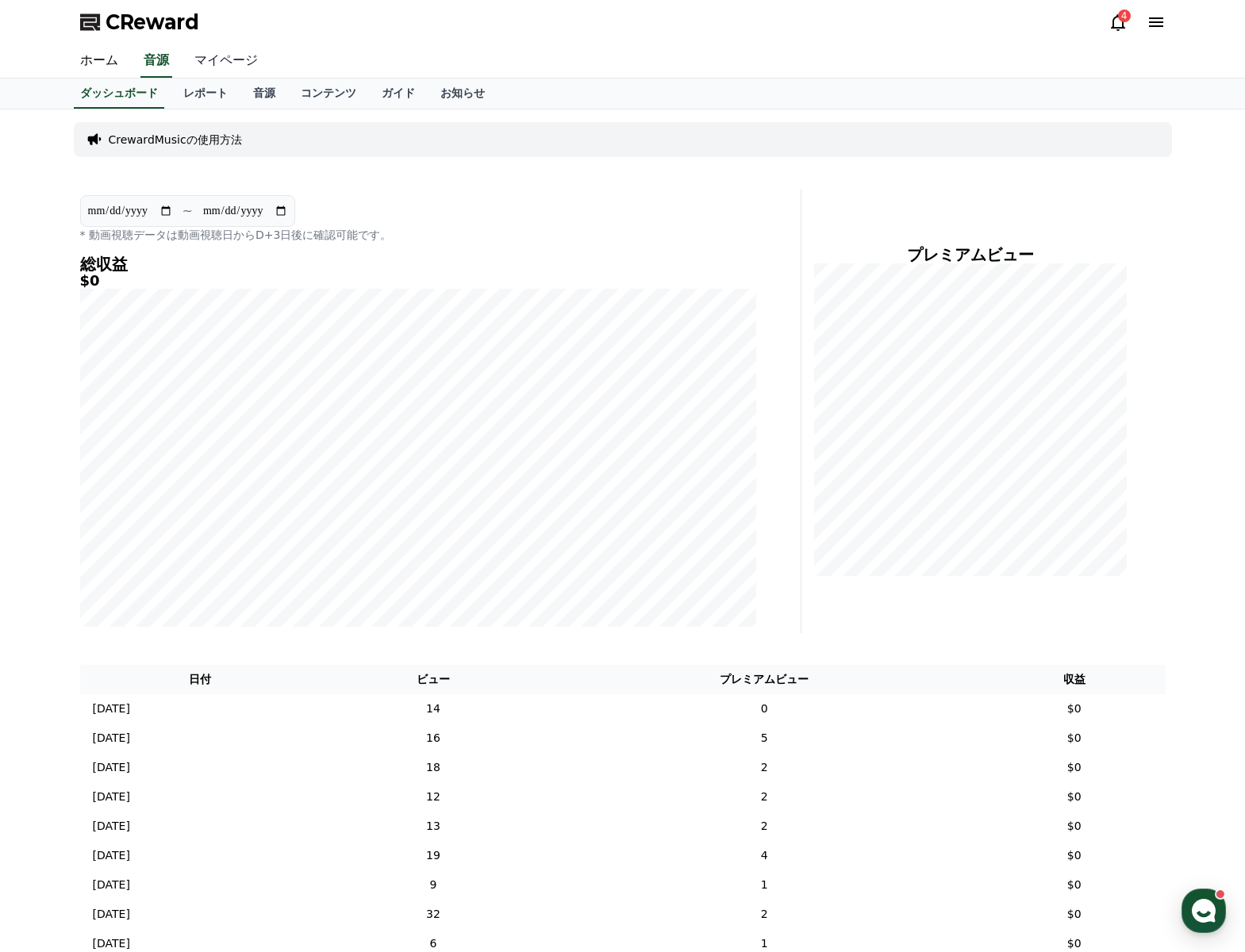
click at [218, 59] on link "マイページ" at bounding box center [226, 61] width 89 height 33
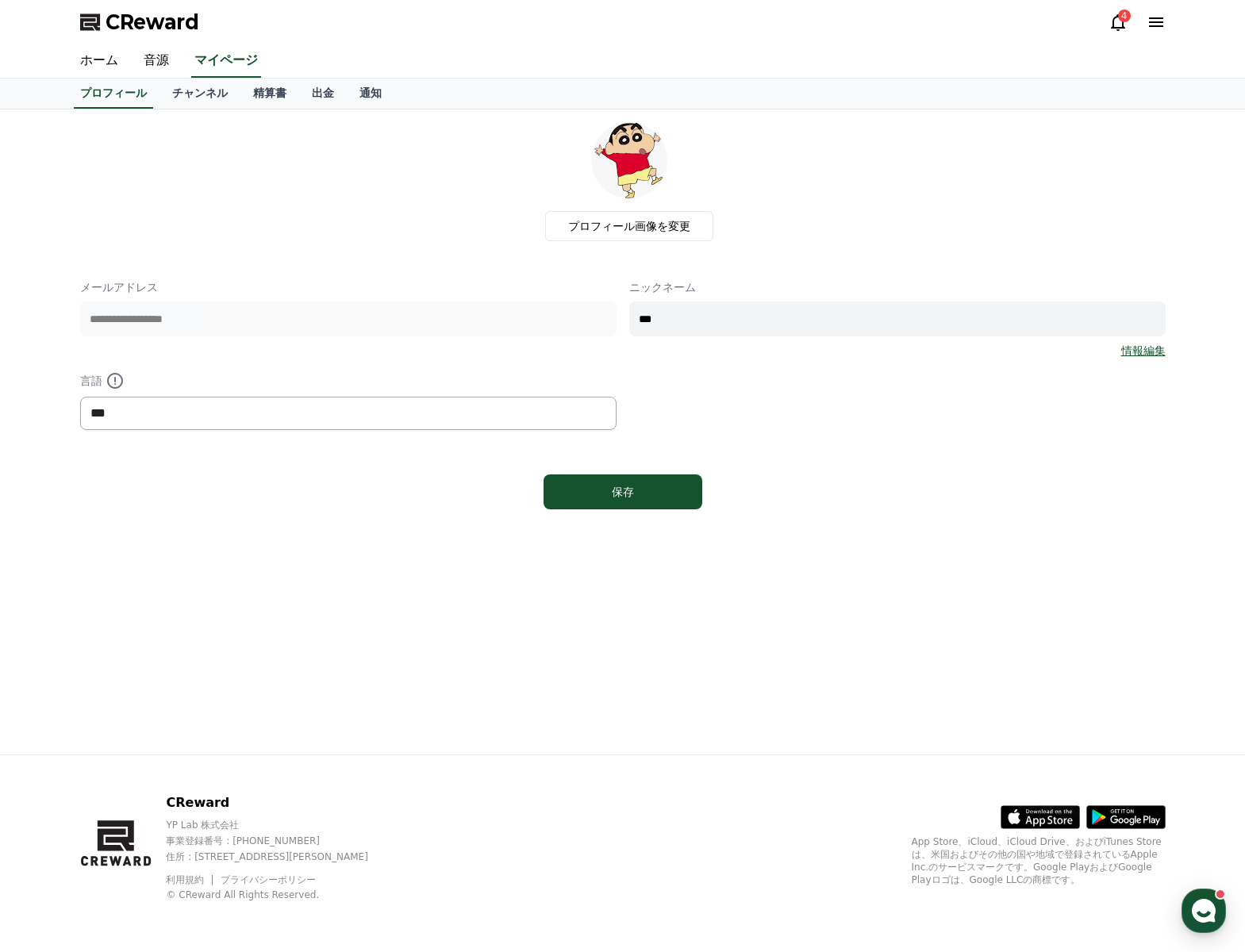
click at [177, 400] on select "*** ******* ***" at bounding box center [348, 413] width 536 height 33
select select "**********"
click at [80, 397] on select "*** ******* ***" at bounding box center [348, 413] width 536 height 33
click at [613, 480] on button "保存" at bounding box center [622, 491] width 159 height 35
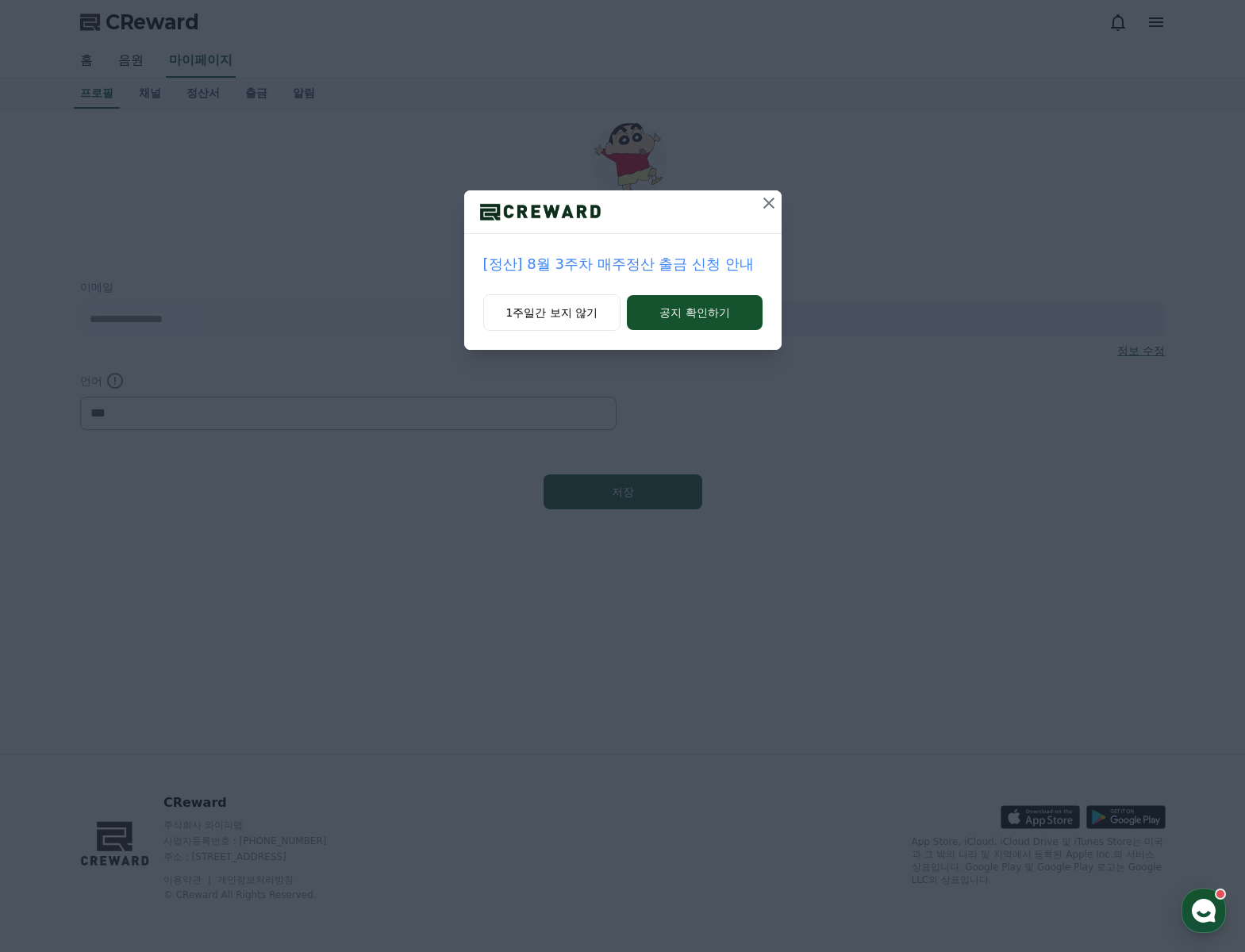
select select "**********"
click at [764, 205] on icon at bounding box center [768, 203] width 19 height 19
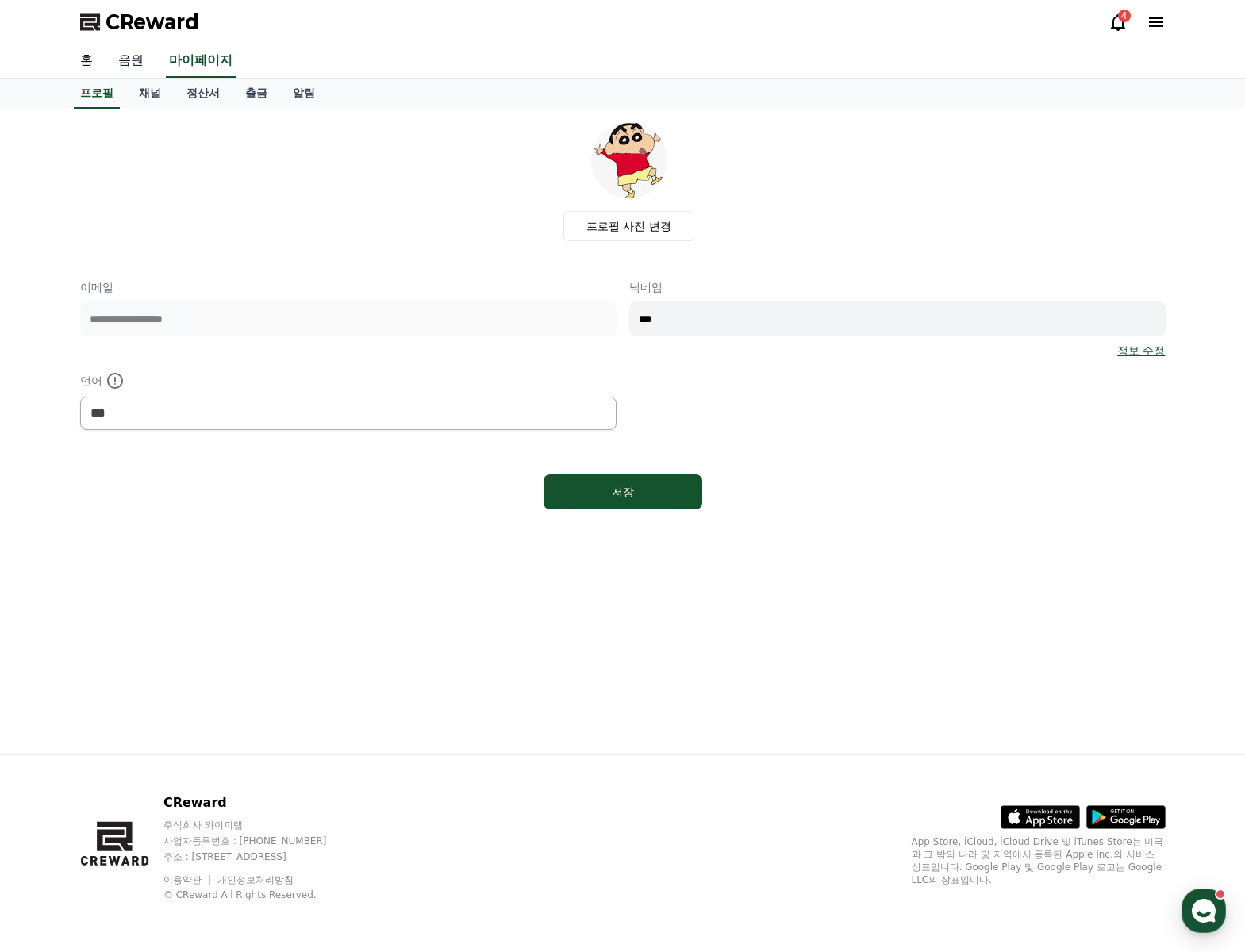
click at [117, 56] on link "음원" at bounding box center [131, 61] width 51 height 33
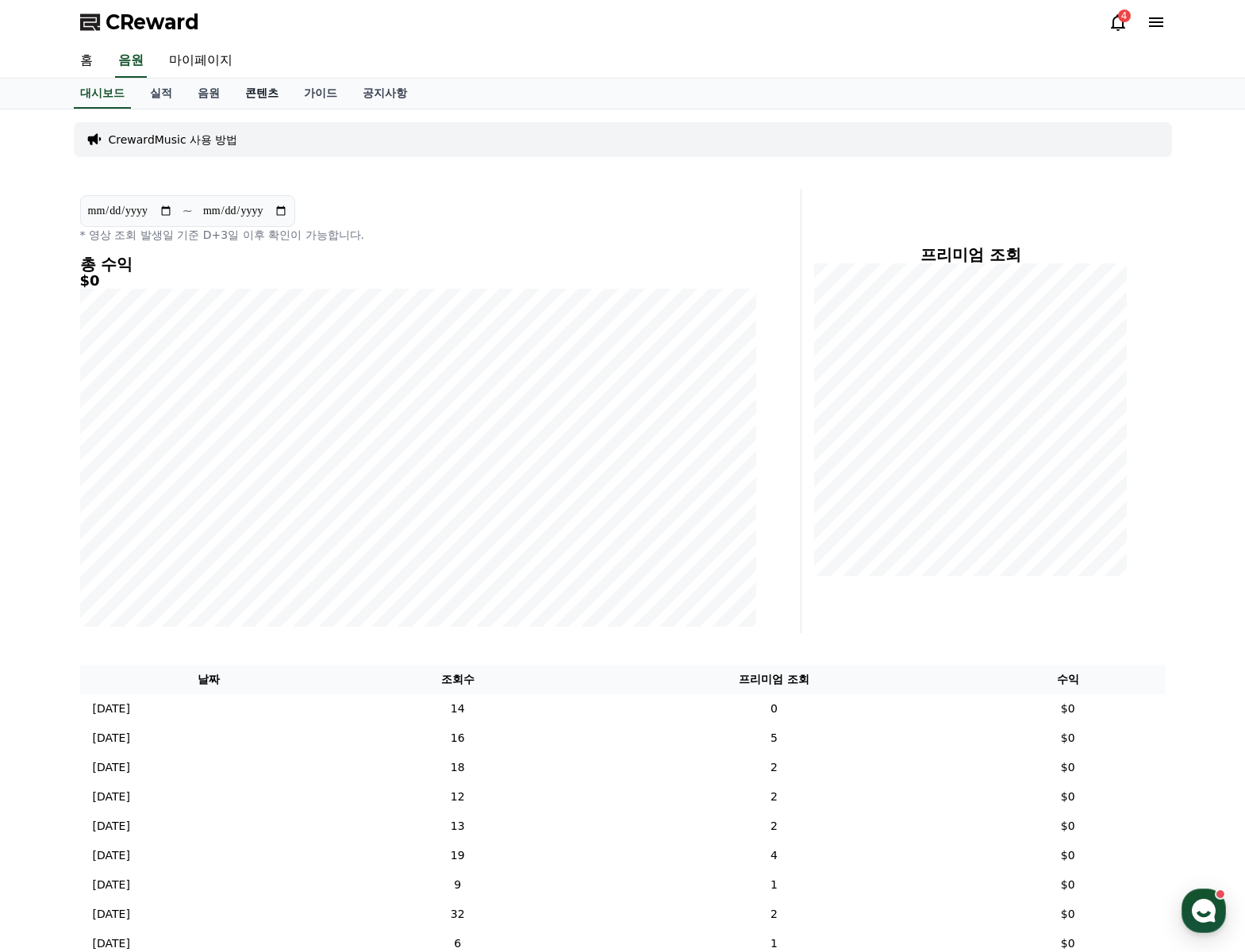
click at [278, 93] on link "콘텐츠" at bounding box center [262, 94] width 59 height 30
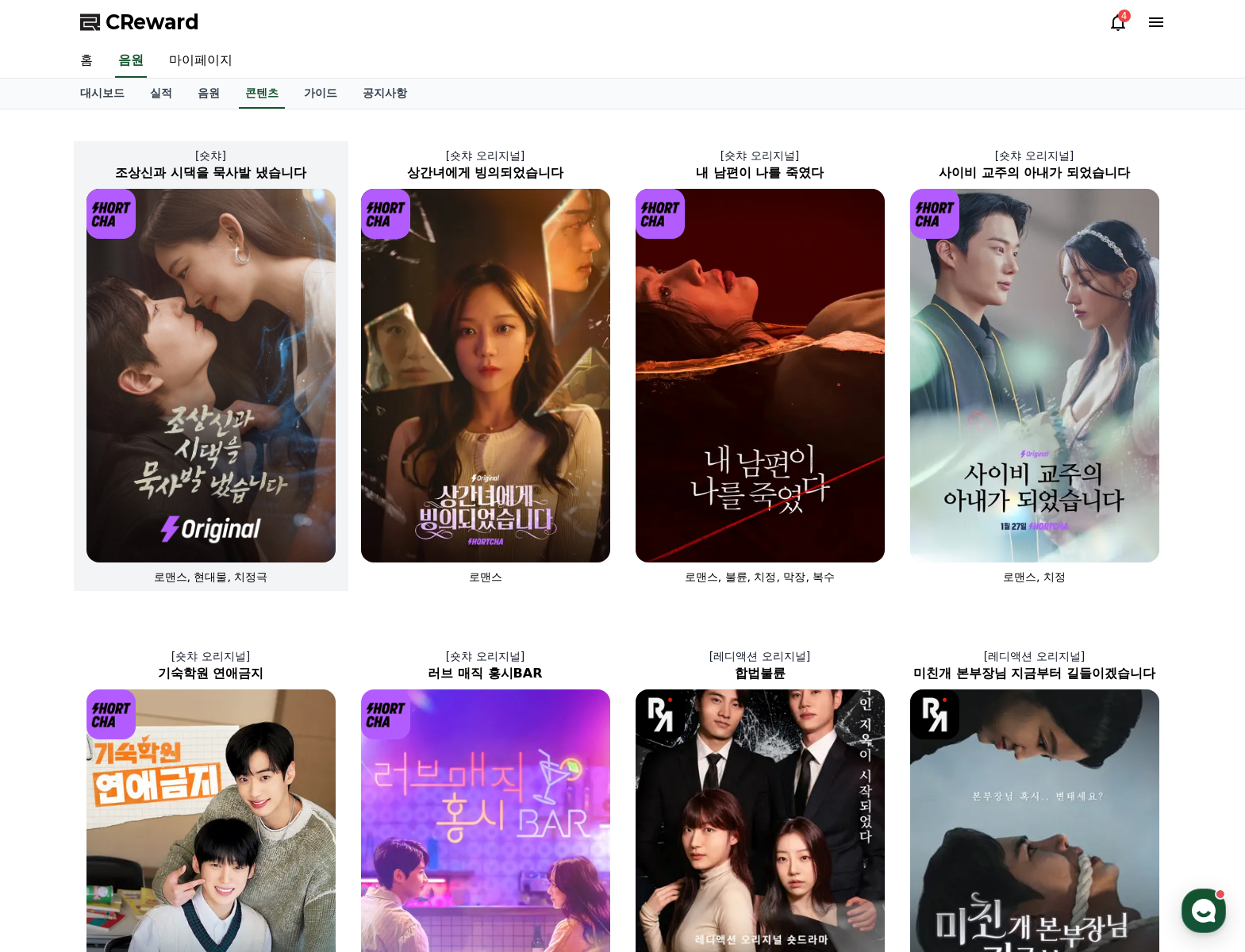
click at [188, 294] on img at bounding box center [211, 376] width 249 height 374
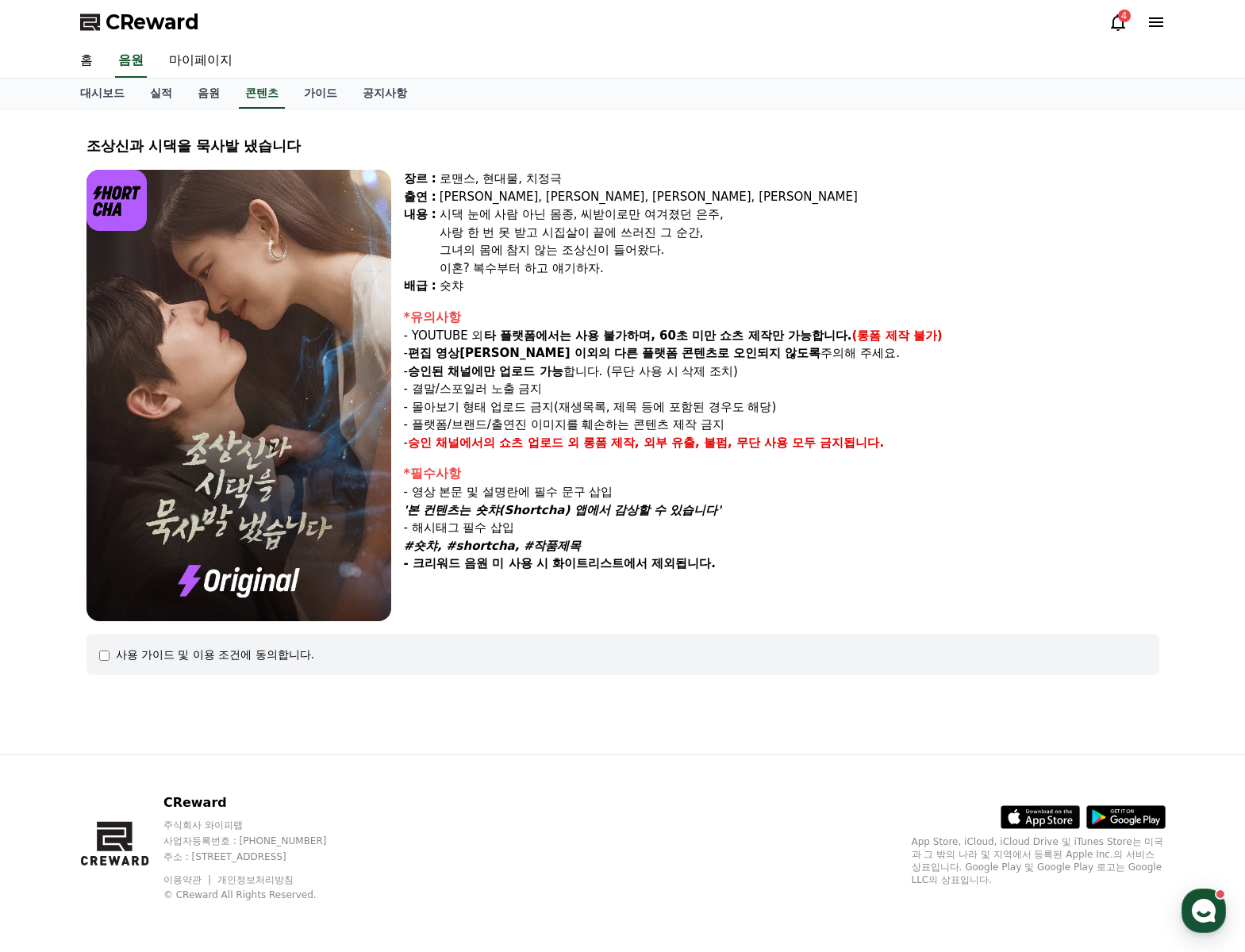
select select
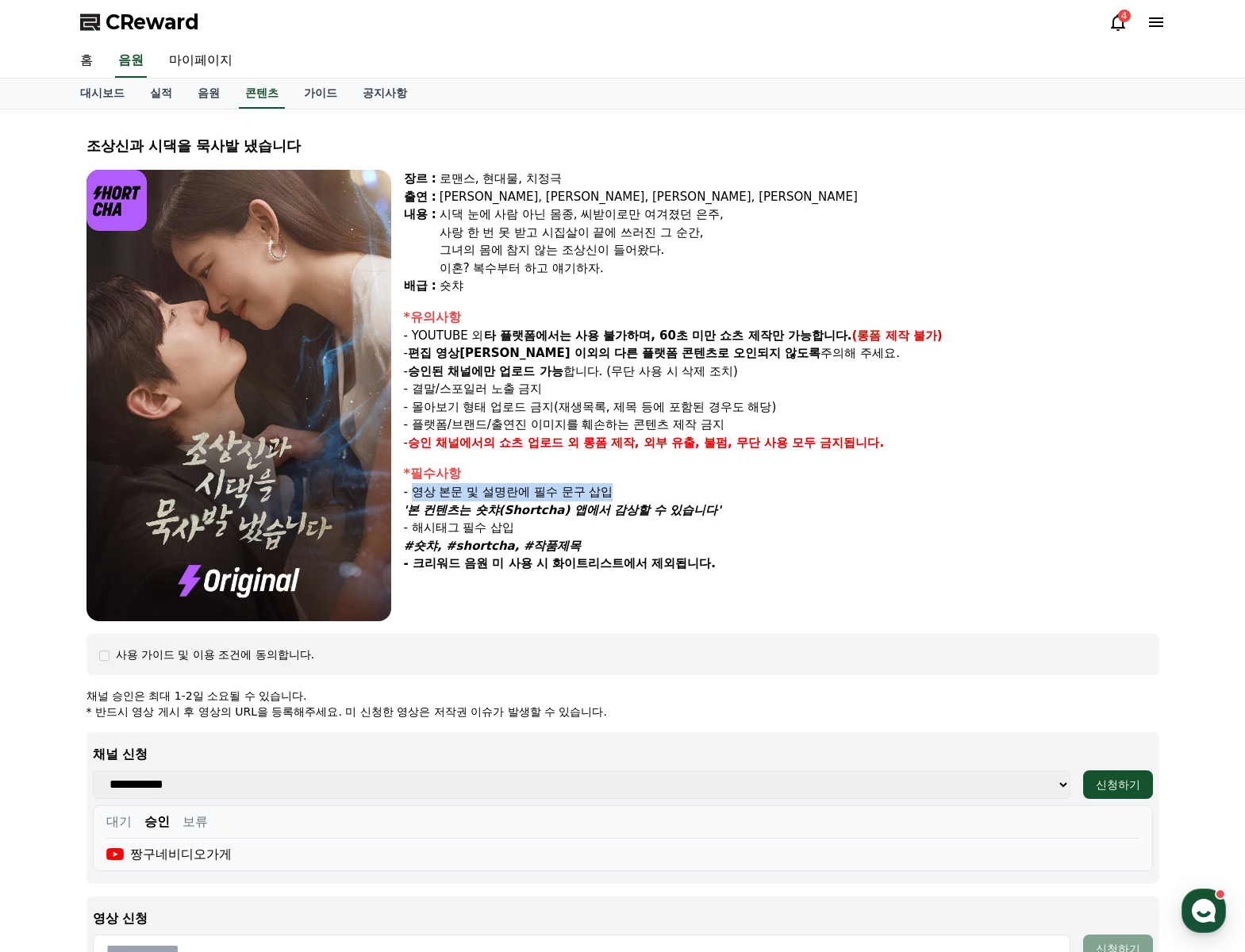
drag, startPoint x: 411, startPoint y: 492, endPoint x: 624, endPoint y: 489, distance: 213.0
click at [624, 489] on p "- 영상 본문 및 설명란에 필수 문구 삽입" at bounding box center [782, 492] width 756 height 18
copy p "영상 본문 및 설명란에 필수 문구 삽입"
drag, startPoint x: 403, startPoint y: 507, endPoint x: 783, endPoint y: 504, distance: 380.0
click at [783, 504] on p "'본 컨텐츠는 숏챠(Shortcha) 앱에서 감상할 수 있습니다'" at bounding box center [782, 510] width 756 height 18
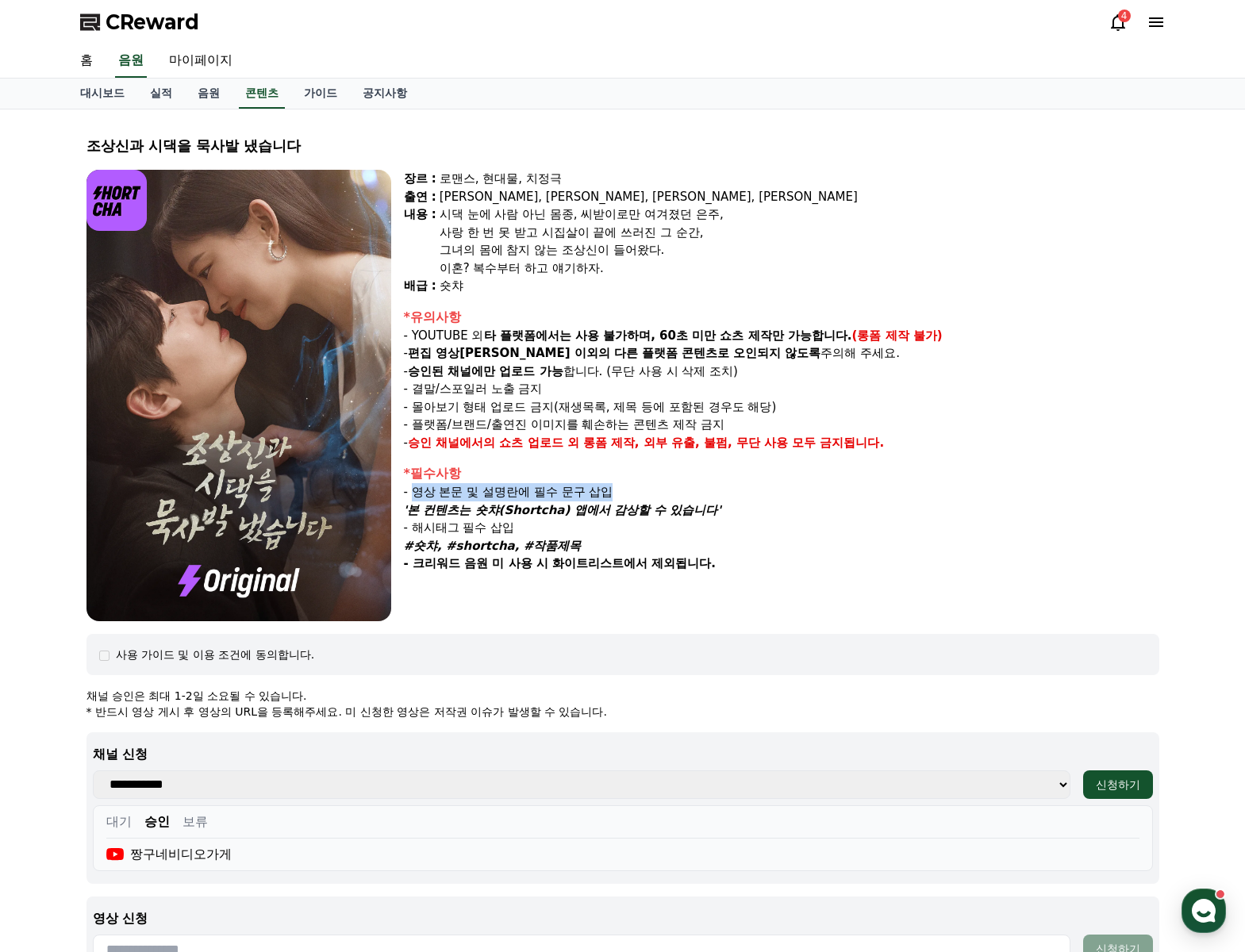
copy em "'본 컨텐츠는 숏챠(Shortcha) 앱에서 감상할 수 있습니다'"
drag, startPoint x: 404, startPoint y: 543, endPoint x: 577, endPoint y: 542, distance: 173.0
click at [577, 542] on p "#숏챠, #shortcha, #작품제목" at bounding box center [782, 546] width 756 height 18
copy em "#숏챠, #shortcha, #작품제목"
click at [214, 93] on link "음원" at bounding box center [208, 94] width 48 height 30
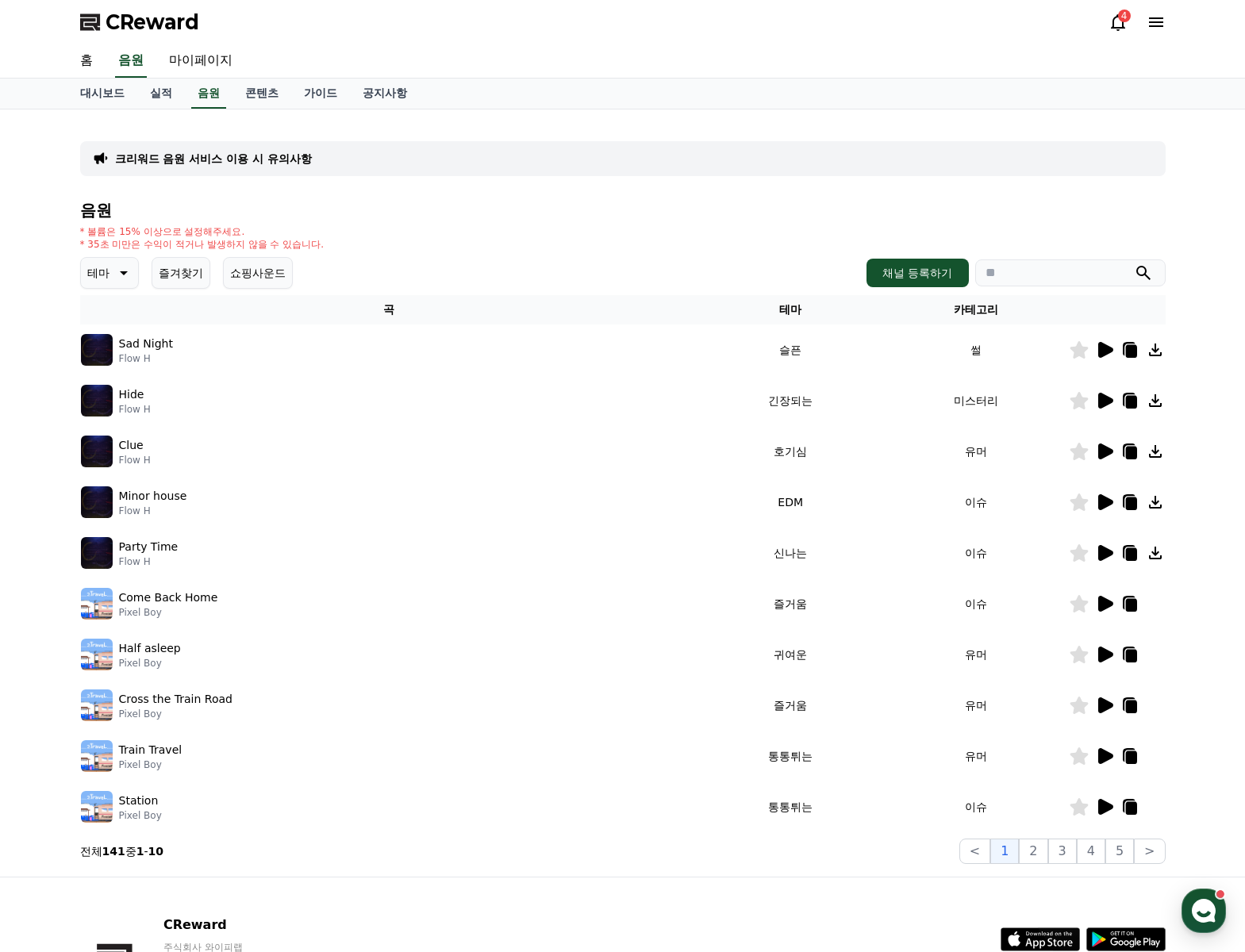
click at [108, 276] on p "테마" at bounding box center [98, 273] width 22 height 22
click at [238, 97] on link "콘텐츠" at bounding box center [262, 94] width 59 height 30
